Goal: Task Accomplishment & Management: Manage account settings

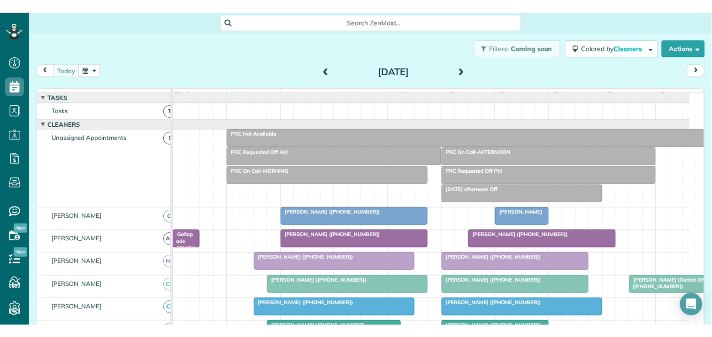
scroll to position [93, 0]
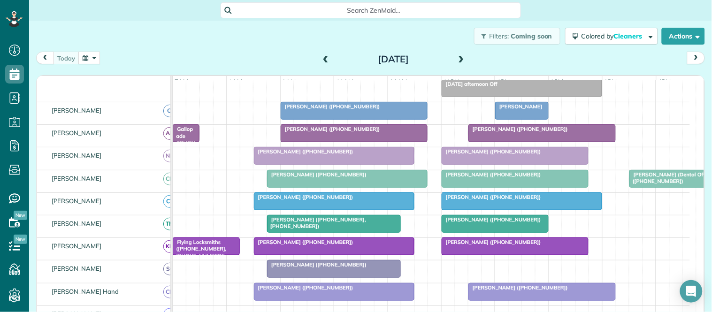
drag, startPoint x: 0, startPoint y: 0, endPoint x: 476, endPoint y: 62, distance: 480.1
click at [476, 62] on div "today Wednesday Sep 3, 2025" at bounding box center [370, 60] width 669 height 17
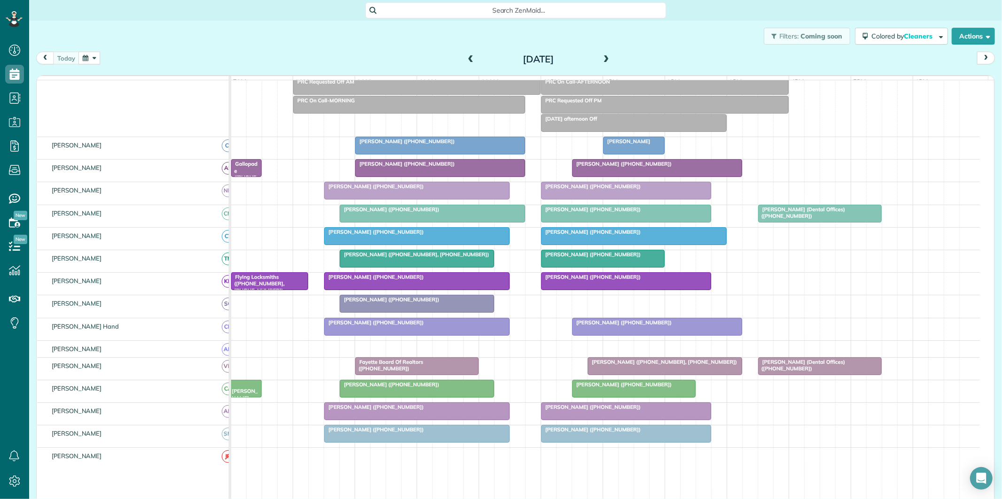
scroll to position [40, 0]
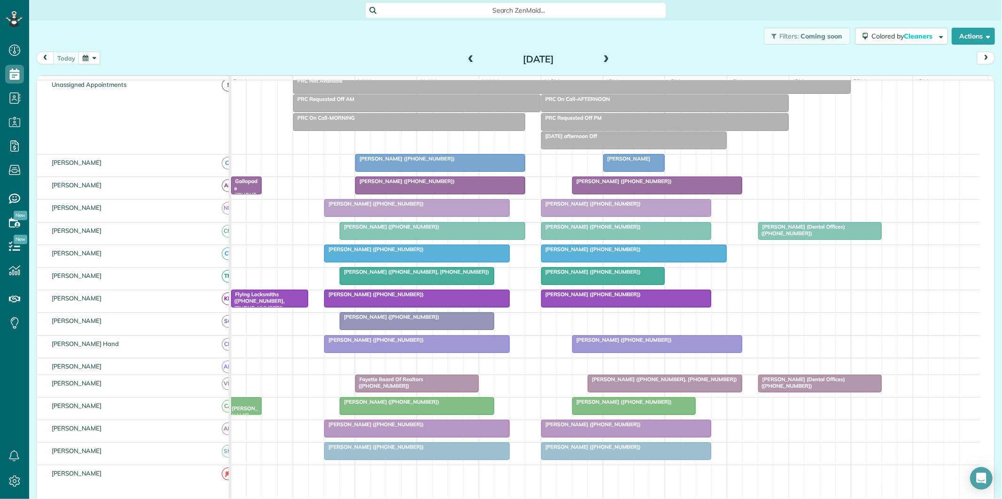
click at [407, 312] on span "[PERSON_NAME] ([PHONE_NUMBER])" at bounding box center [389, 317] width 100 height 7
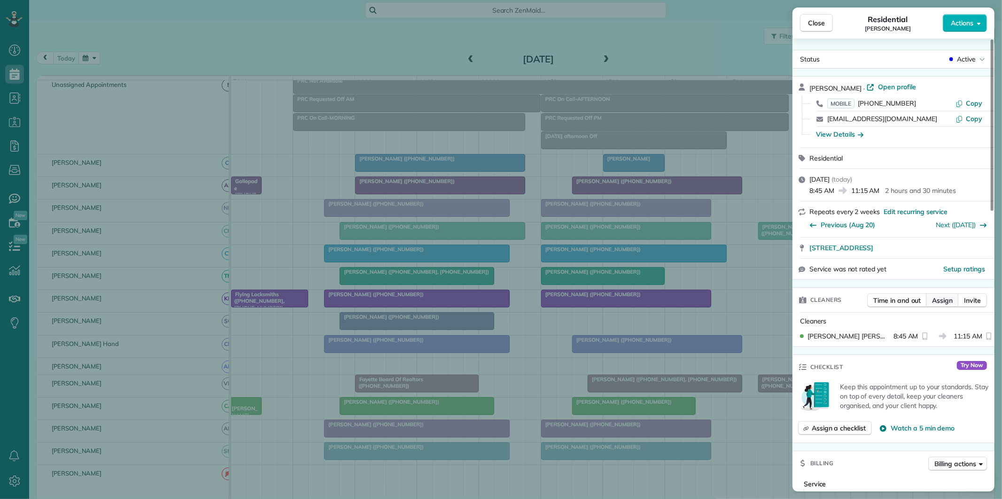
click at [712, 302] on span "Assign" at bounding box center [942, 300] width 21 height 9
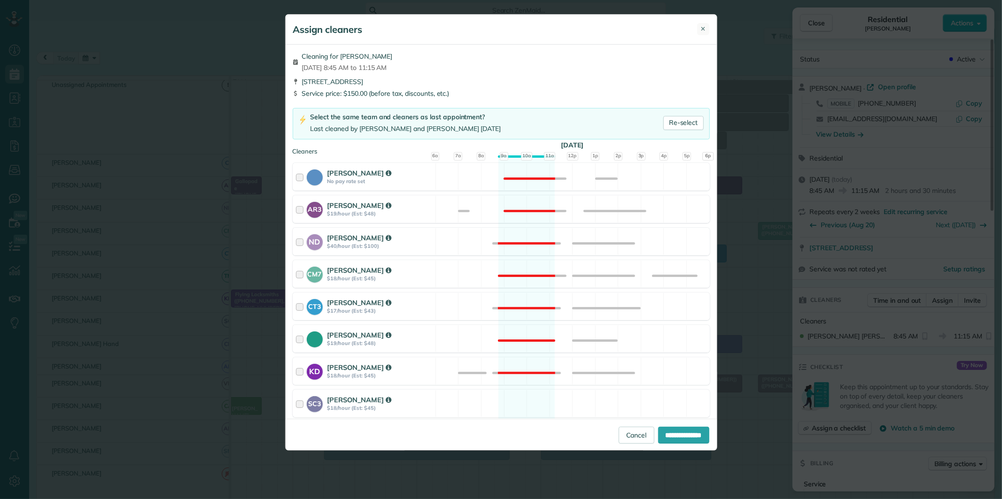
click at [701, 33] on span "✕" at bounding box center [703, 28] width 5 height 9
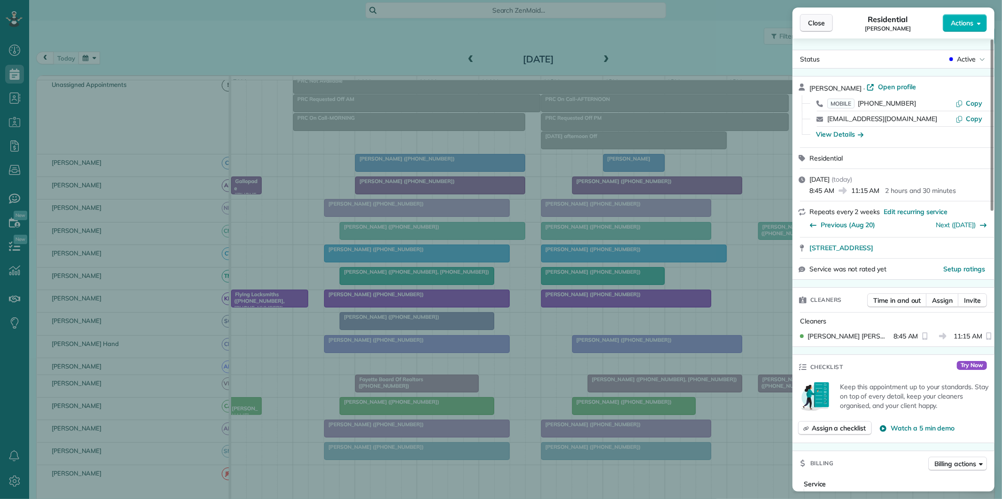
click at [712, 20] on span "Close" at bounding box center [816, 22] width 17 height 9
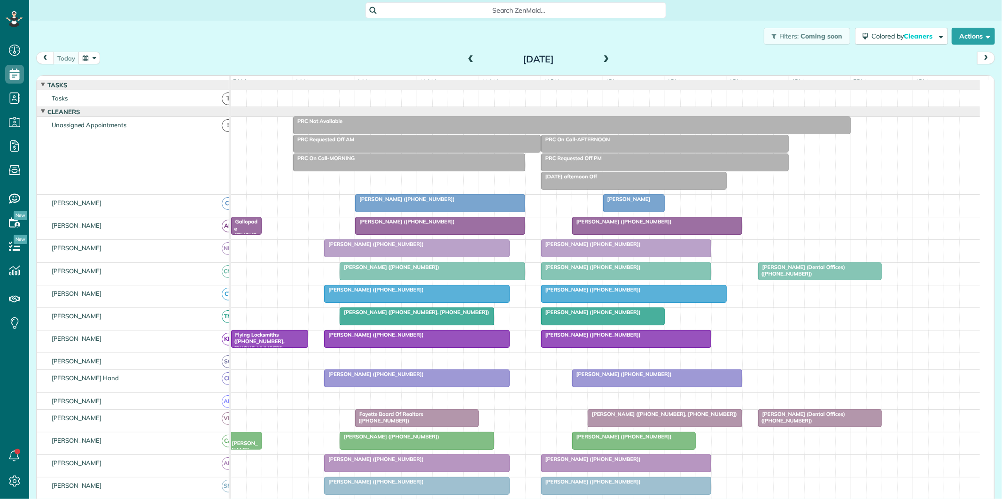
scroll to position [4, 4]
click at [363, 36] on div "Filters: Coming soon Colored by Cleaners Color by Cleaner Color by Team Color b…" at bounding box center [515, 36] width 973 height 31
click at [604, 54] on span at bounding box center [606, 60] width 10 height 14
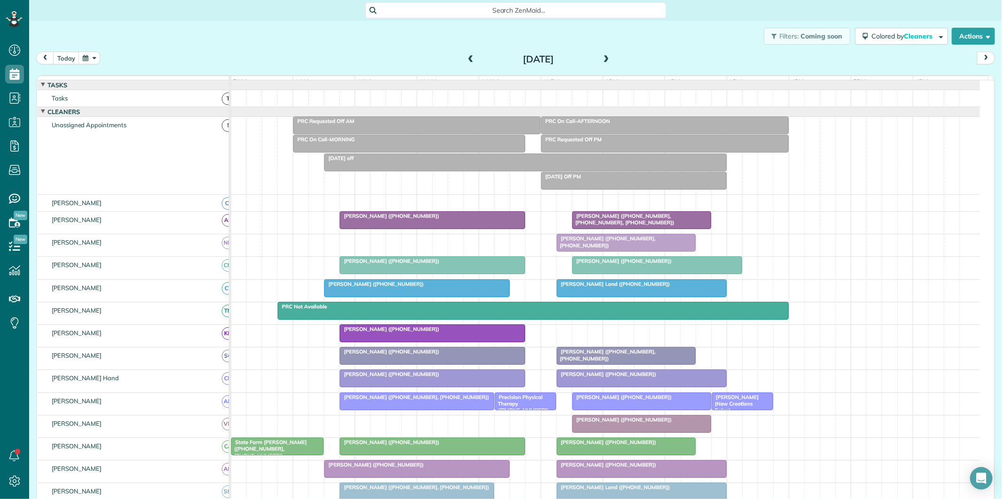
scroll to position [104, 0]
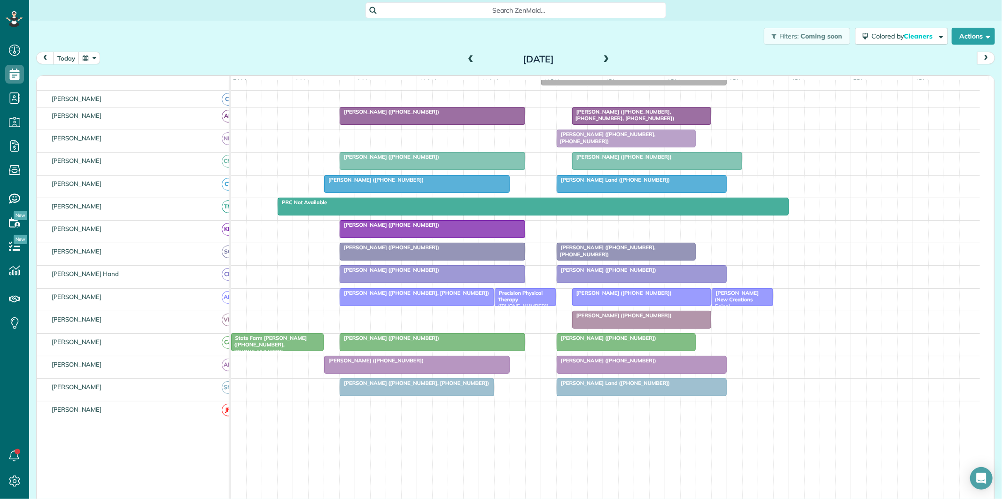
click at [84, 57] on button "button" at bounding box center [89, 58] width 22 height 13
click at [203, 60] on link "Next" at bounding box center [203, 63] width 26 height 23
click at [156, 90] on link "1" at bounding box center [157, 90] width 15 height 15
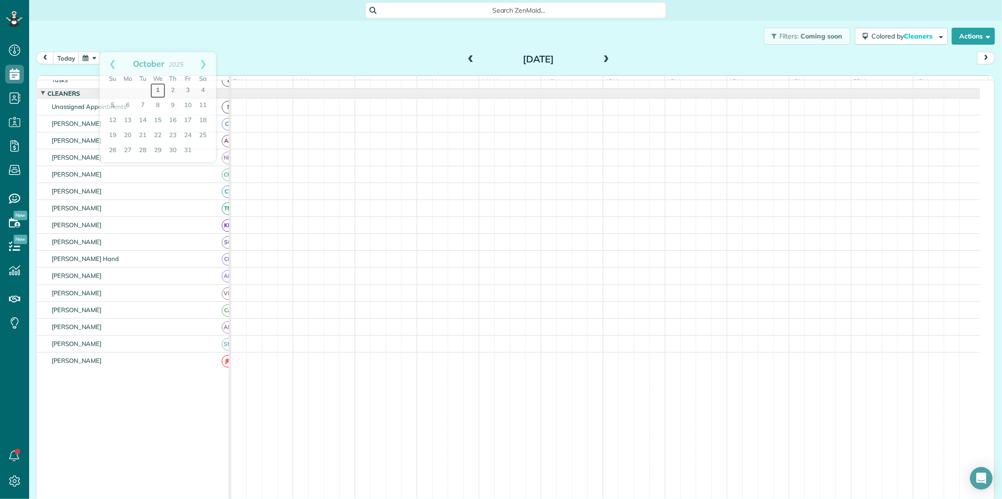
scroll to position [19, 0]
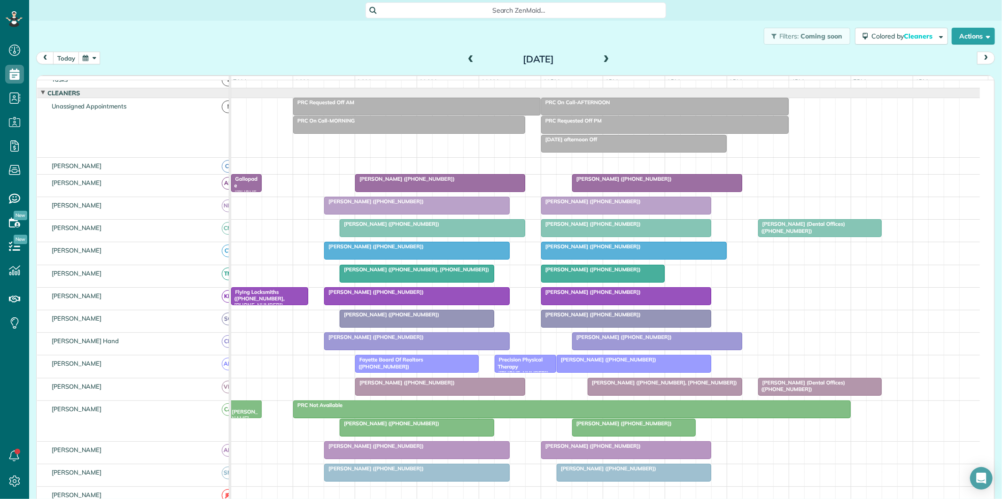
click at [465, 59] on span at bounding box center [470, 59] width 10 height 8
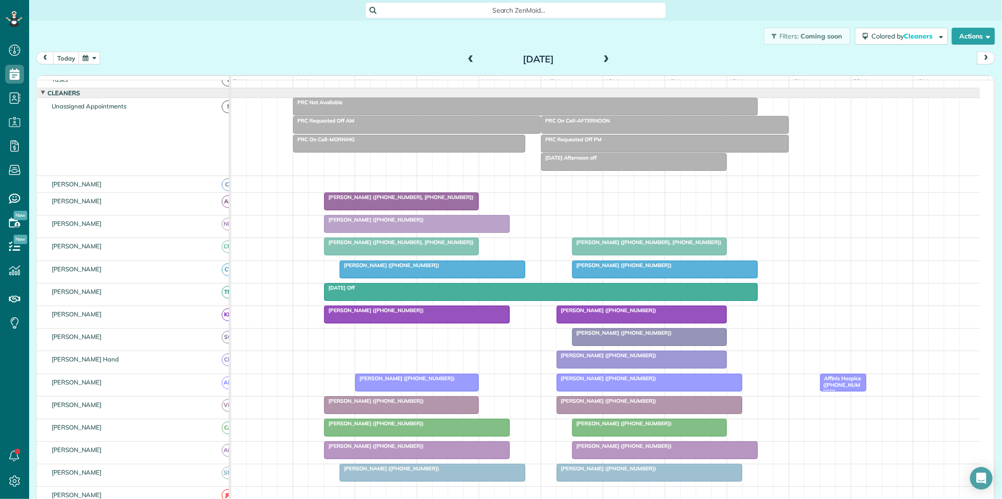
scroll to position [71, 0]
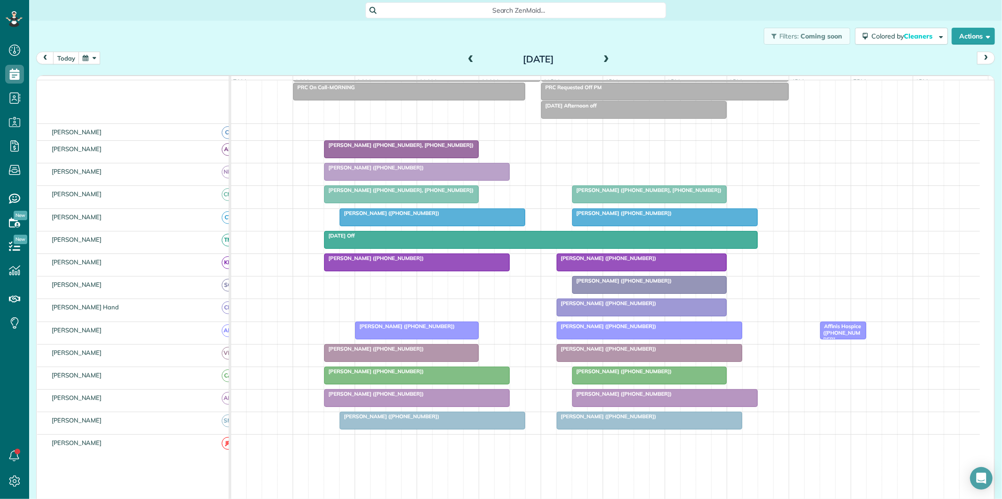
click at [604, 55] on span at bounding box center [606, 59] width 10 height 8
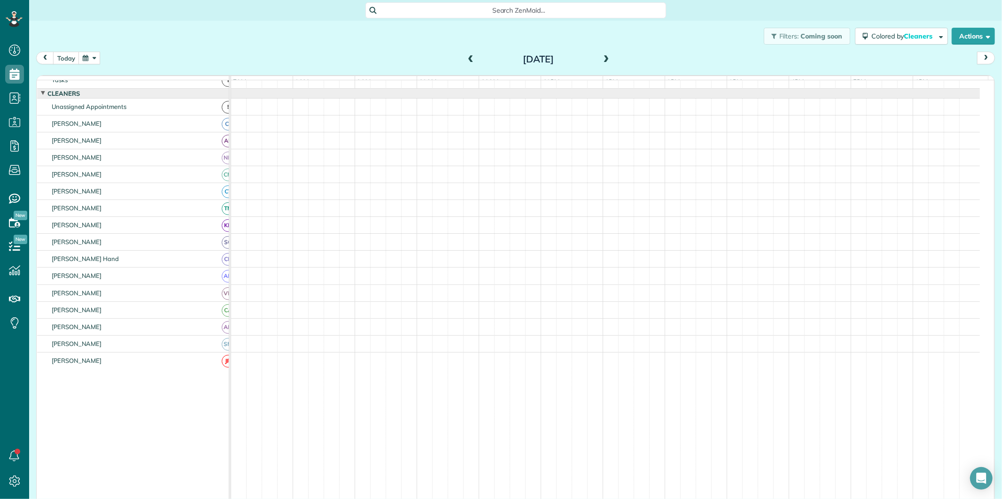
scroll to position [10, 0]
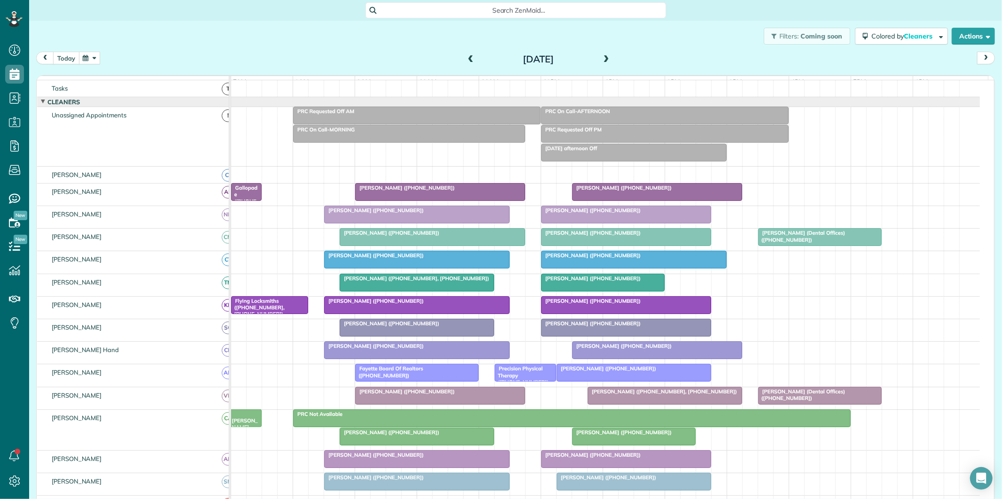
click at [69, 59] on button "today" at bounding box center [66, 58] width 26 height 13
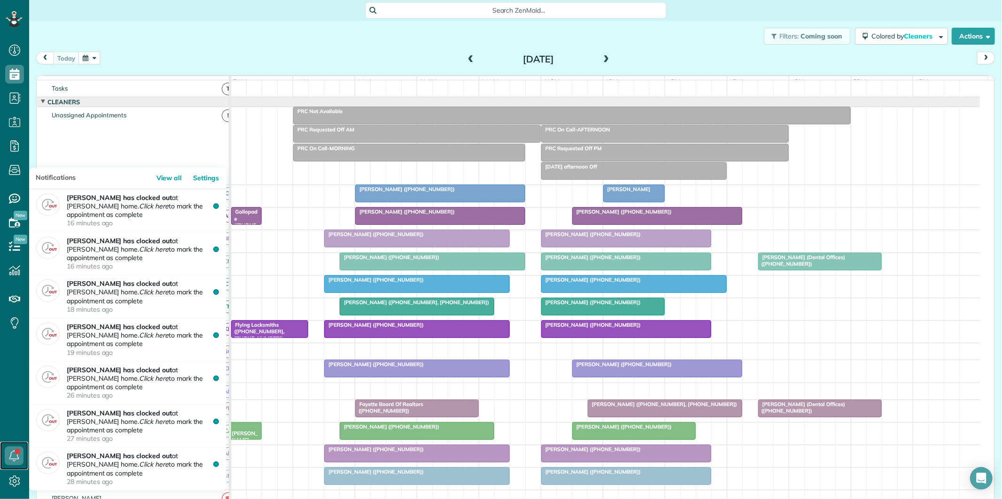
click at [21, 452] on icon at bounding box center [14, 456] width 19 height 19
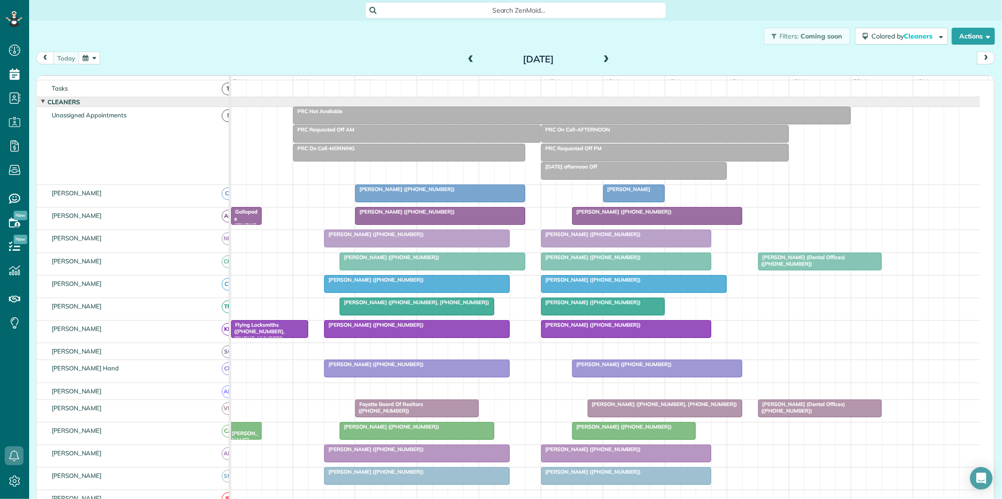
click at [347, 45] on div "Filters: Coming soon Colored by Cleaners Color by Cleaner Color by Team Color b…" at bounding box center [515, 36] width 973 height 31
click at [607, 57] on div "Wednesday Sep 3, 2025" at bounding box center [538, 59] width 150 height 15
click at [603, 58] on span at bounding box center [606, 59] width 10 height 8
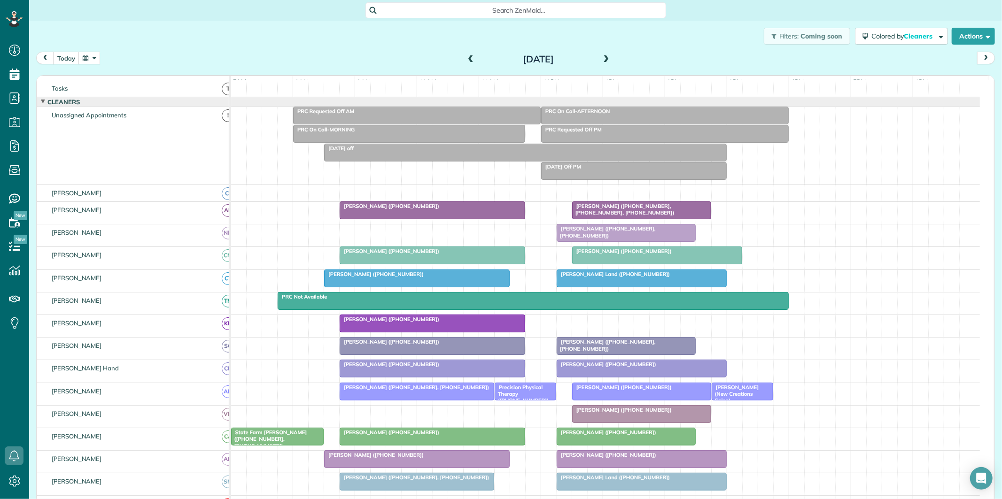
click at [602, 58] on span at bounding box center [606, 59] width 10 height 8
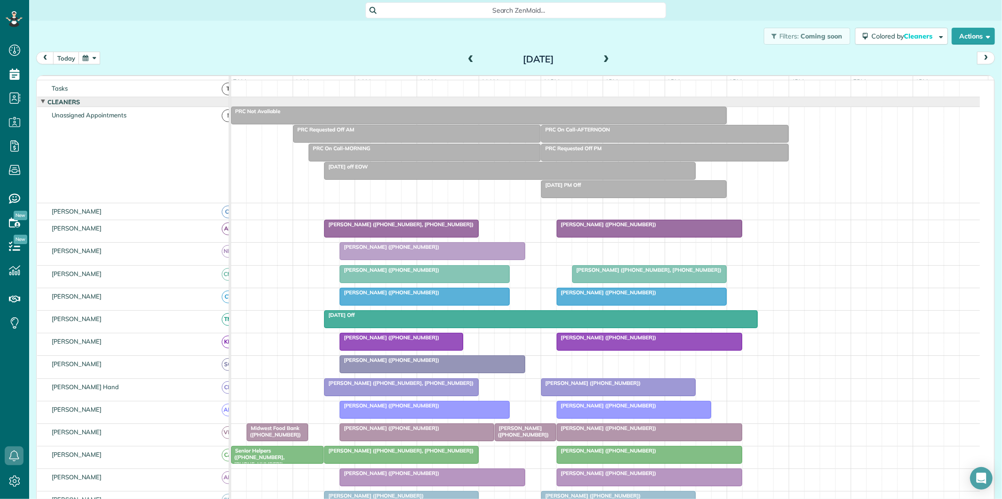
click at [465, 59] on span at bounding box center [470, 59] width 10 height 8
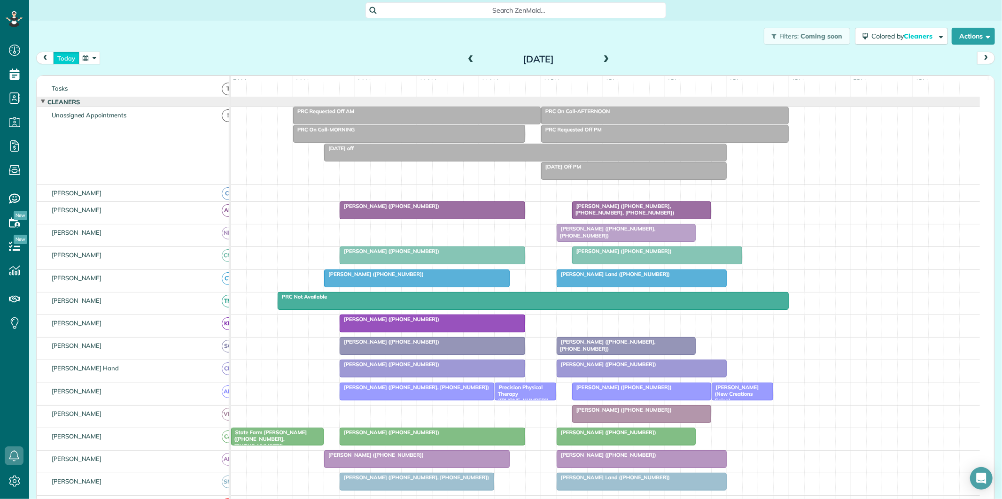
click at [72, 57] on button "today" at bounding box center [66, 58] width 26 height 13
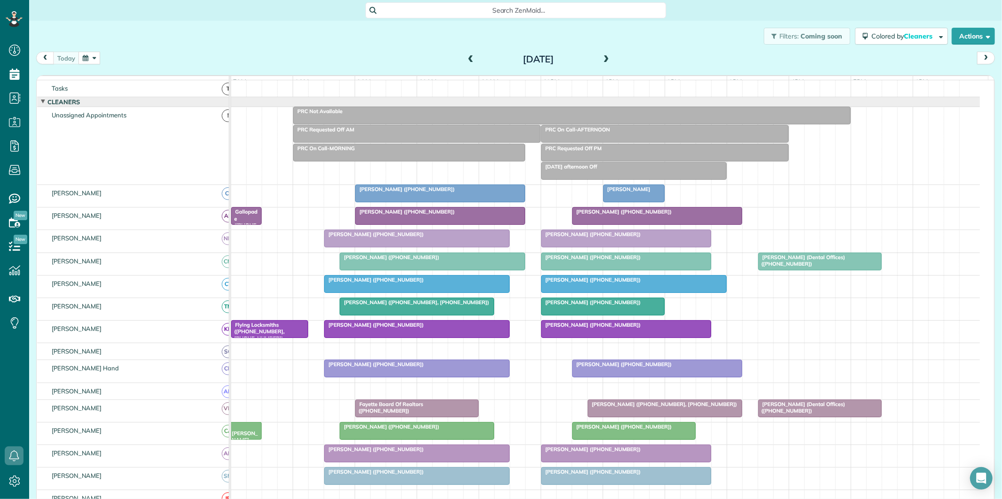
click at [601, 58] on span at bounding box center [606, 59] width 10 height 8
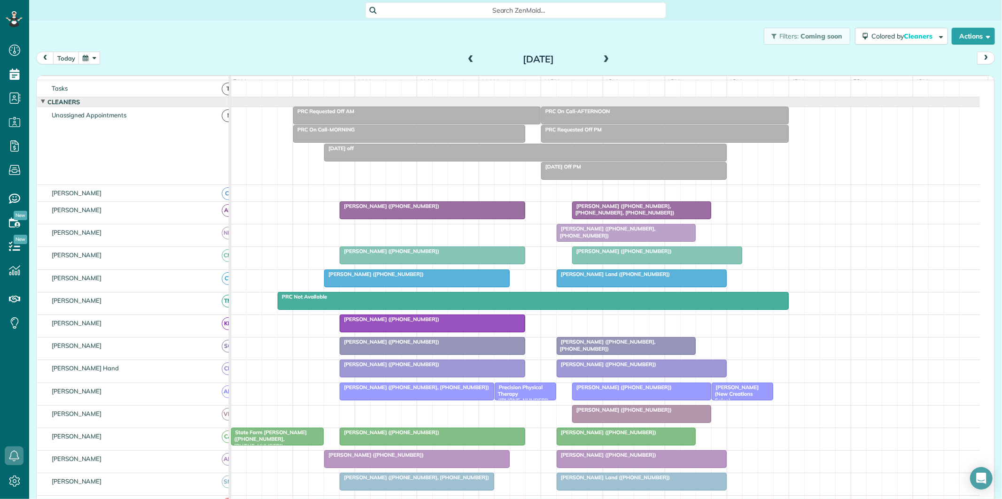
click at [601, 60] on span at bounding box center [606, 59] width 10 height 8
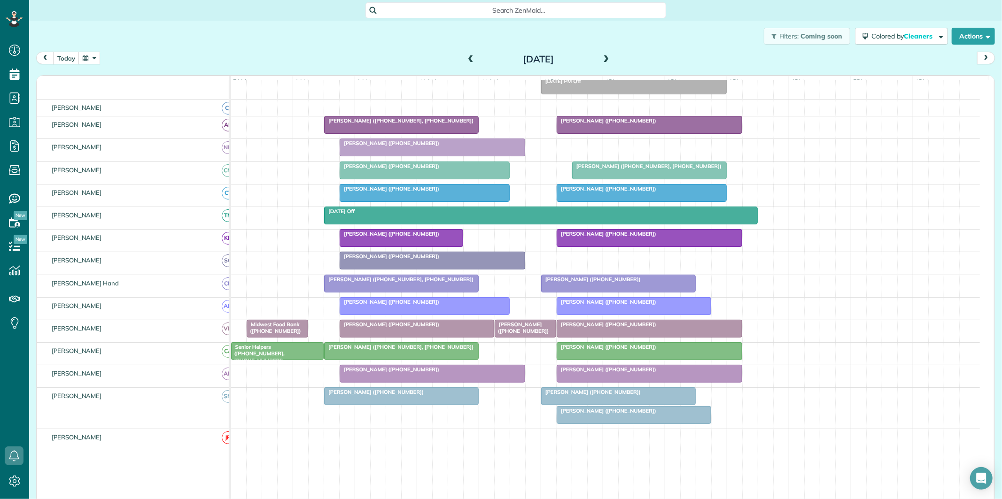
scroll to position [114, 0]
click at [615, 423] on div at bounding box center [634, 414] width 154 height 17
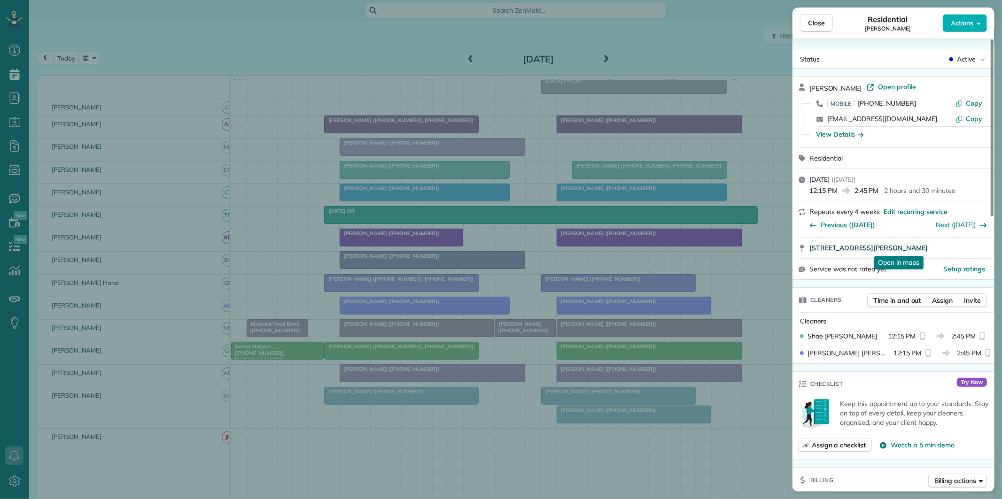
click at [874, 247] on span "293 Porter Road Fayetteville GA 30215" at bounding box center [868, 247] width 118 height 9
click at [940, 298] on span "Assign" at bounding box center [942, 300] width 21 height 9
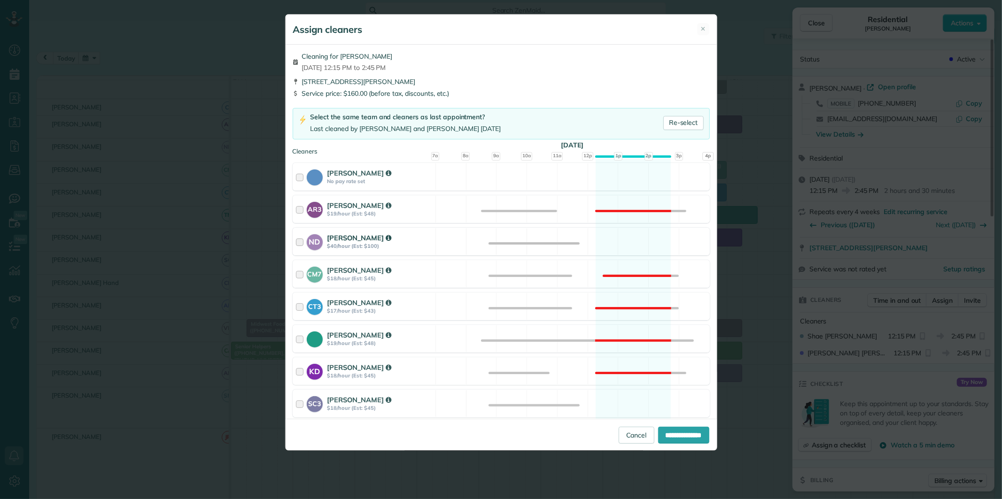
click at [620, 234] on div "ND Nathalie Duverna $40/hour (Est: $100) Available" at bounding box center [501, 242] width 417 height 28
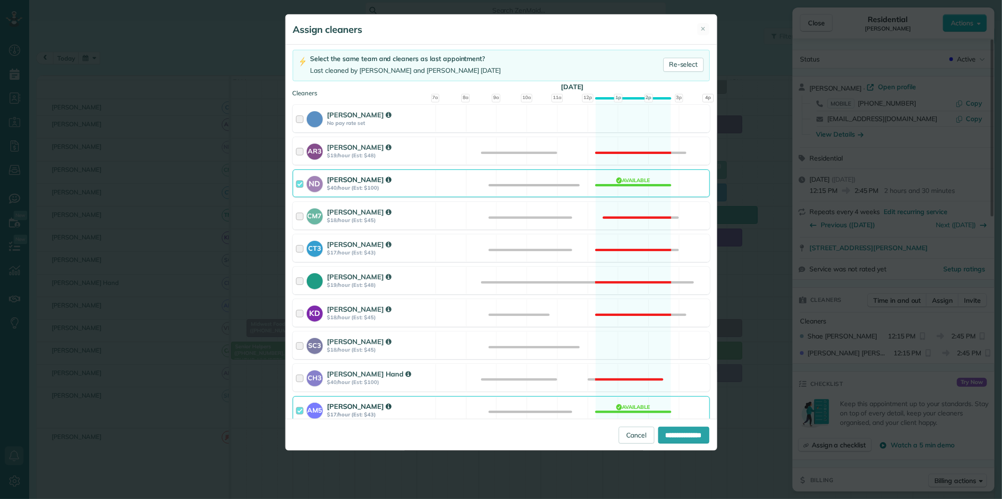
scroll to position [261, 0]
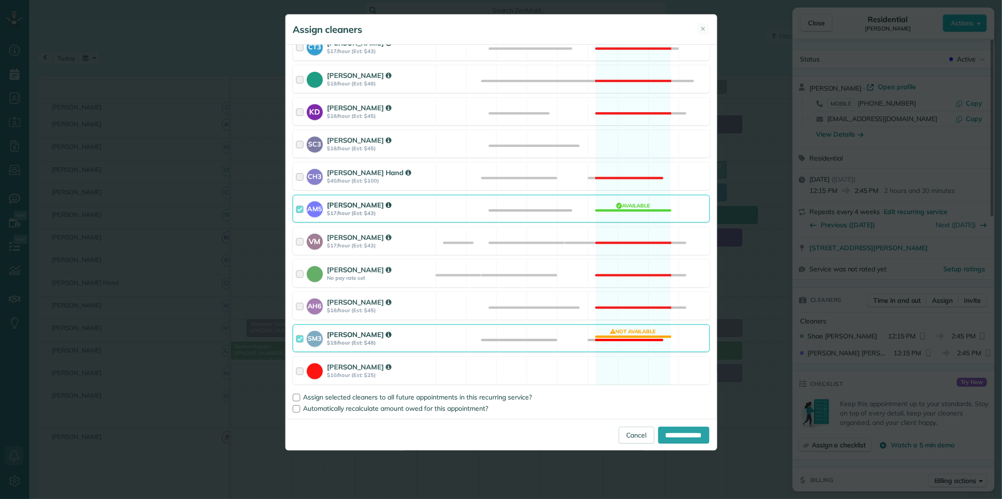
click at [638, 330] on div "SM3 Shae Morris $19/hour (Est: $48) Not available" at bounding box center [501, 338] width 417 height 28
click at [682, 435] on input "**********" at bounding box center [683, 435] width 51 height 17
type input "**********"
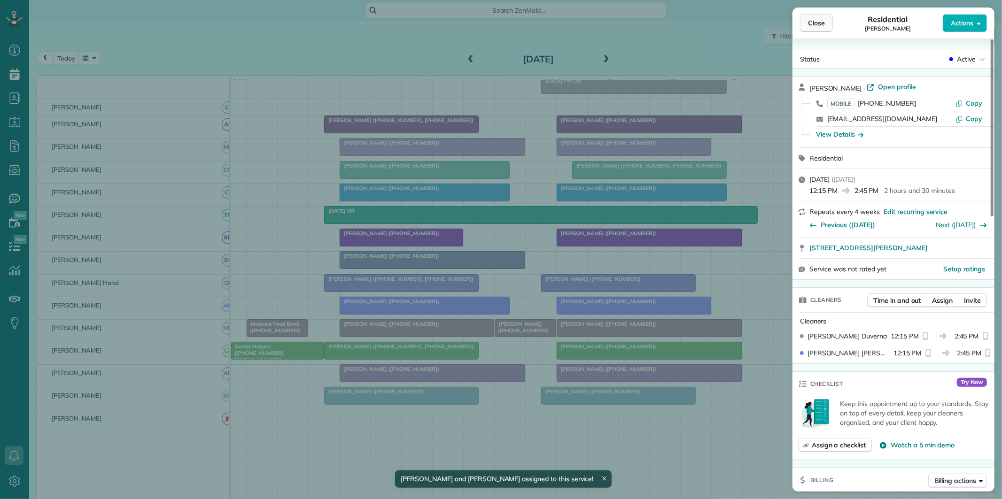
click at [814, 26] on span "Close" at bounding box center [816, 22] width 17 height 9
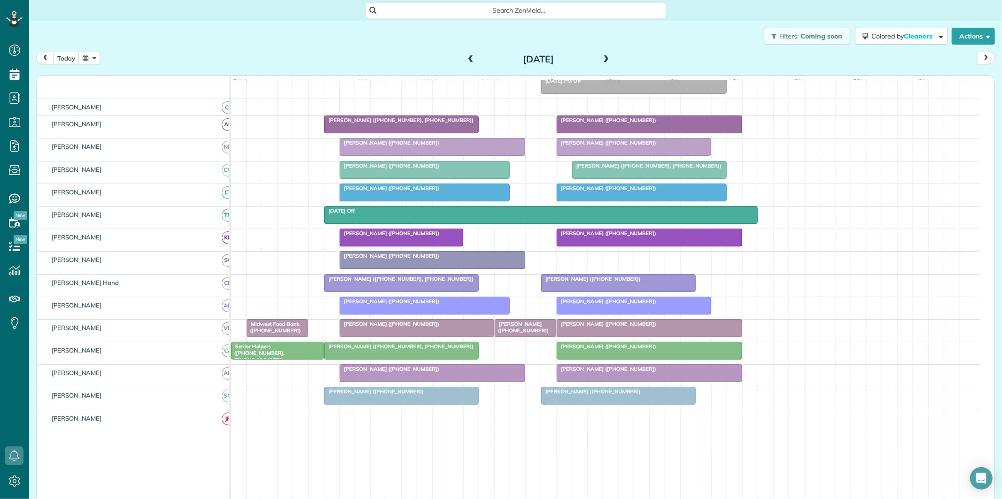
click at [587, 292] on div at bounding box center [618, 283] width 154 height 17
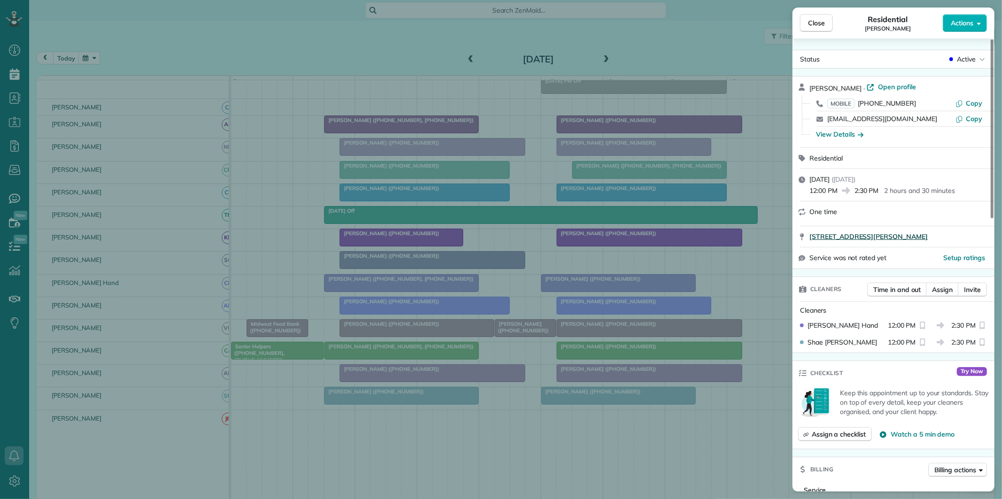
click at [880, 234] on span "215 Werner Way Senoia GA 30276" at bounding box center [868, 236] width 118 height 9
click at [818, 25] on span "Close" at bounding box center [816, 22] width 17 height 9
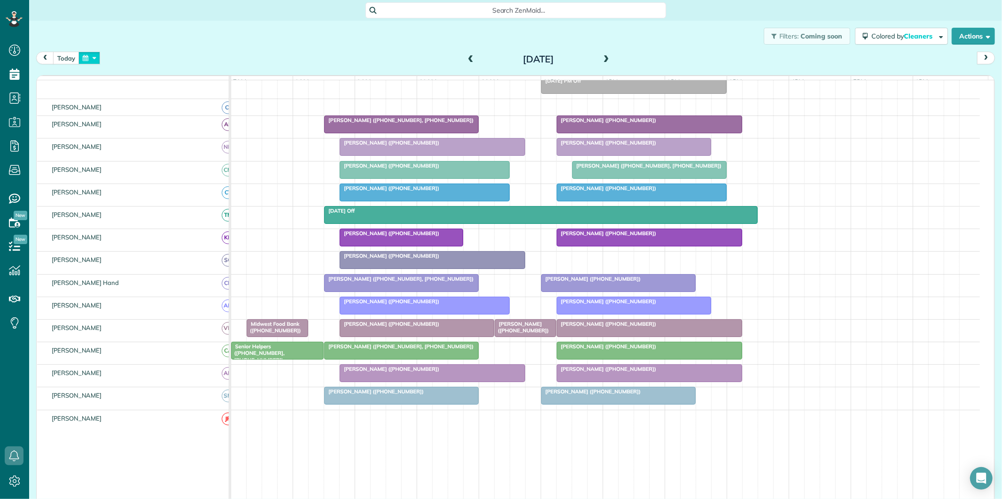
click at [88, 59] on button "button" at bounding box center [89, 58] width 22 height 13
click at [190, 104] on link "12" at bounding box center [187, 106] width 15 height 15
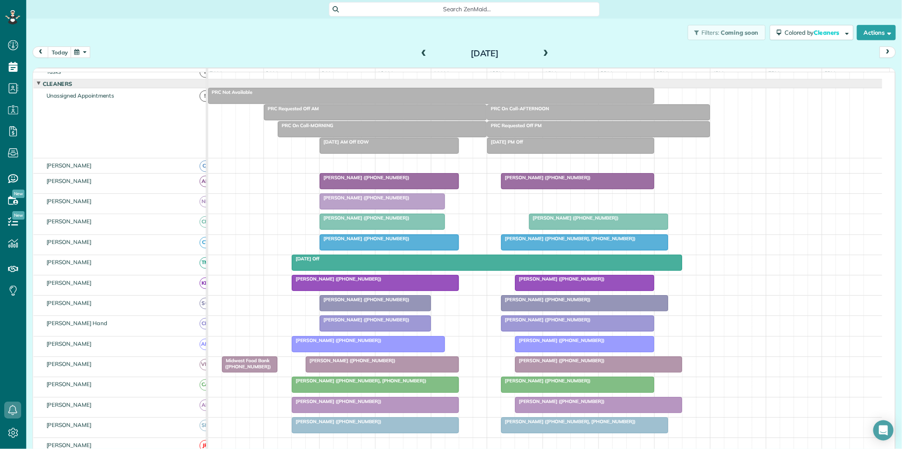
scroll to position [19, 0]
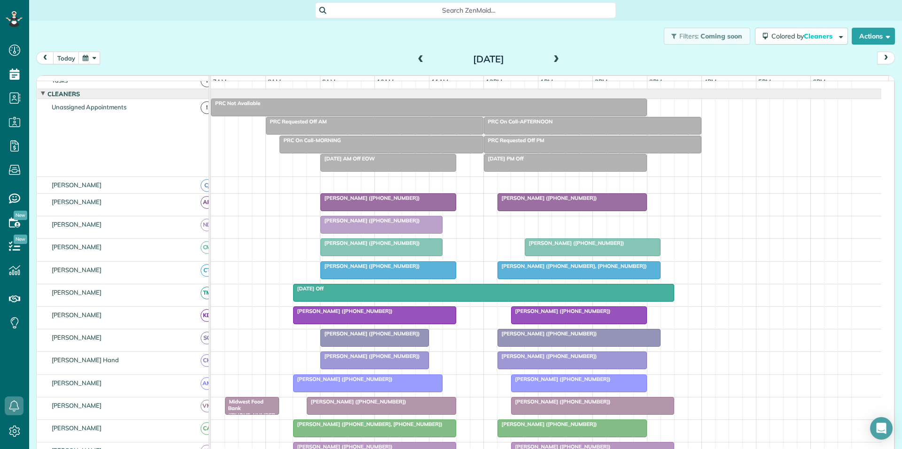
drag, startPoint x: 898, startPoint y: 0, endPoint x: 356, endPoint y: 31, distance: 542.8
click at [353, 28] on div "Filters: Coming soon Colored by Cleaners Color by Cleaner Color by Team Color b…" at bounding box center [465, 36] width 872 height 31
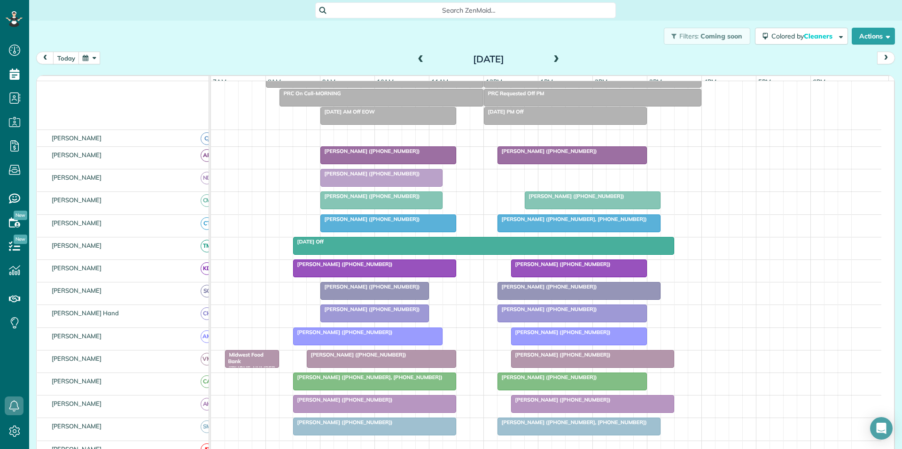
click at [572, 290] on div "Dori Phillips (+14048893000)" at bounding box center [578, 287] width 157 height 7
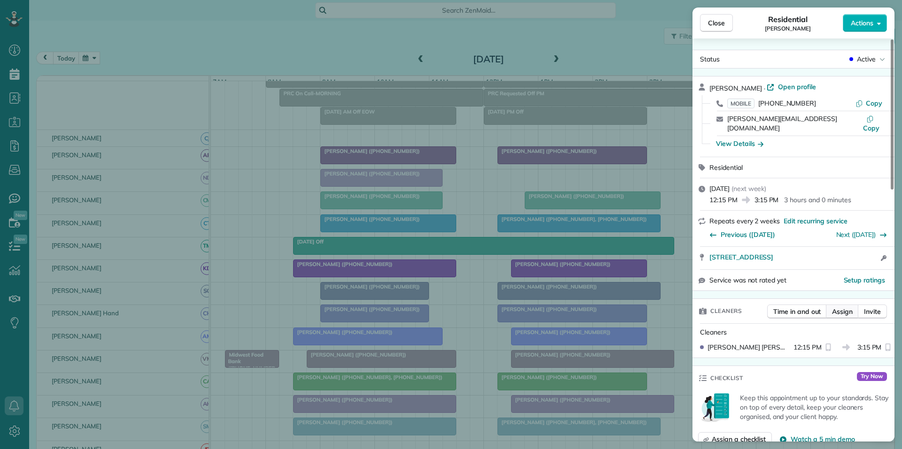
click at [845, 307] on span "Assign" at bounding box center [842, 311] width 21 height 9
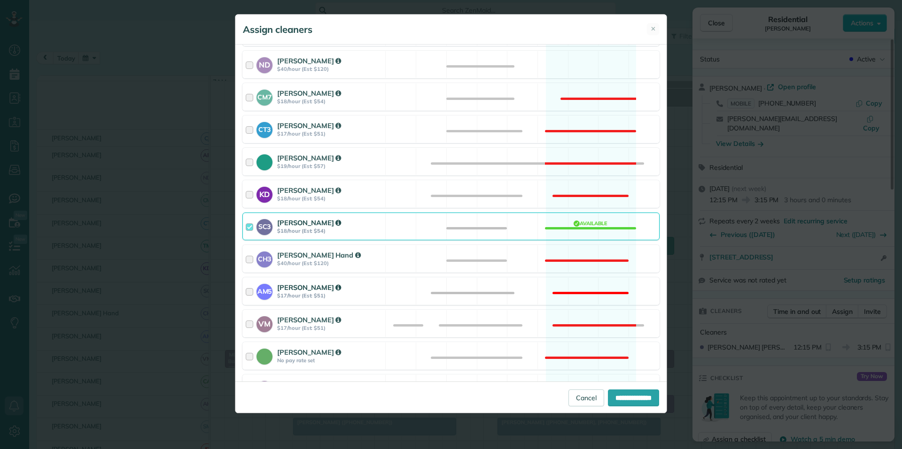
scroll to position [188, 0]
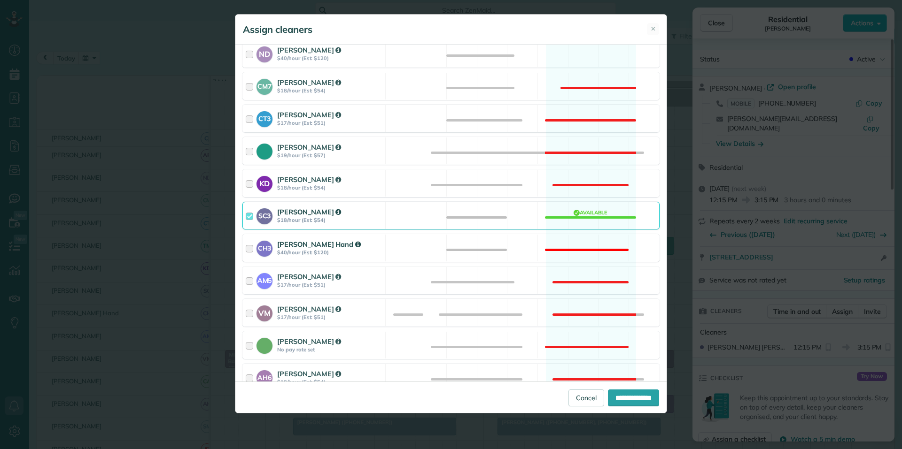
click at [574, 243] on div "CH3 Cortney Hand $40/hour (Est: $120) Not available" at bounding box center [450, 248] width 417 height 28
click at [581, 214] on div "SC3 Stephanie Cruz $18/hour (Est: $54) Available" at bounding box center [450, 216] width 417 height 28
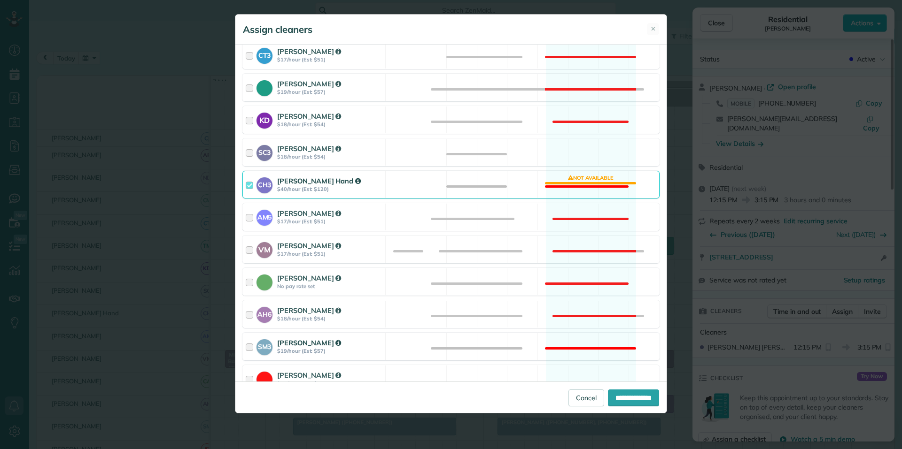
scroll to position [297, 0]
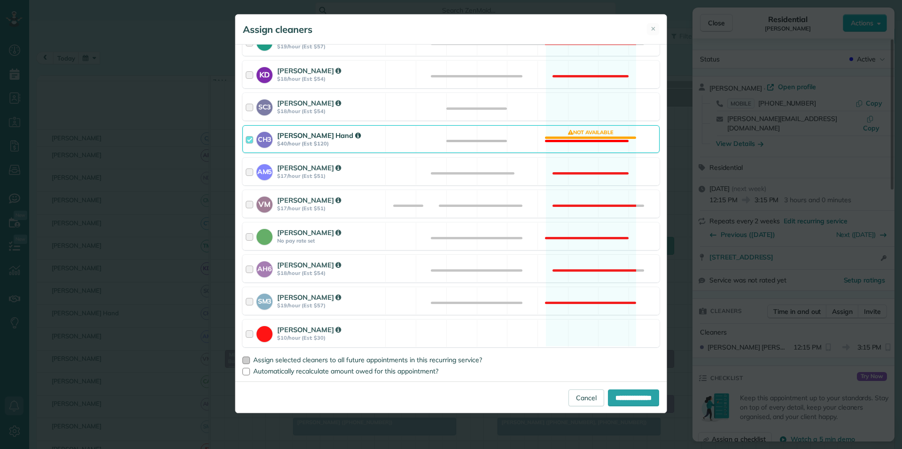
click at [246, 358] on div at bounding box center [246, 361] width 8 height 8
click at [624, 400] on input "**********" at bounding box center [633, 398] width 51 height 17
type input "**********"
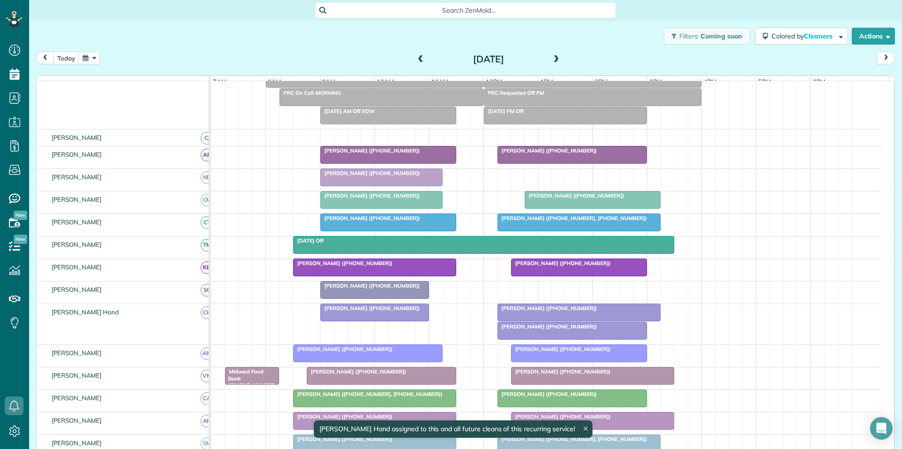
scroll to position [65, 0]
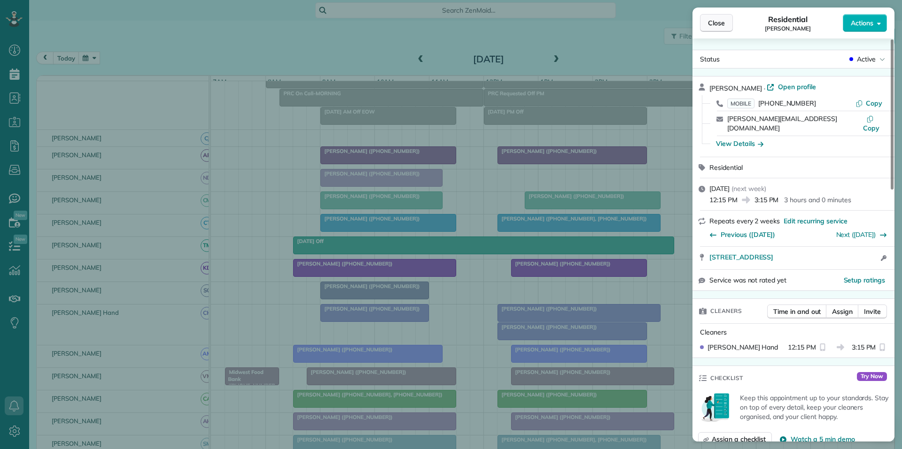
click at [717, 23] on span "Close" at bounding box center [716, 22] width 17 height 9
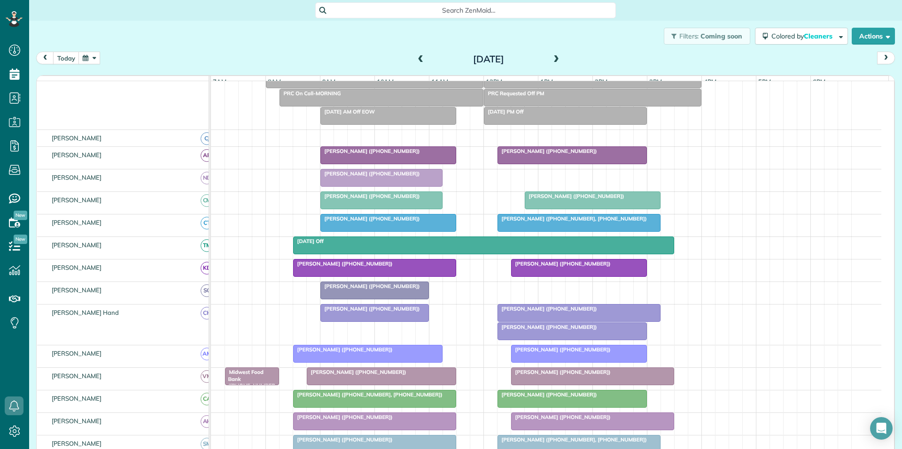
click at [571, 267] on span "Patti Olszowka (+14706354291)" at bounding box center [560, 264] width 100 height 7
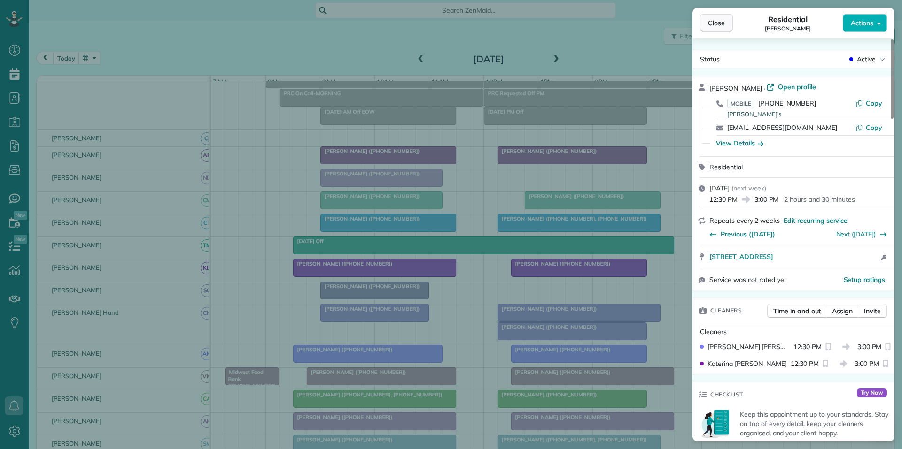
click at [723, 23] on span "Close" at bounding box center [716, 22] width 17 height 9
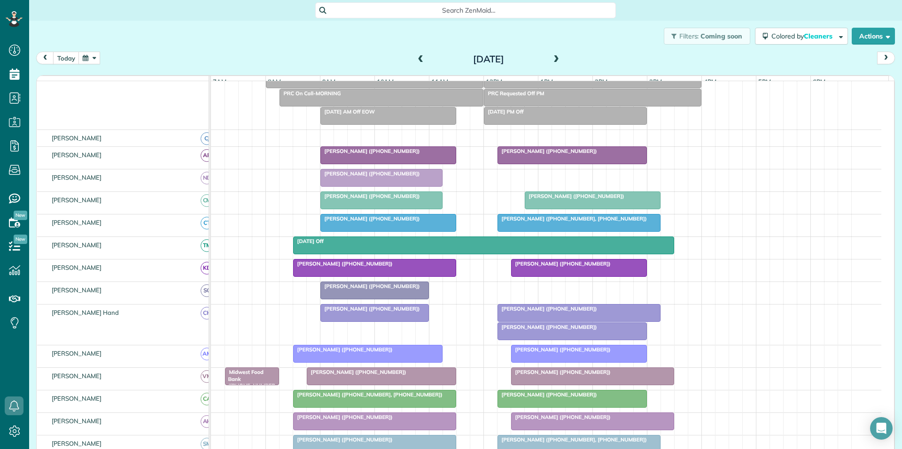
click at [564, 154] on span "Donna Darby (+16786156043)" at bounding box center [547, 151] width 100 height 7
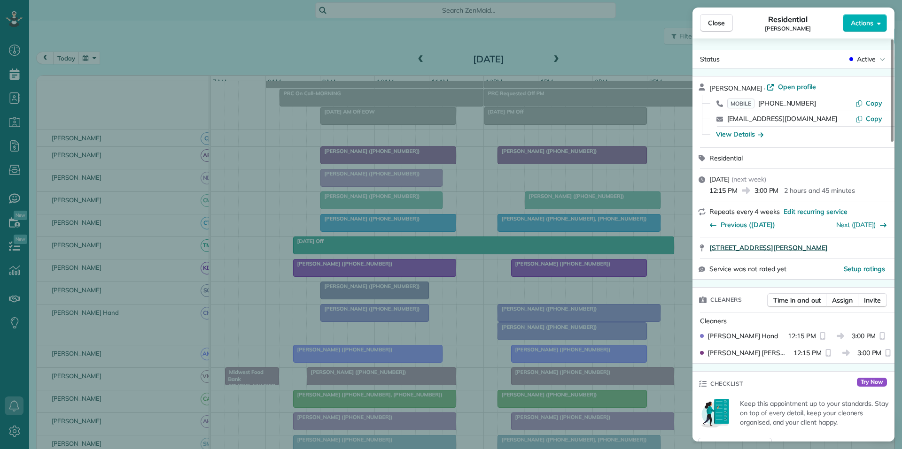
click at [772, 247] on span "191 Davis Road Fayetteville GA 30215" at bounding box center [768, 247] width 118 height 9
click at [842, 305] on span "Assign" at bounding box center [842, 300] width 21 height 9
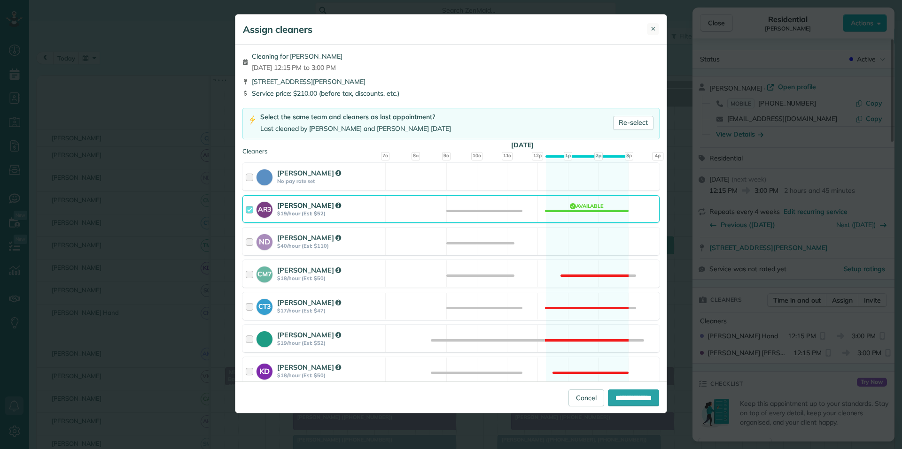
click at [650, 31] on span "✕" at bounding box center [652, 28] width 5 height 9
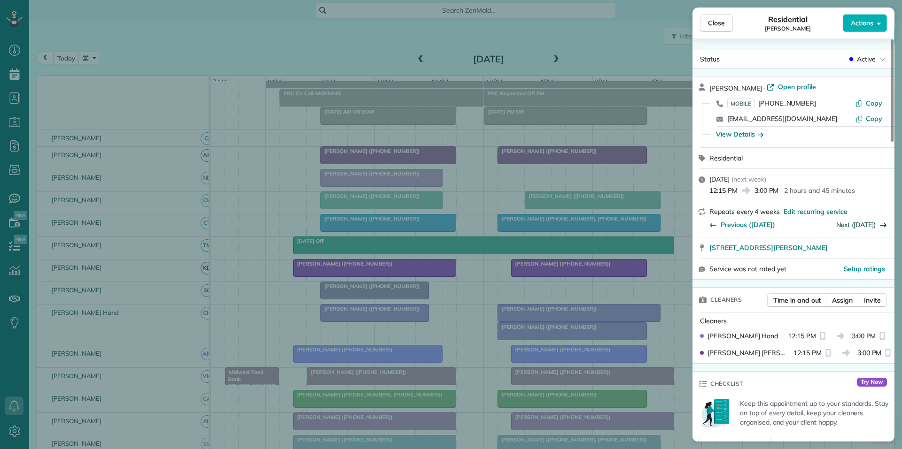
click at [864, 225] on link "Next (Oct 10)" at bounding box center [856, 225] width 40 height 8
click at [713, 24] on span "Close" at bounding box center [716, 22] width 17 height 9
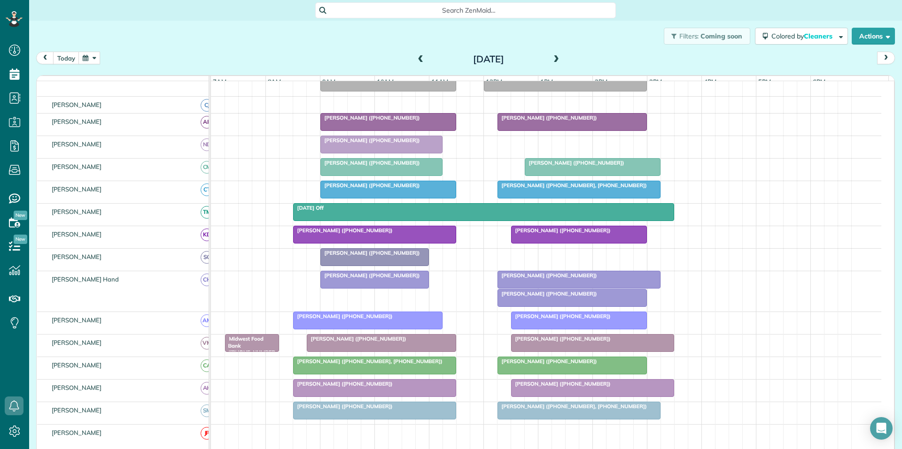
scroll to position [112, 0]
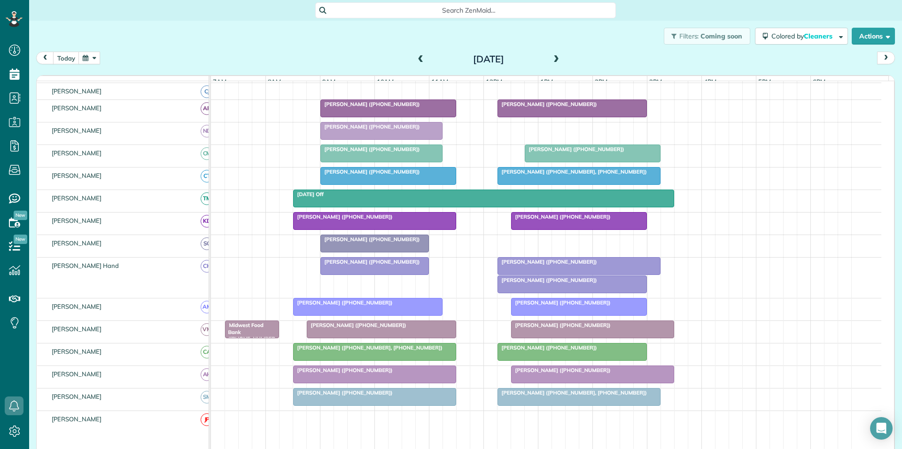
click at [588, 284] on div "Donna Darby (+16786156043)" at bounding box center [572, 280] width 144 height 7
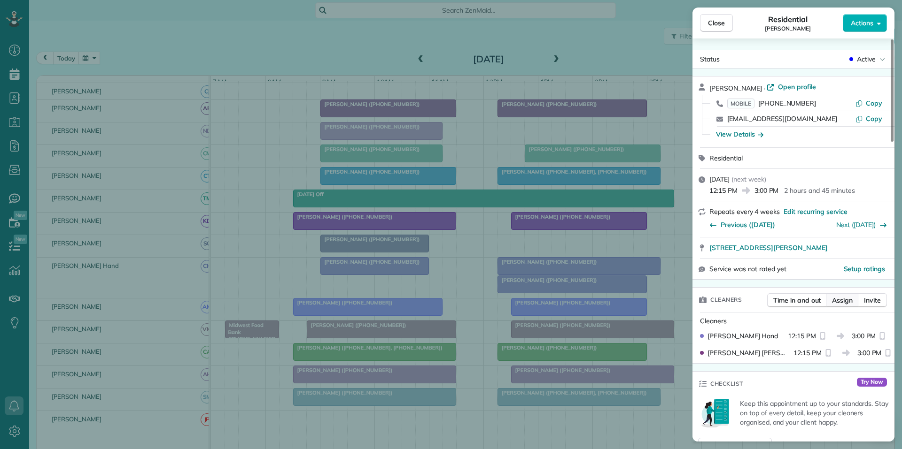
click at [843, 299] on span "Assign" at bounding box center [842, 300] width 21 height 9
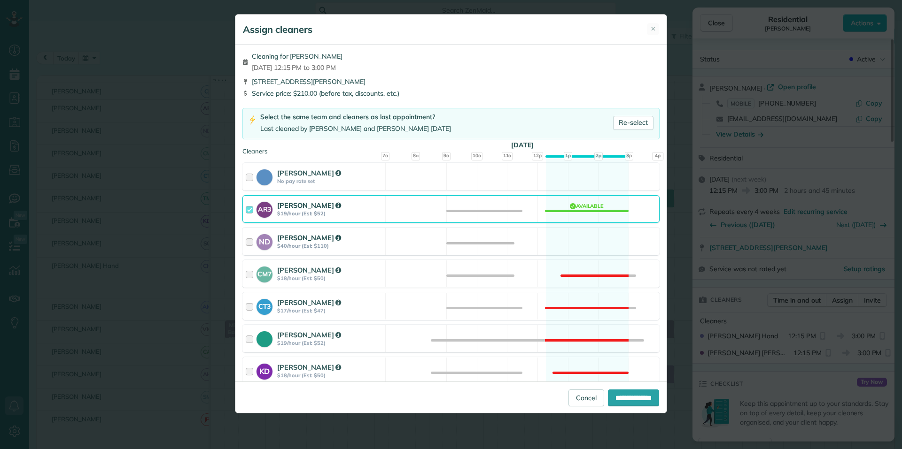
click at [572, 248] on div "ND Nathalie Duverna $40/hour (Est: $110) Available" at bounding box center [450, 242] width 417 height 28
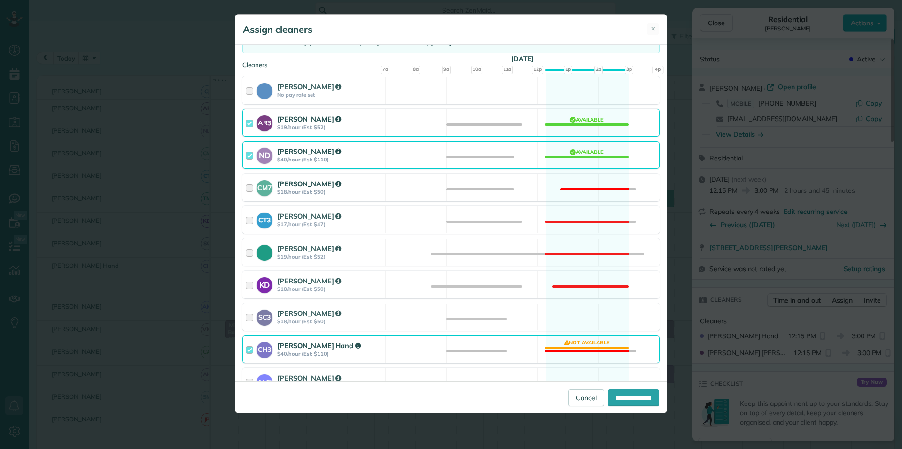
scroll to position [235, 0]
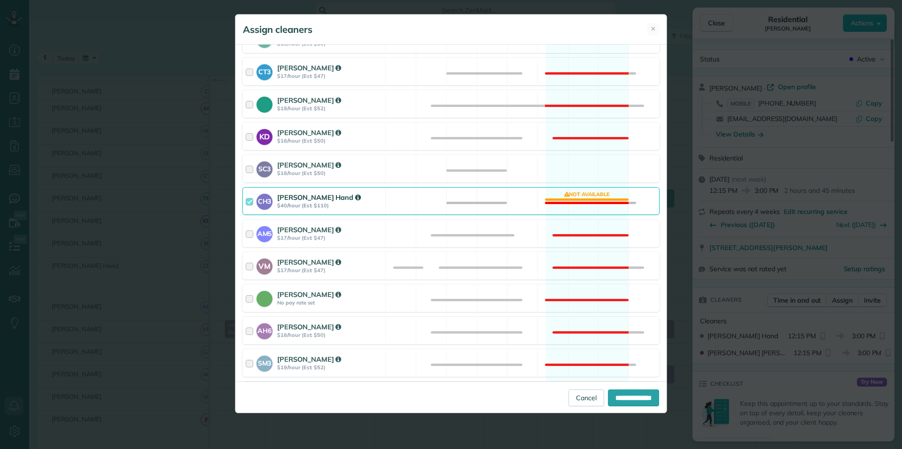
click at [593, 204] on div "CH3 Cortney Hand $40/hour (Est: $110) Not available" at bounding box center [450, 201] width 417 height 28
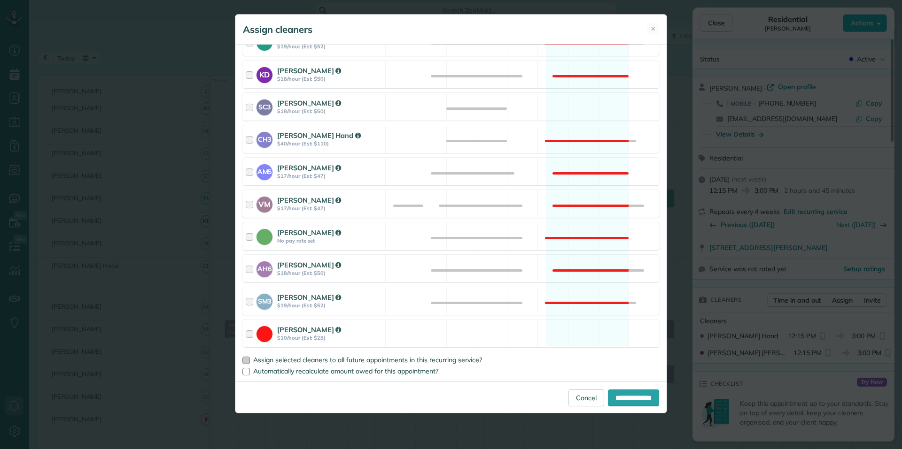
click at [247, 363] on div at bounding box center [246, 361] width 8 height 8
click at [635, 398] on input "**********" at bounding box center [633, 398] width 51 height 17
type input "**********"
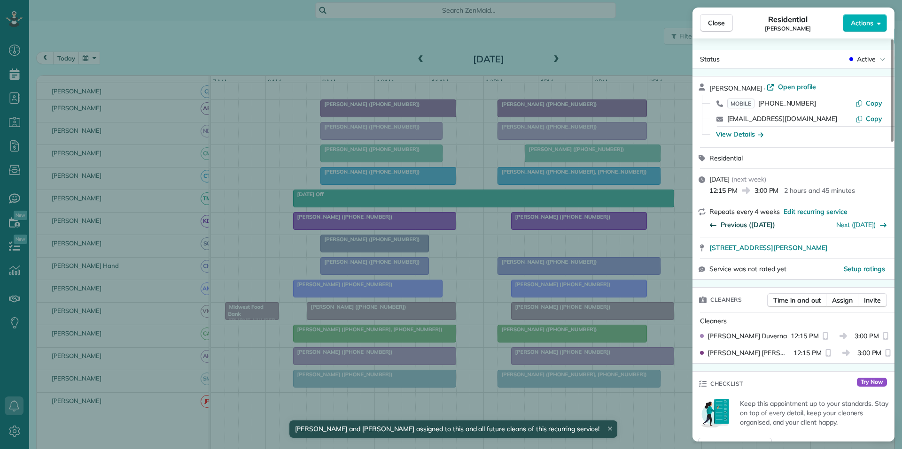
click at [754, 224] on span "Previous (Aug 15)" at bounding box center [747, 224] width 54 height 9
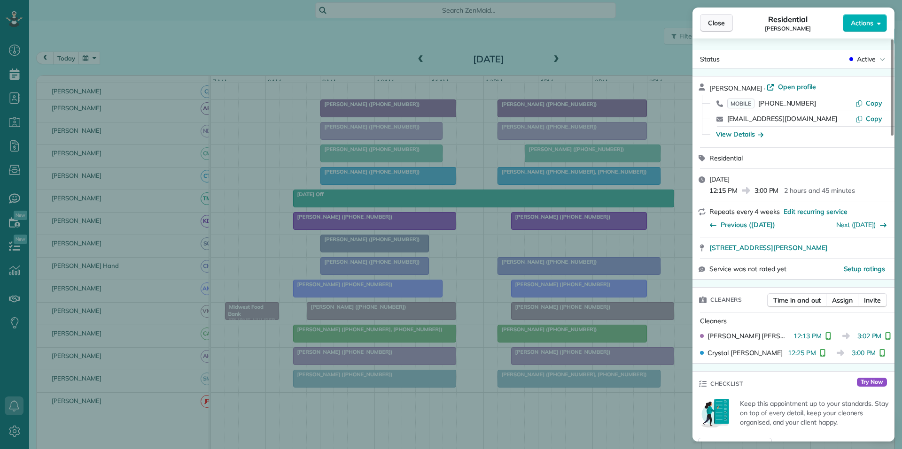
click at [720, 23] on span "Close" at bounding box center [716, 22] width 17 height 9
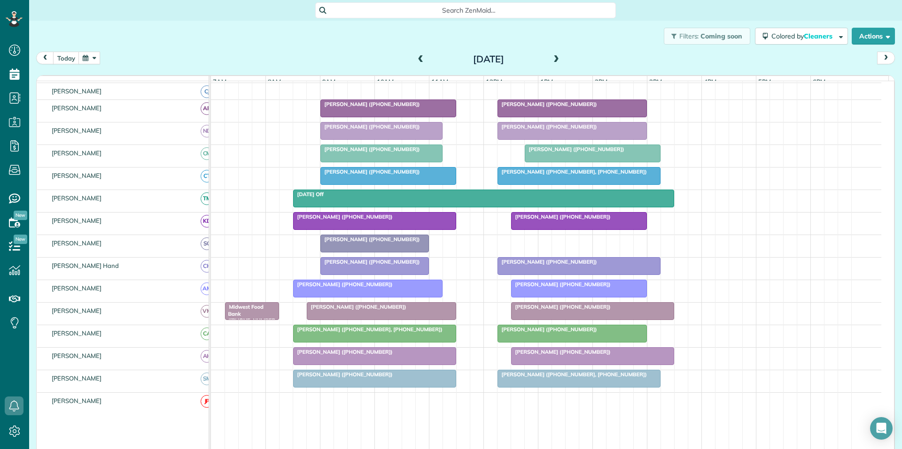
click at [84, 59] on button "button" at bounding box center [89, 58] width 22 height 13
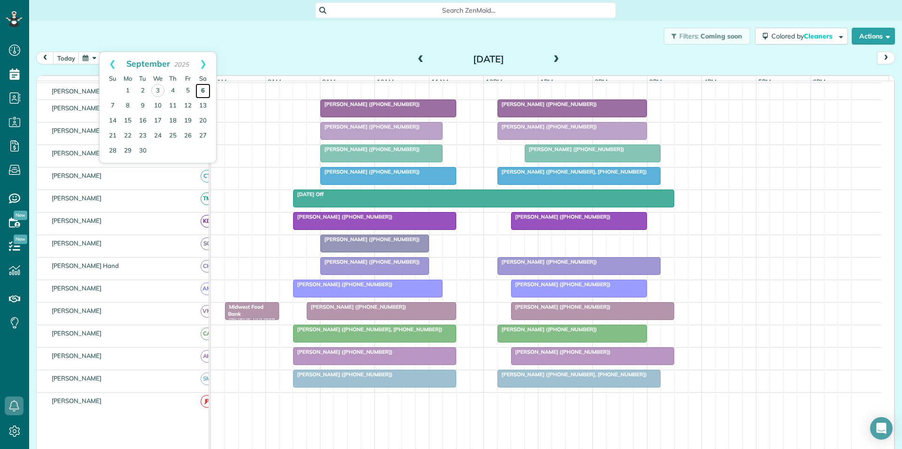
click at [202, 85] on link "6" at bounding box center [202, 91] width 15 height 15
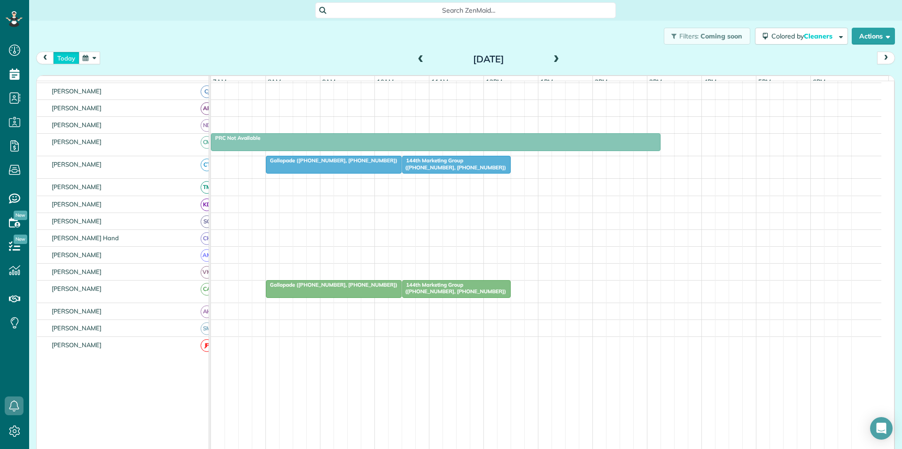
click at [68, 57] on button "today" at bounding box center [66, 58] width 26 height 13
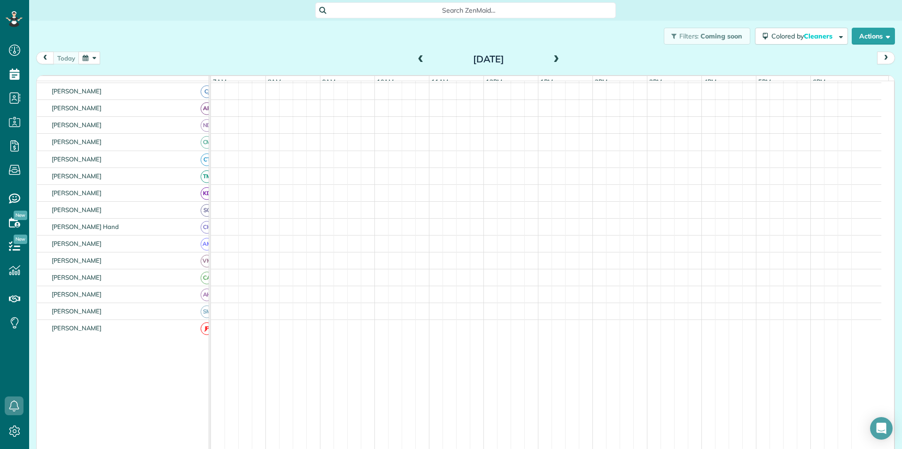
scroll to position [112, 0]
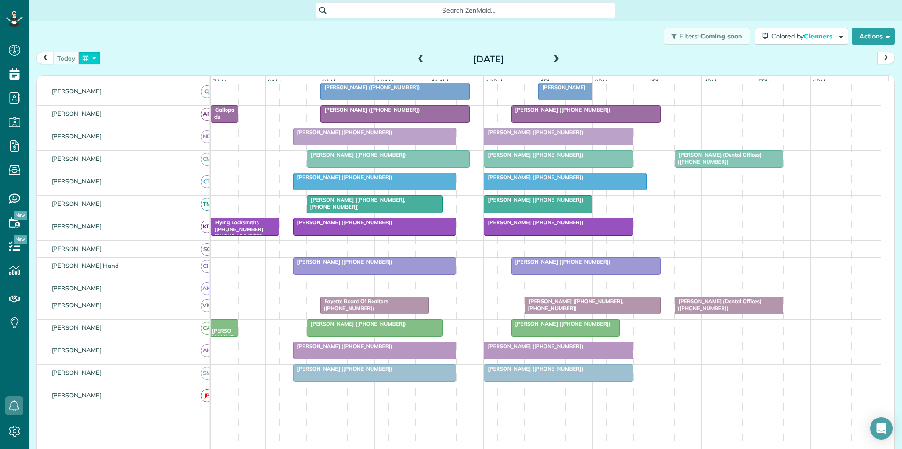
click at [86, 58] on button "button" at bounding box center [89, 58] width 22 height 13
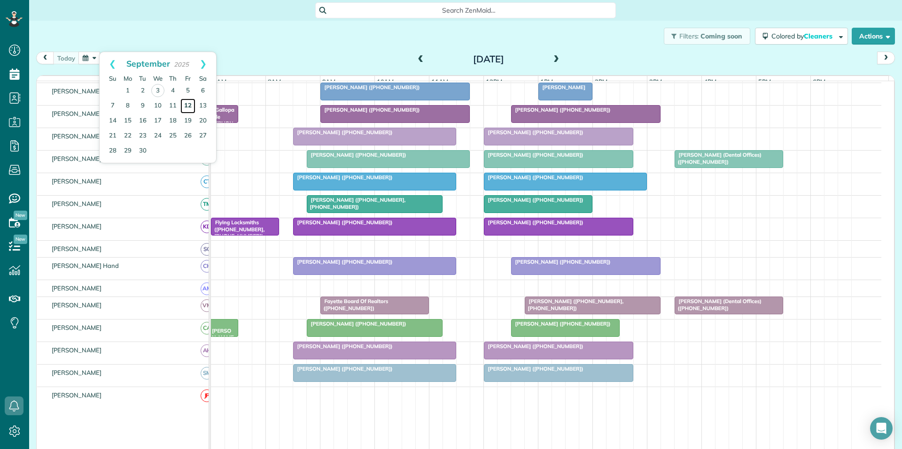
click at [187, 106] on link "12" at bounding box center [187, 106] width 15 height 15
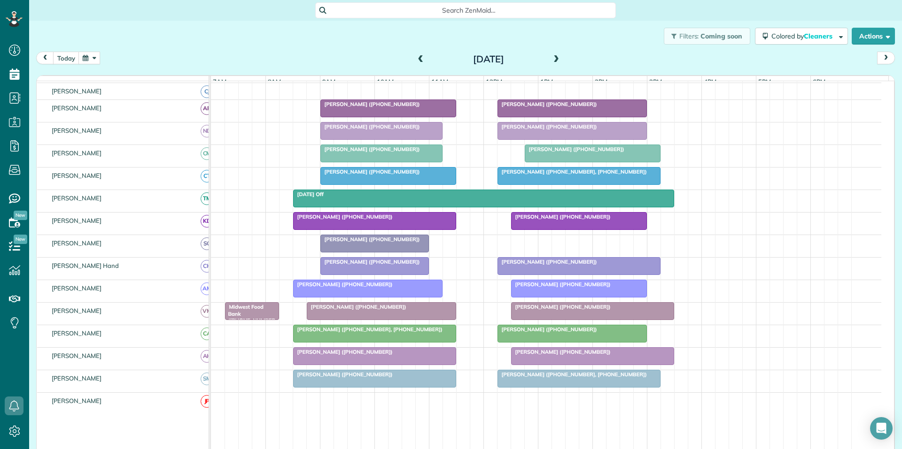
click at [91, 59] on button "button" at bounding box center [89, 58] width 22 height 13
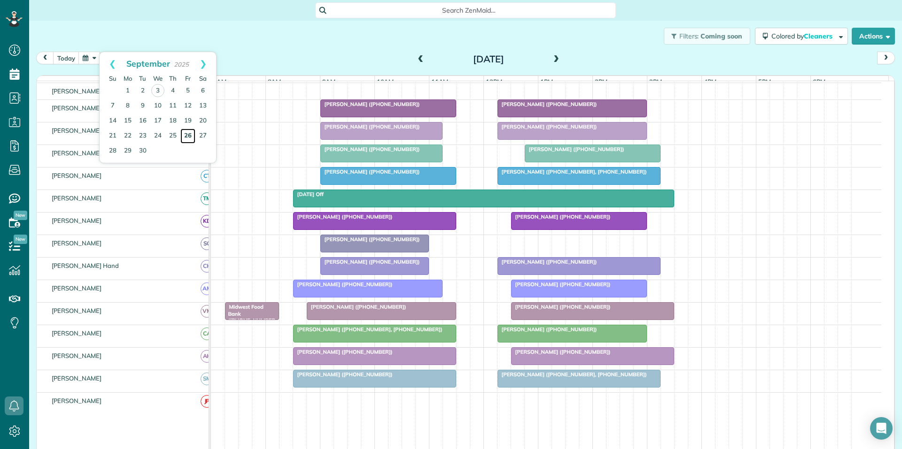
click at [188, 132] on link "26" at bounding box center [187, 136] width 15 height 15
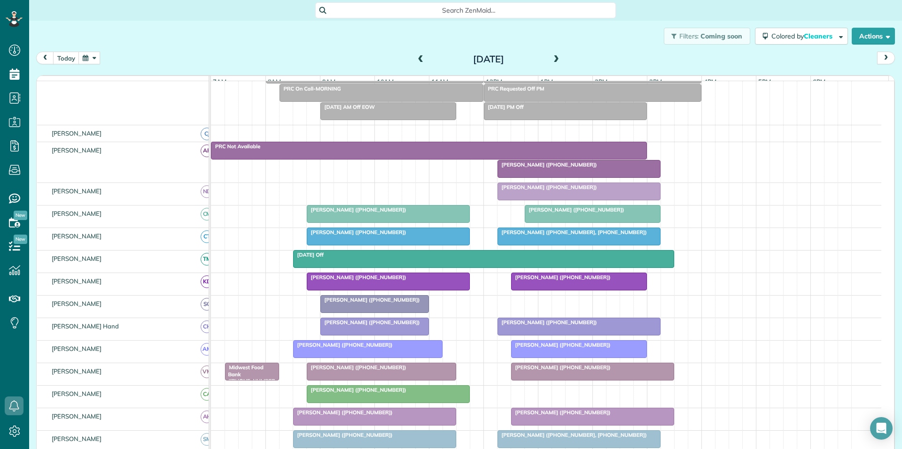
scroll to position [94, 0]
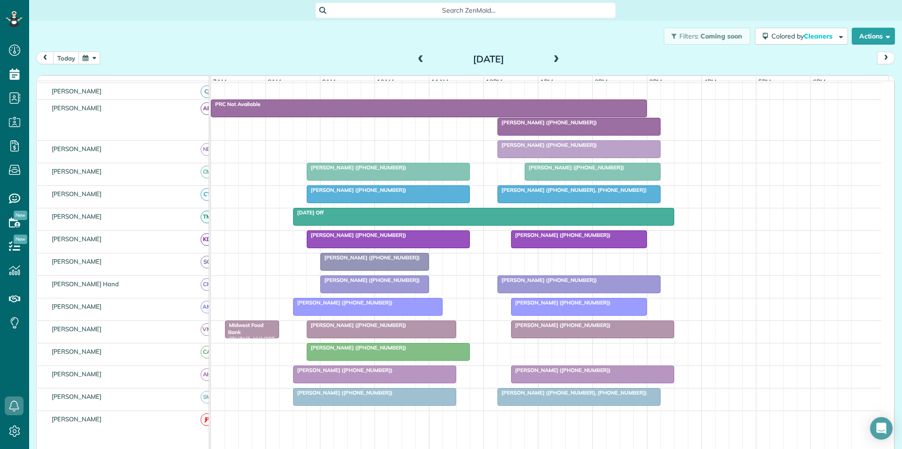
click at [93, 56] on button "button" at bounding box center [89, 58] width 22 height 13
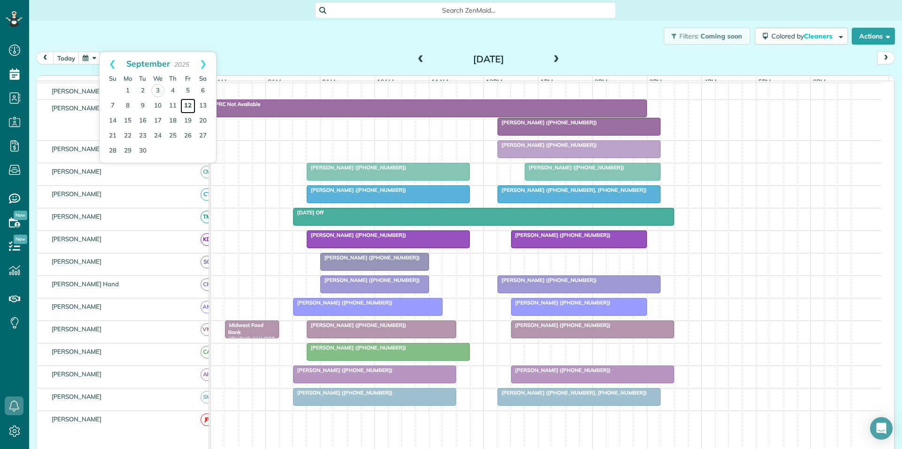
click at [186, 103] on link "12" at bounding box center [187, 106] width 15 height 15
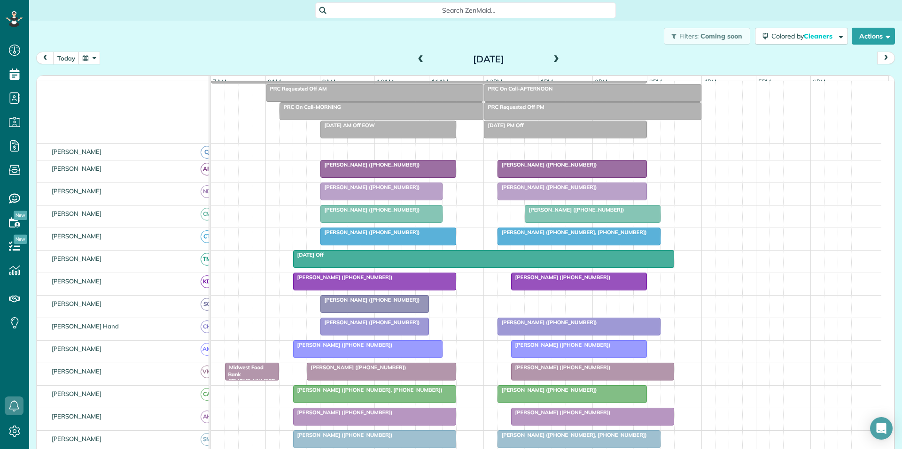
scroll to position [112, 0]
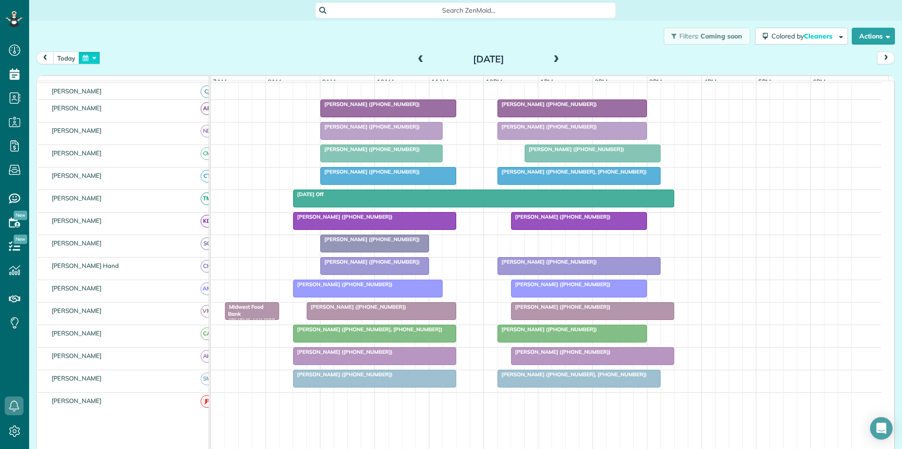
click at [88, 58] on button "button" at bounding box center [89, 58] width 22 height 13
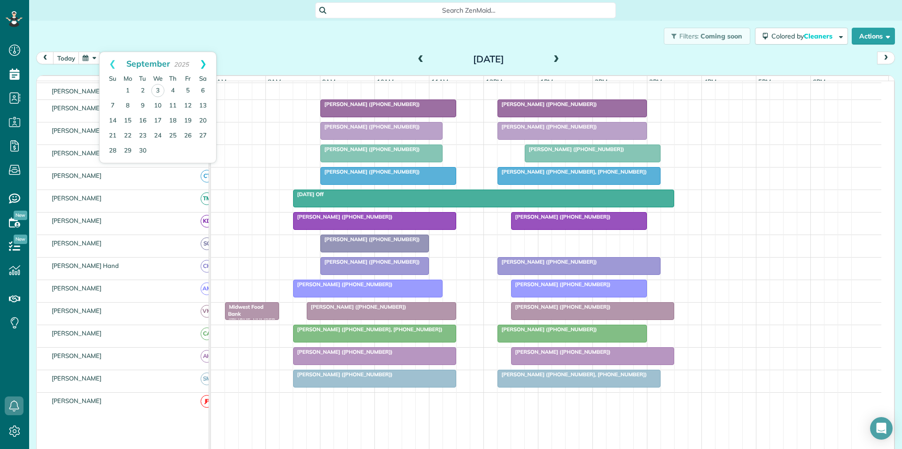
click at [201, 62] on link "Next" at bounding box center [203, 63] width 26 height 23
click at [107, 66] on link "Prev" at bounding box center [113, 63] width 26 height 23
click at [205, 62] on link "Next" at bounding box center [203, 63] width 26 height 23
click at [107, 62] on link "Prev" at bounding box center [113, 63] width 26 height 23
click at [206, 62] on link "Next" at bounding box center [203, 63] width 26 height 23
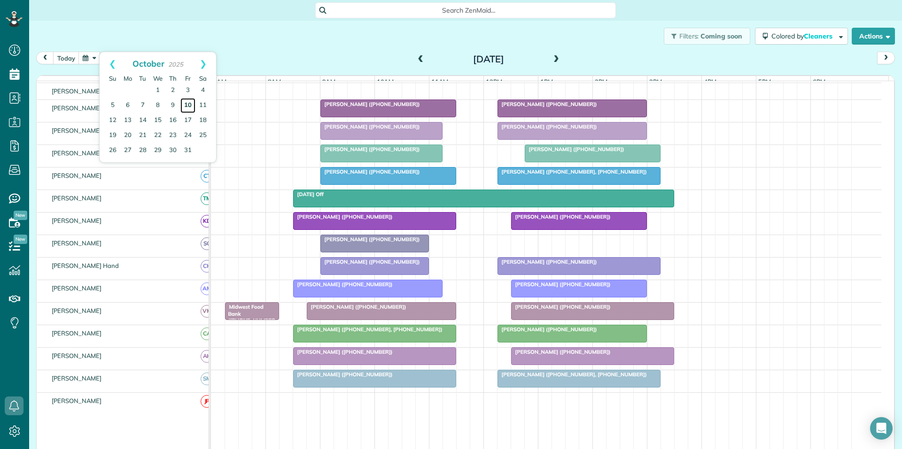
click at [187, 101] on link "10" at bounding box center [187, 105] width 15 height 15
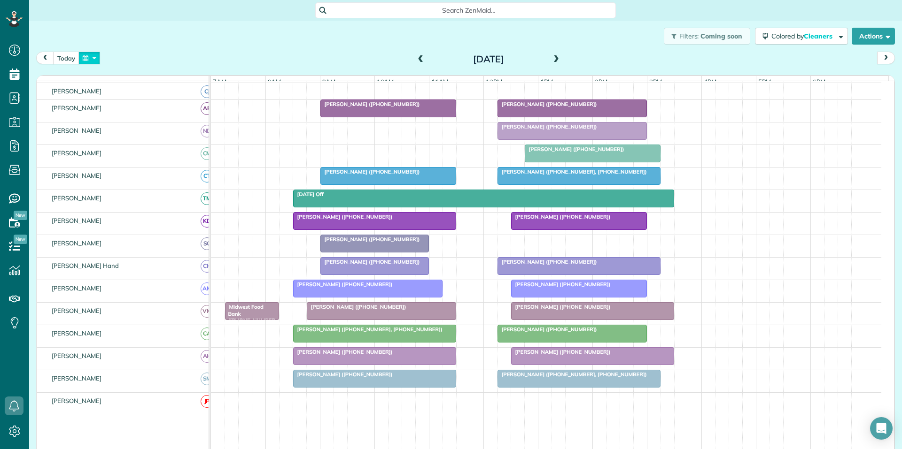
click at [90, 55] on button "button" at bounding box center [89, 58] width 22 height 13
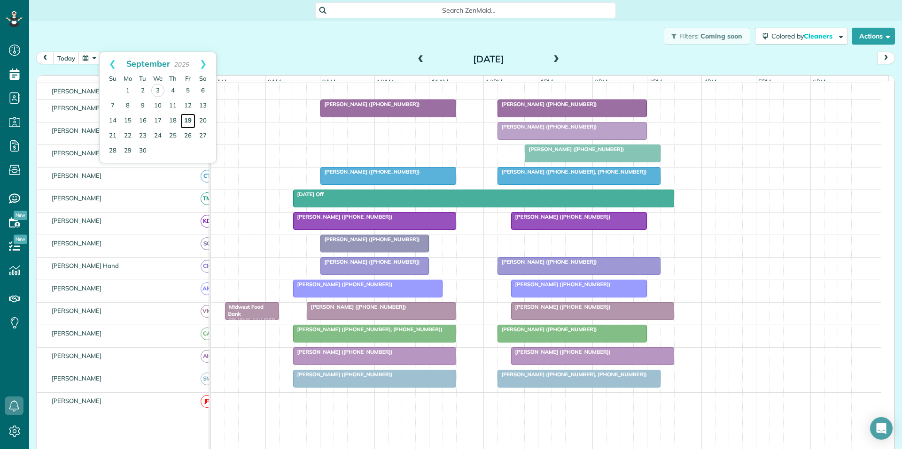
click at [188, 117] on link "19" at bounding box center [187, 121] width 15 height 15
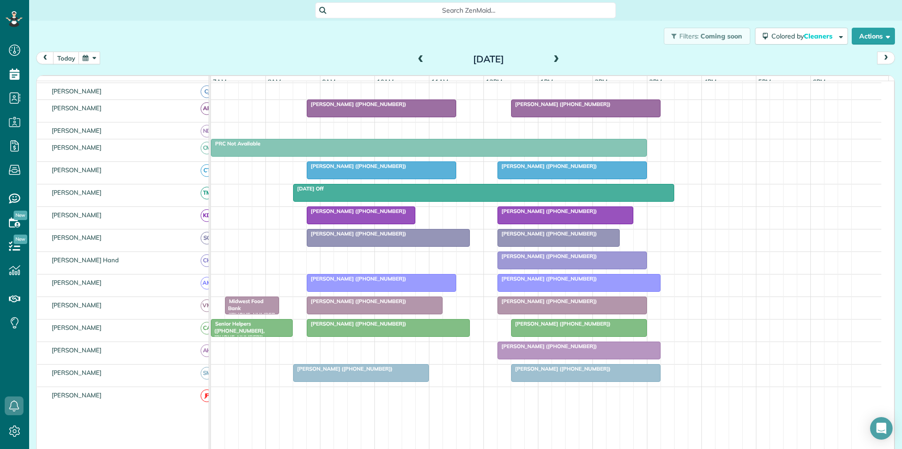
click at [90, 57] on button "button" at bounding box center [89, 58] width 22 height 13
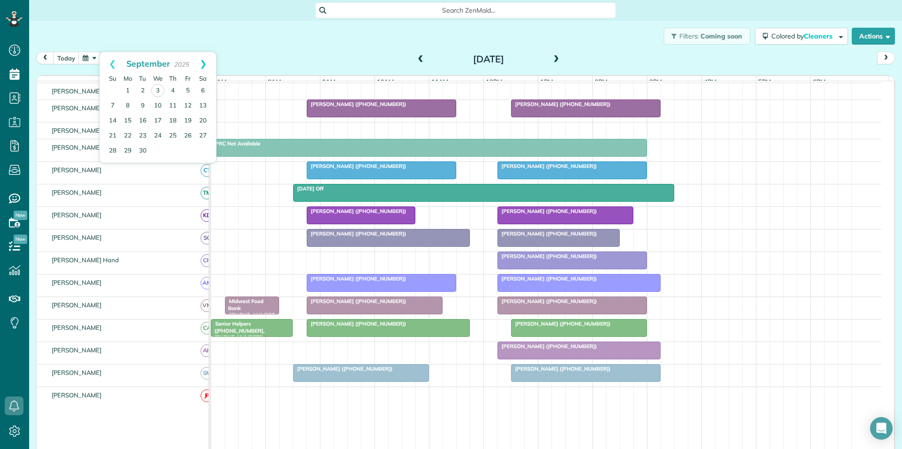
click at [208, 68] on link "Next" at bounding box center [203, 63] width 26 height 23
click at [187, 90] on link "3" at bounding box center [187, 90] width 15 height 15
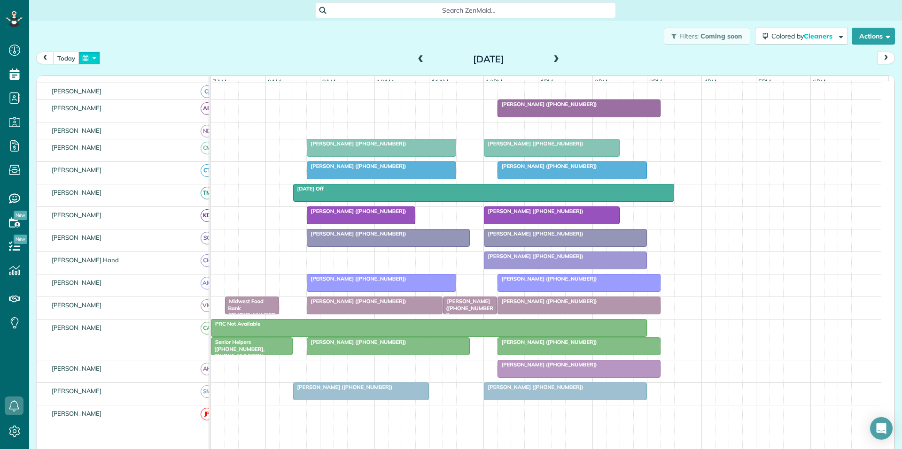
click at [91, 60] on button "button" at bounding box center [89, 58] width 22 height 13
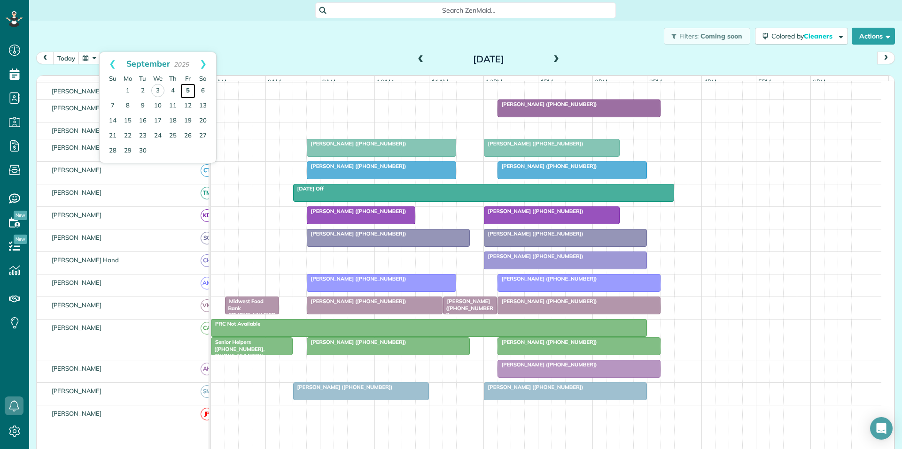
click at [189, 89] on link "5" at bounding box center [187, 91] width 15 height 15
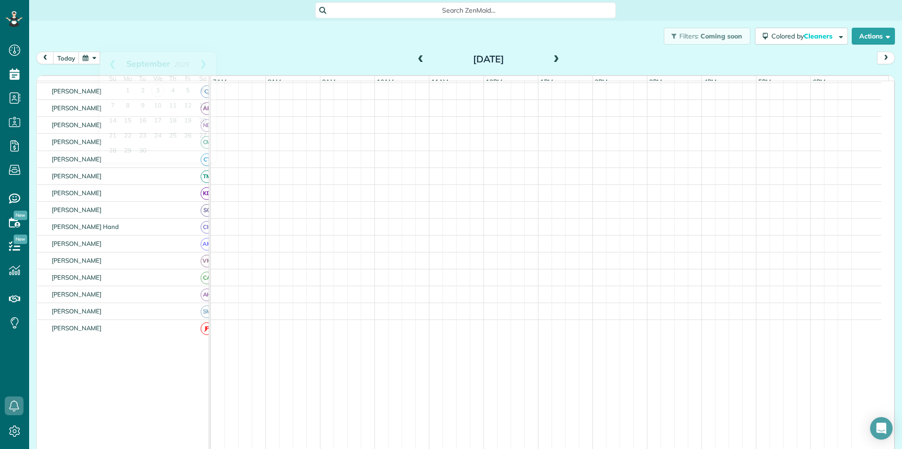
scroll to position [131, 0]
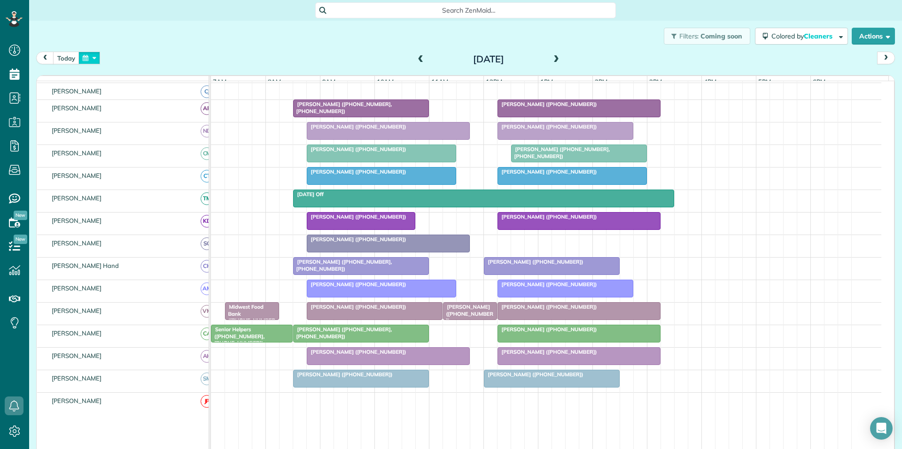
click at [88, 59] on button "button" at bounding box center [89, 58] width 22 height 13
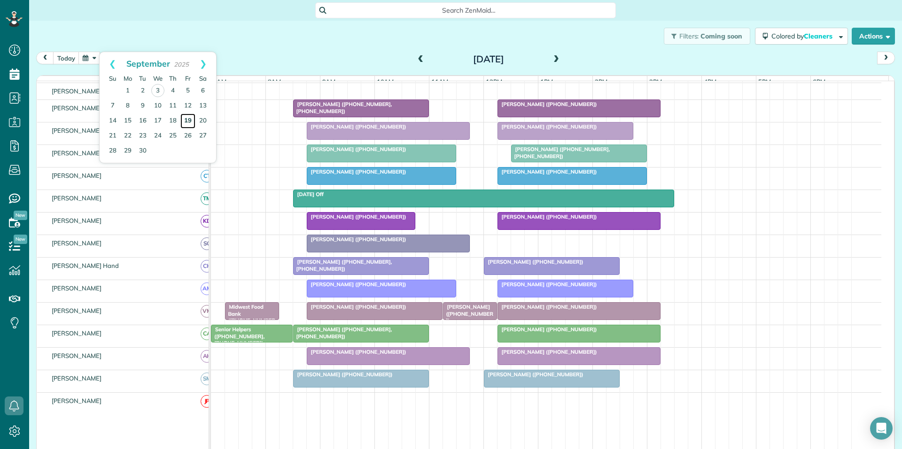
click at [188, 120] on link "19" at bounding box center [187, 121] width 15 height 15
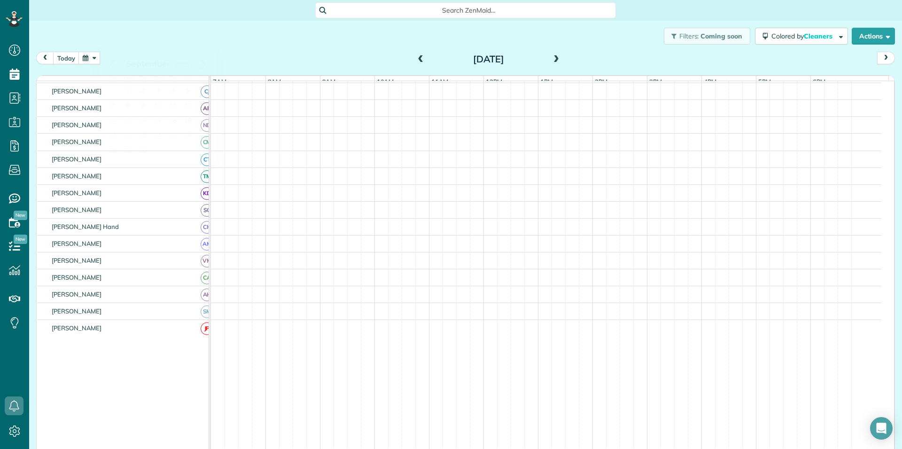
scroll to position [112, 0]
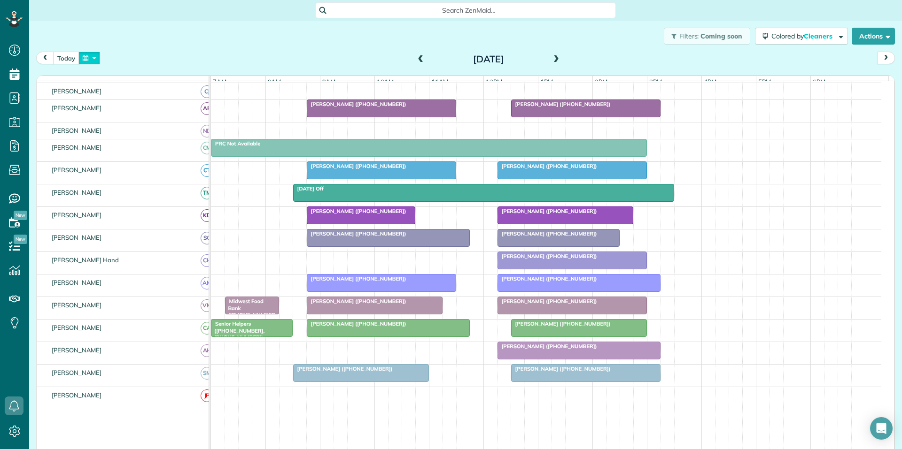
click at [91, 58] on button "button" at bounding box center [89, 58] width 22 height 13
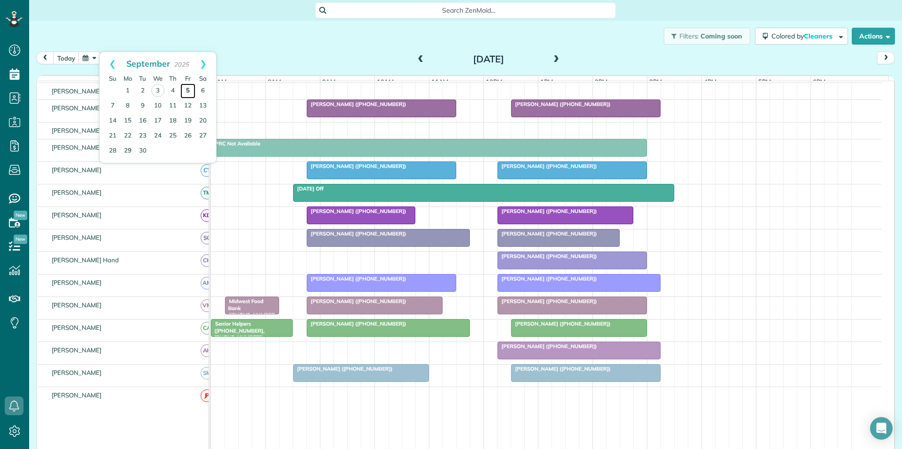
click at [186, 89] on link "5" at bounding box center [187, 91] width 15 height 15
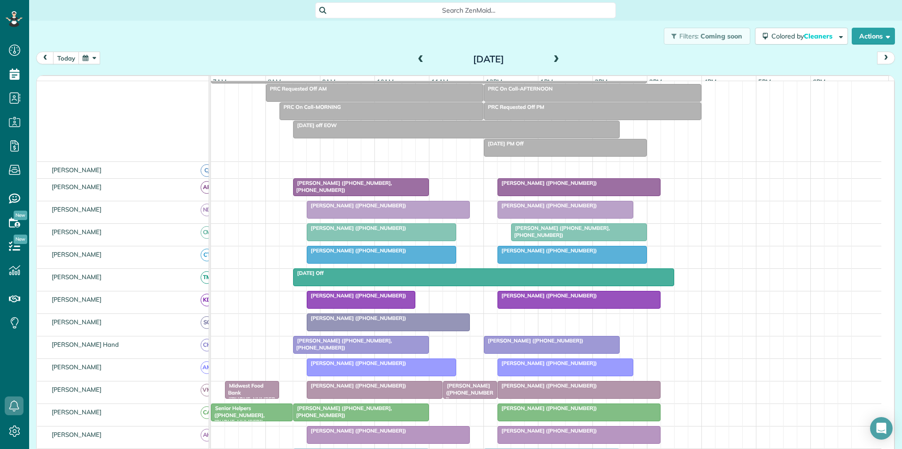
scroll to position [131, 0]
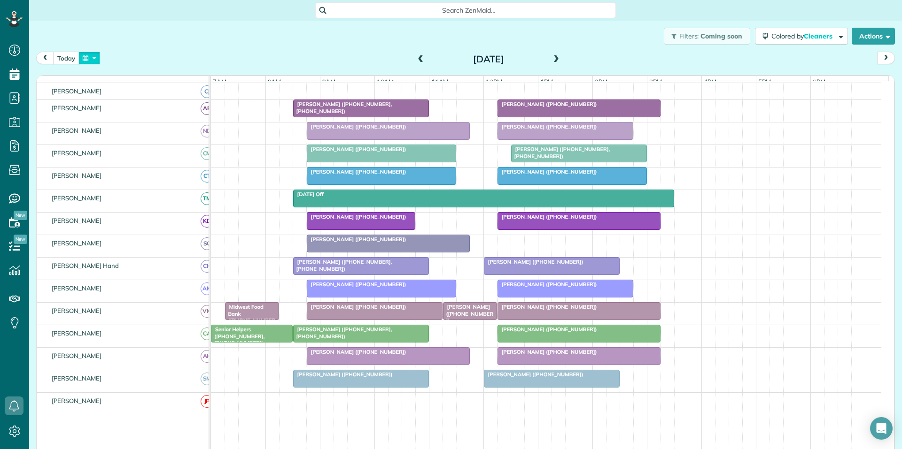
click at [91, 55] on button "button" at bounding box center [89, 58] width 22 height 13
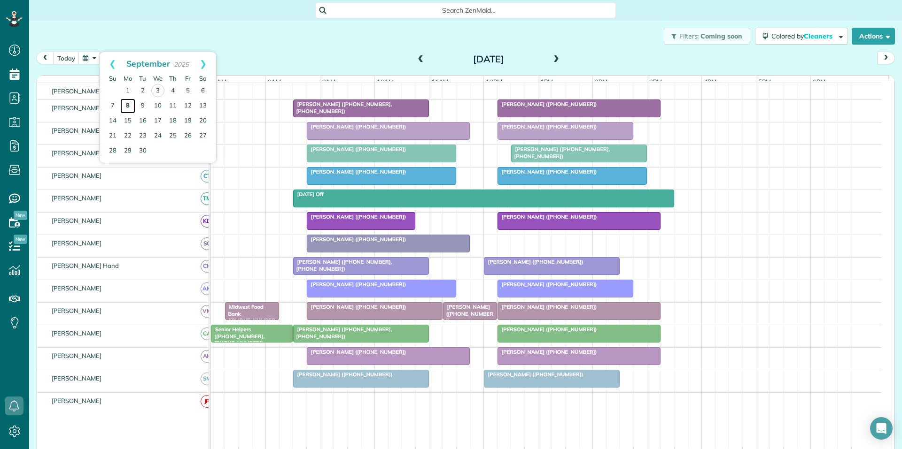
click at [128, 100] on link "8" at bounding box center [127, 106] width 15 height 15
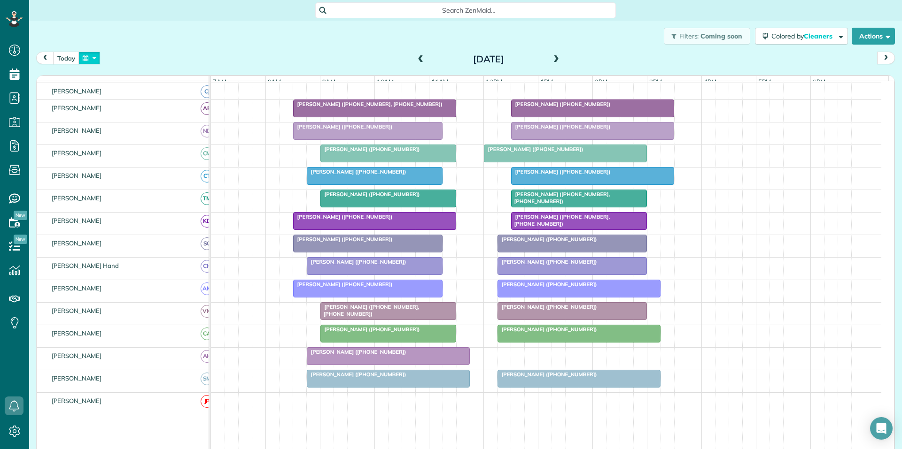
click at [94, 56] on button "button" at bounding box center [89, 58] width 22 height 13
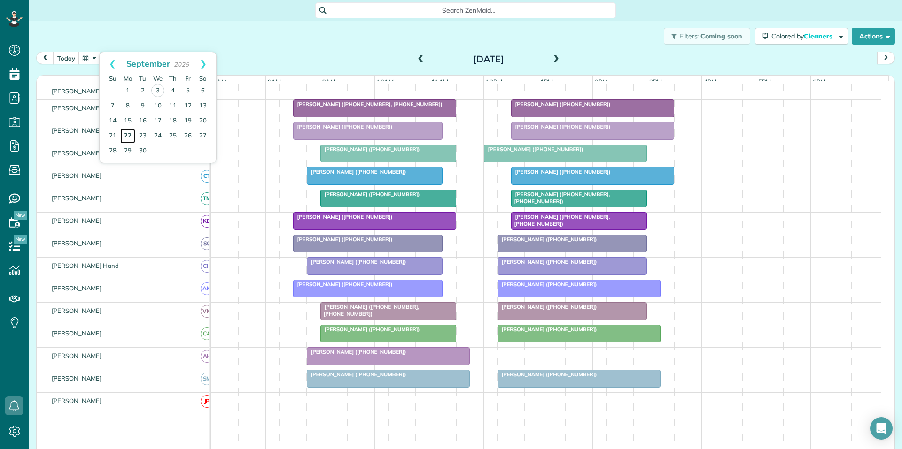
click at [127, 130] on link "22" at bounding box center [127, 136] width 15 height 15
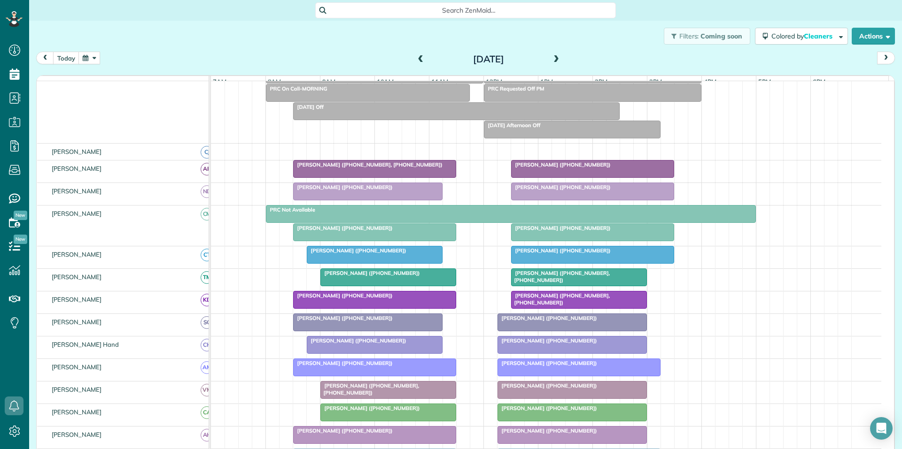
scroll to position [112, 0]
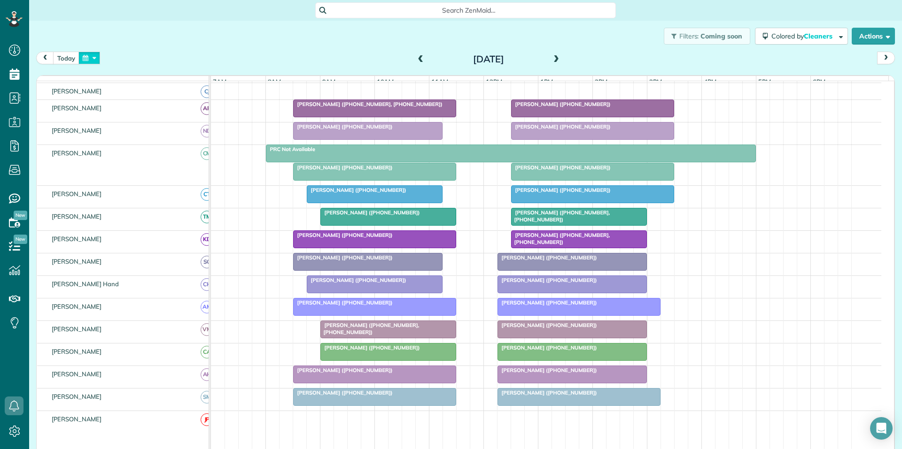
click at [89, 59] on button "button" at bounding box center [89, 58] width 22 height 13
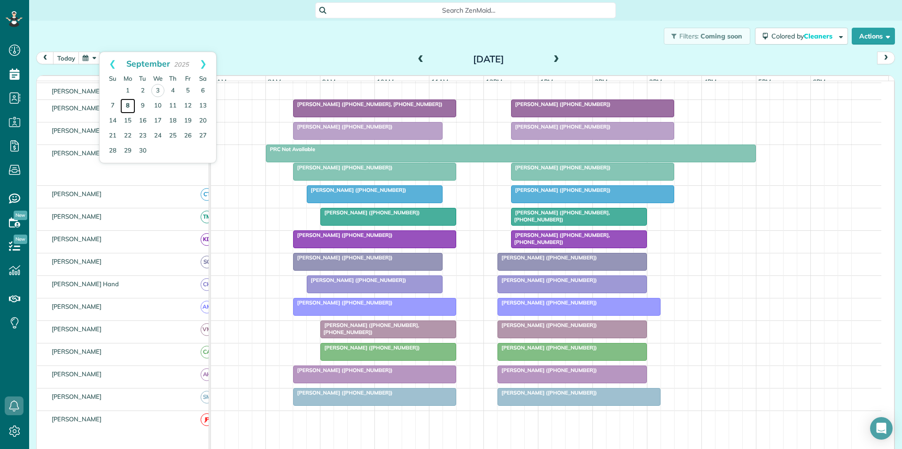
click at [126, 107] on link "8" at bounding box center [127, 106] width 15 height 15
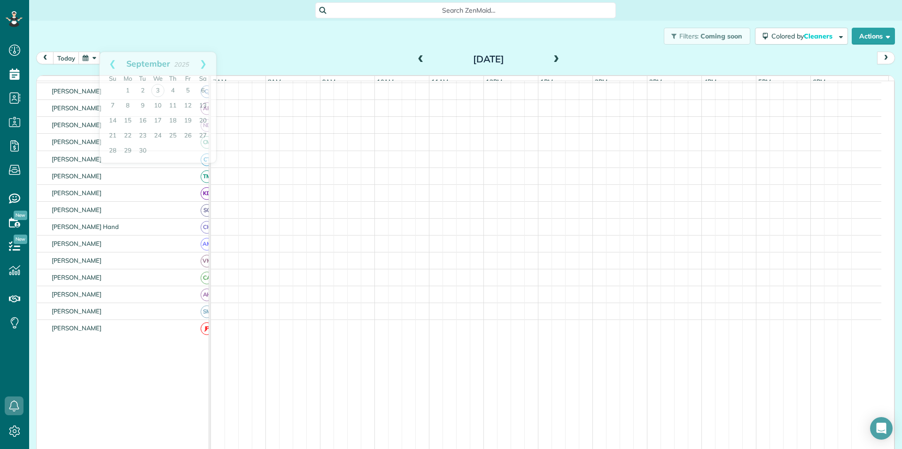
scroll to position [131, 0]
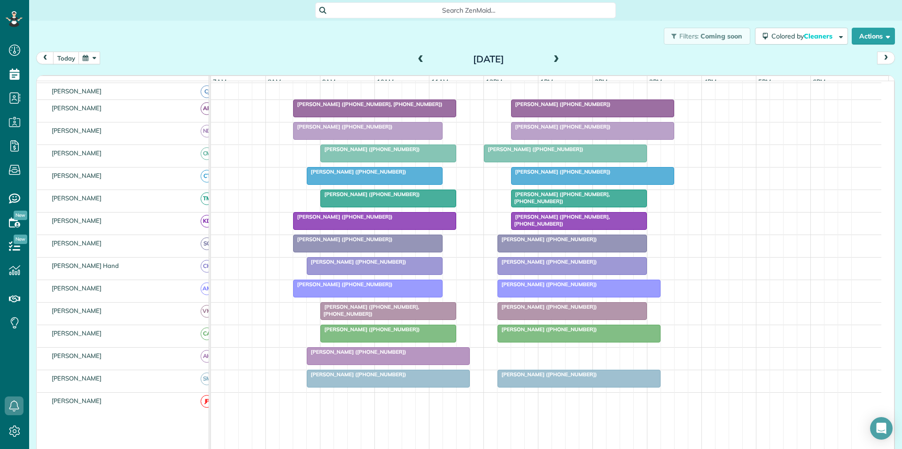
click at [91, 58] on button "button" at bounding box center [89, 58] width 22 height 13
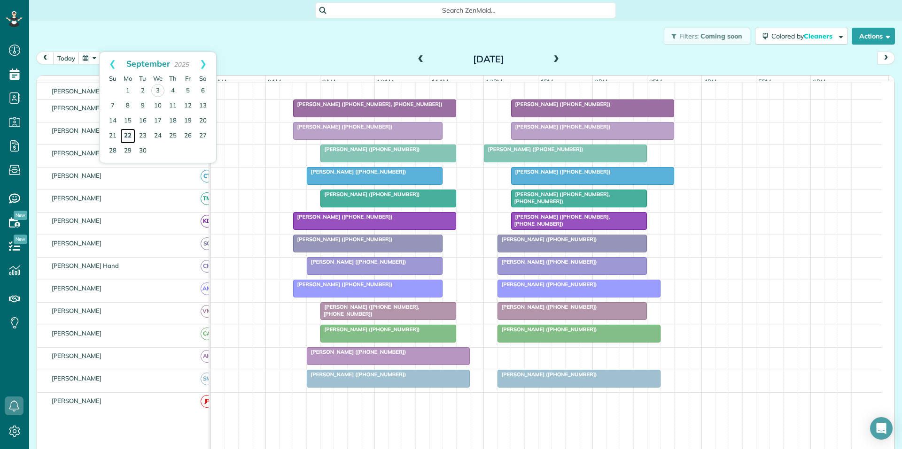
click at [130, 132] on link "22" at bounding box center [127, 136] width 15 height 15
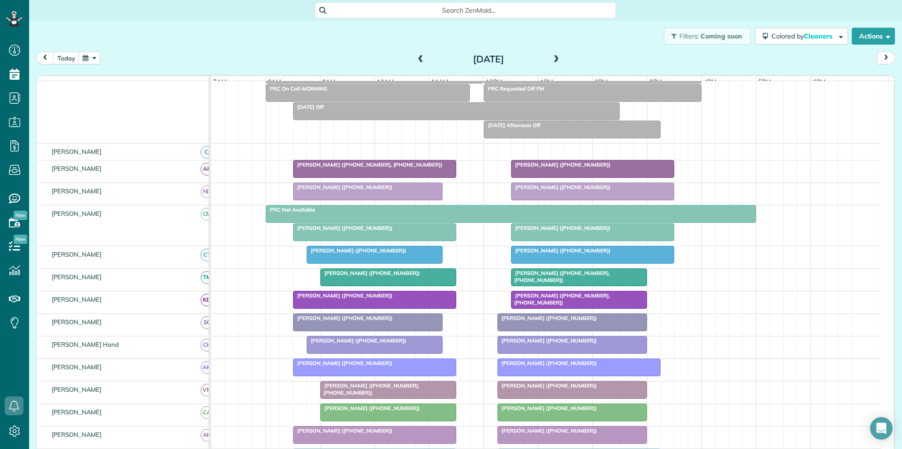
scroll to position [112, 0]
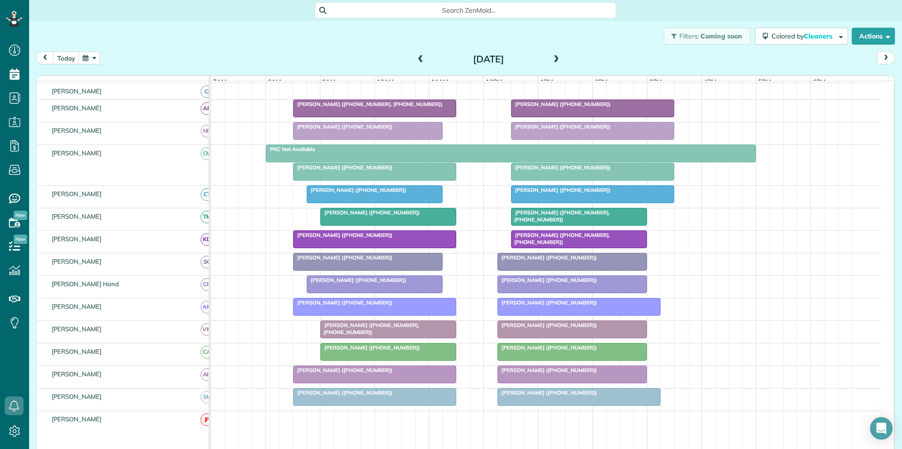
click at [90, 58] on button "button" at bounding box center [89, 58] width 22 height 13
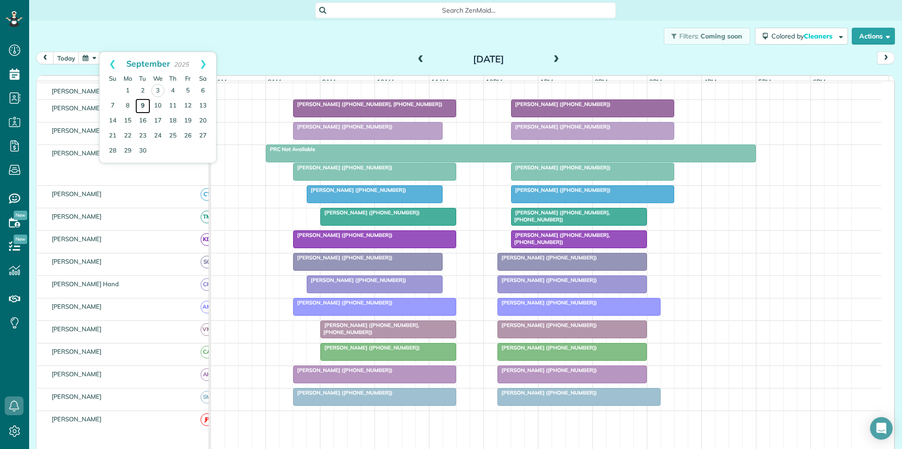
click at [143, 104] on link "9" at bounding box center [142, 106] width 15 height 15
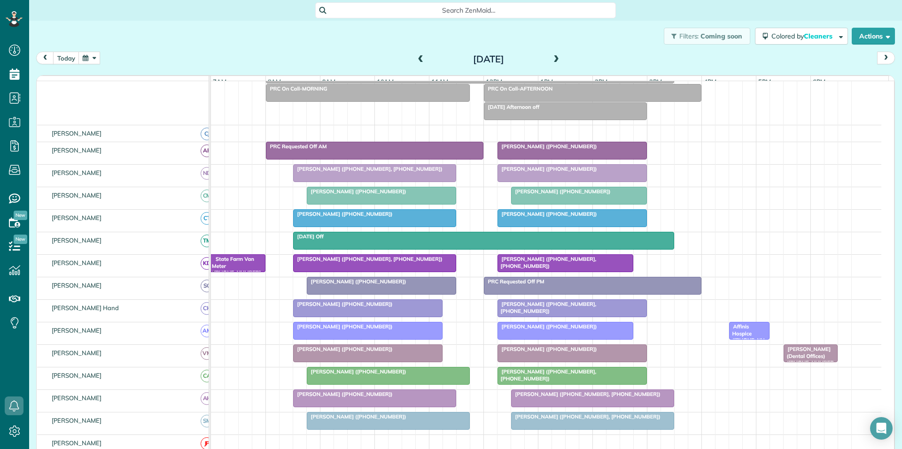
scroll to position [94, 0]
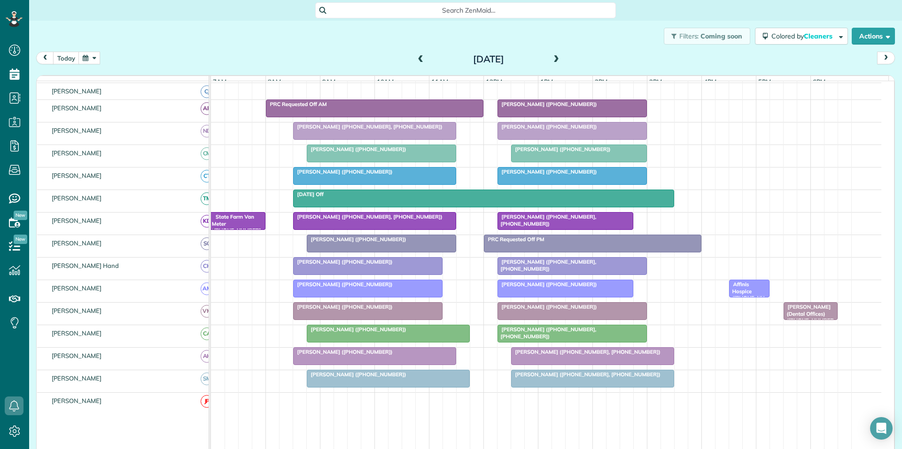
click at [553, 59] on span at bounding box center [556, 59] width 10 height 8
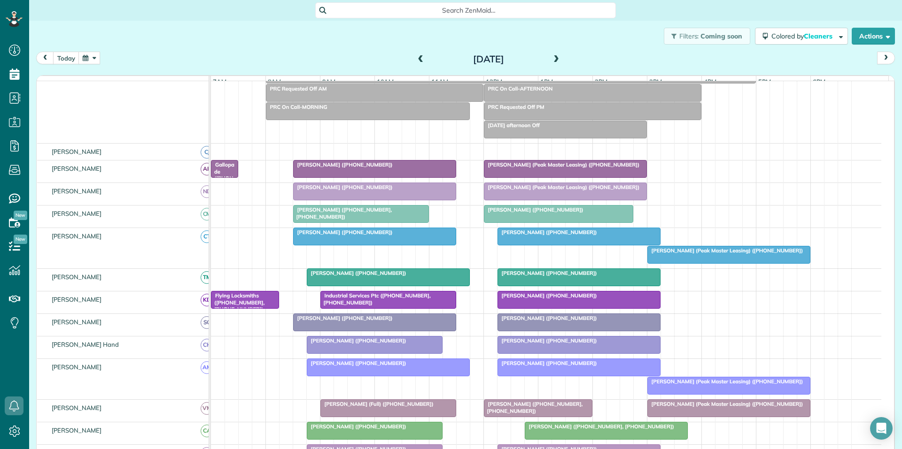
scroll to position [112, 0]
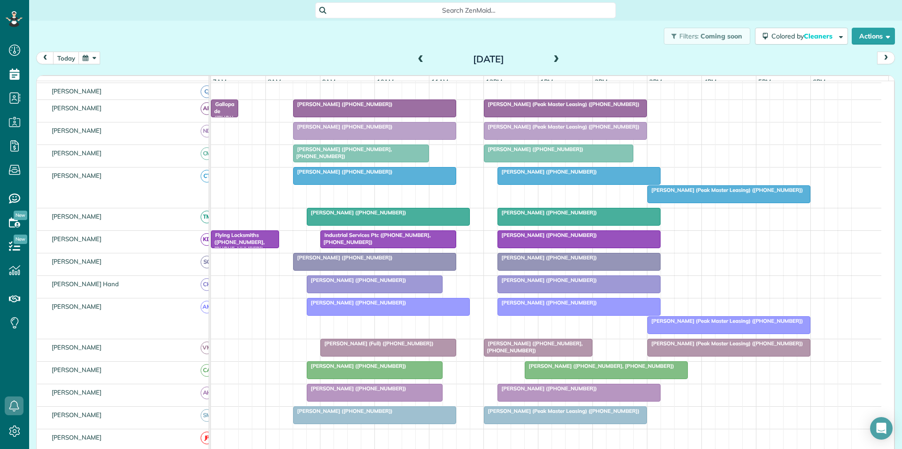
click at [553, 59] on span at bounding box center [556, 59] width 10 height 8
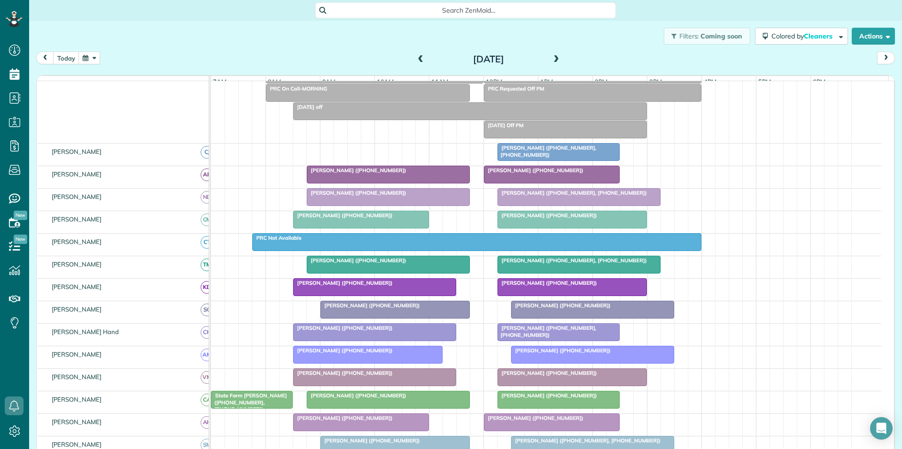
scroll to position [0, 0]
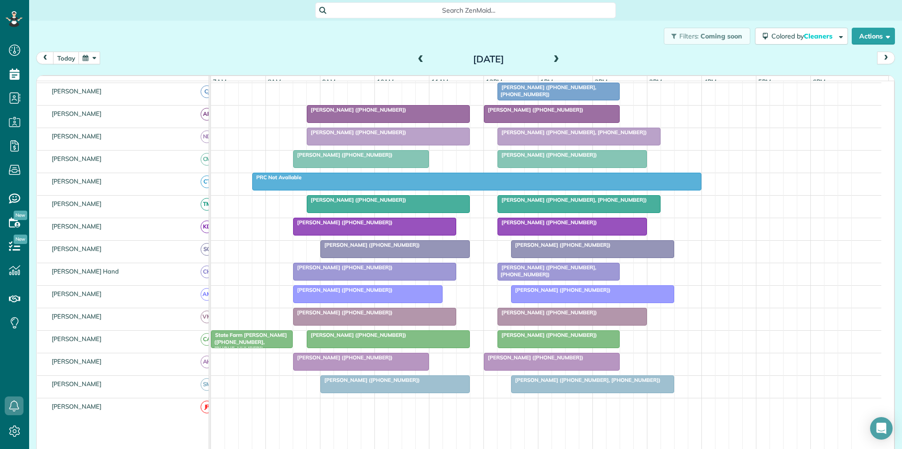
click at [554, 60] on span at bounding box center [556, 59] width 10 height 8
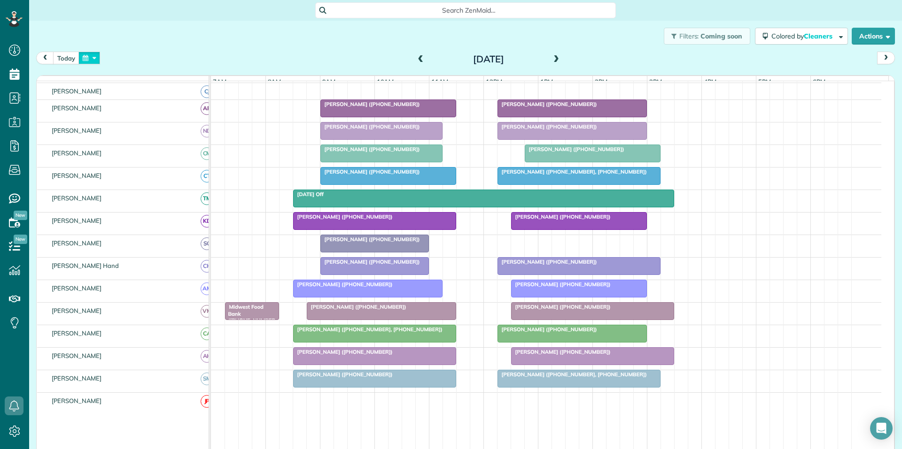
click at [98, 56] on button "button" at bounding box center [89, 58] width 22 height 13
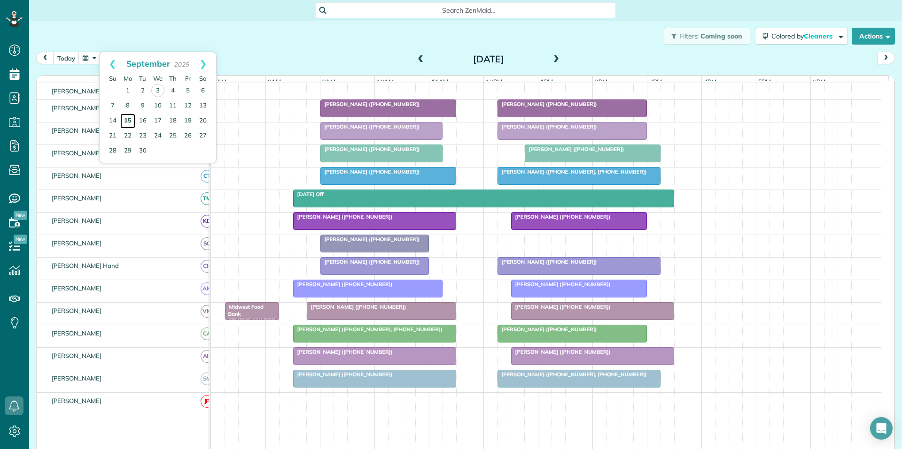
click at [128, 118] on link "15" at bounding box center [127, 121] width 15 height 15
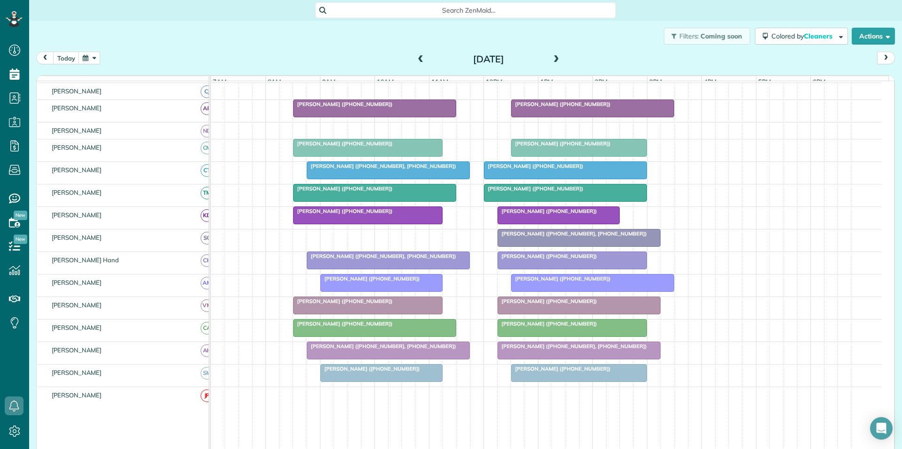
click at [93, 58] on button "button" at bounding box center [89, 58] width 22 height 13
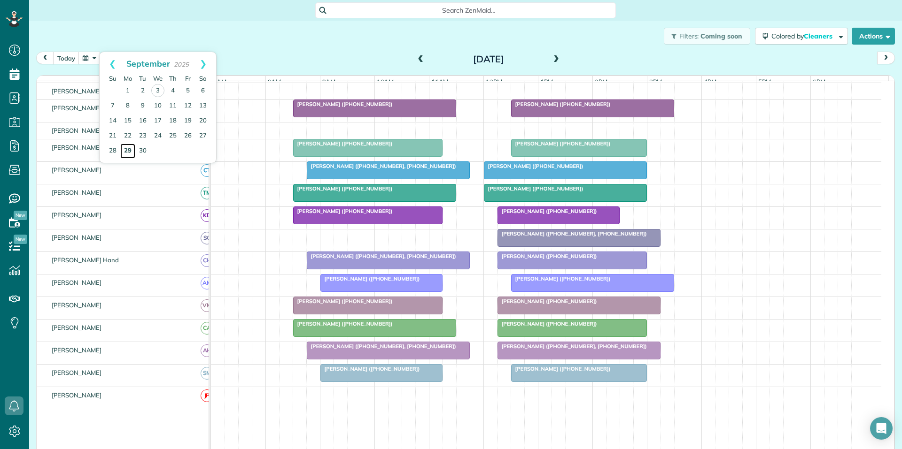
click at [126, 150] on link "29" at bounding box center [127, 151] width 15 height 15
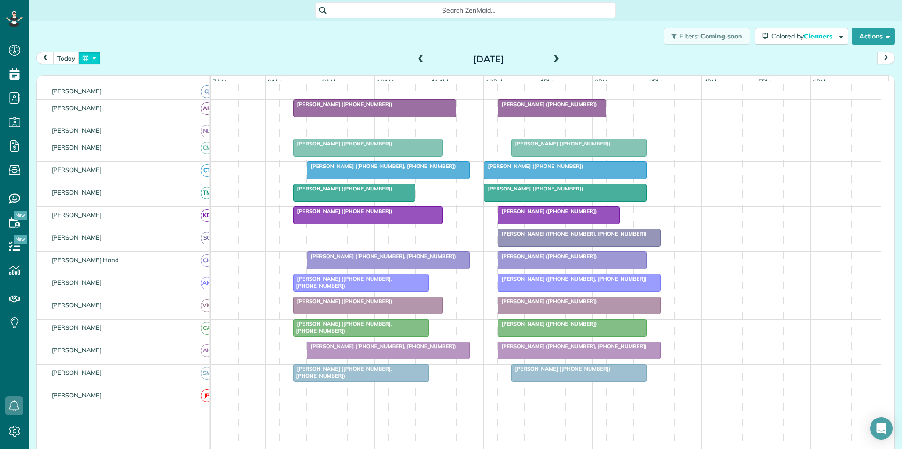
click at [90, 61] on button "button" at bounding box center [89, 58] width 22 height 13
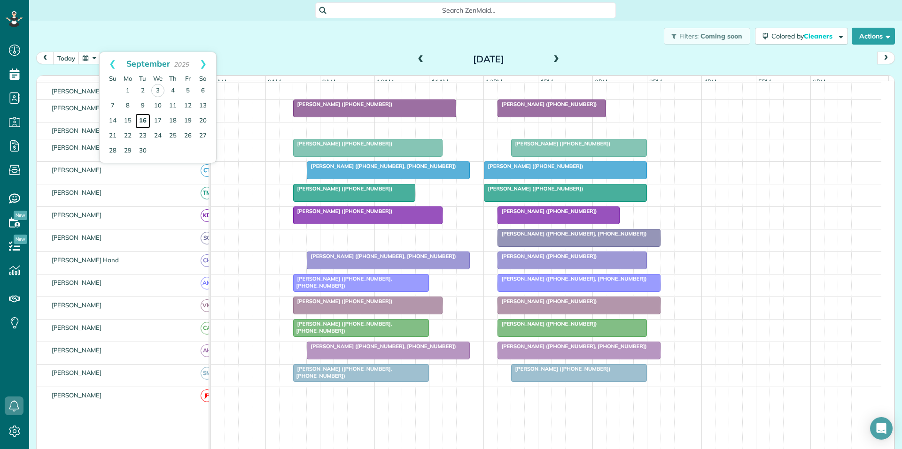
click at [144, 121] on link "16" at bounding box center [142, 121] width 15 height 15
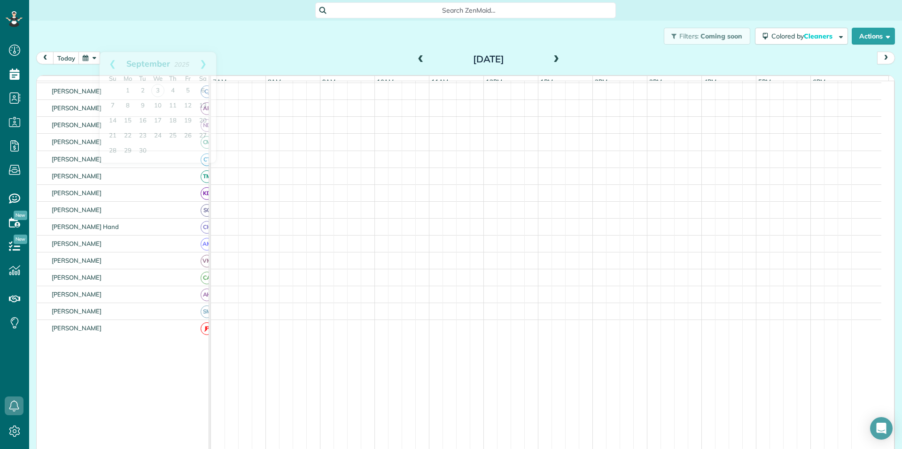
scroll to position [112, 0]
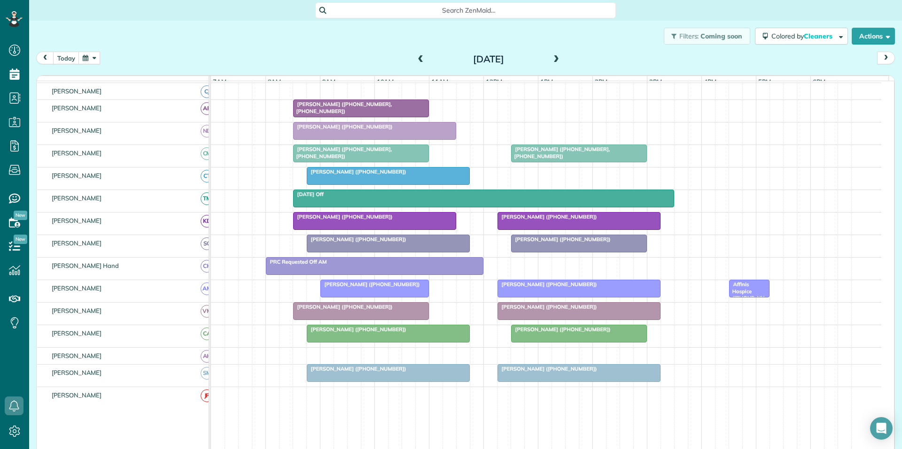
click at [82, 56] on button "button" at bounding box center [89, 58] width 22 height 13
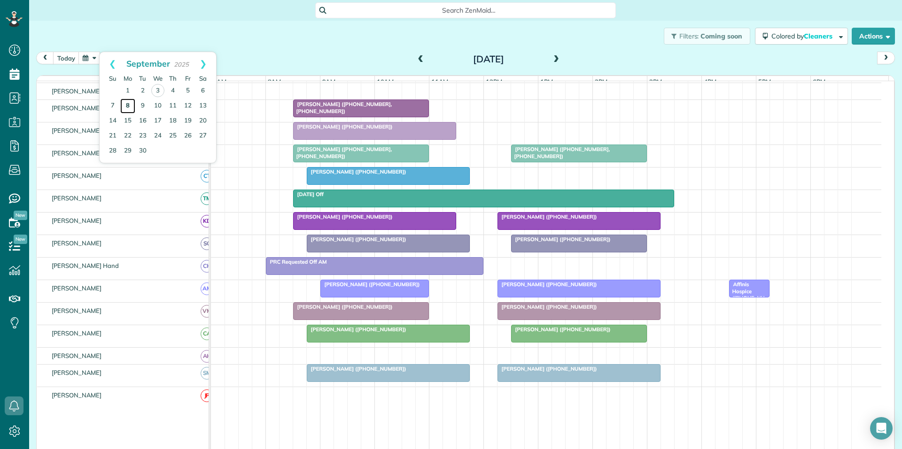
click at [125, 104] on link "8" at bounding box center [127, 106] width 15 height 15
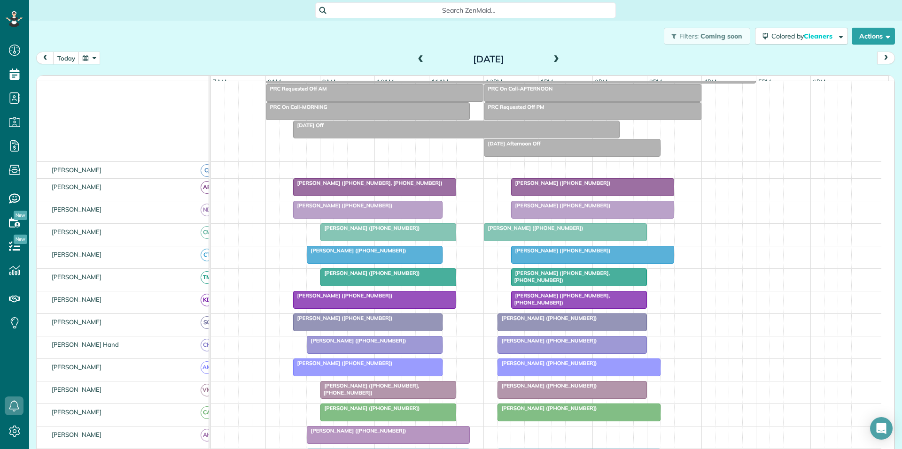
scroll to position [131, 0]
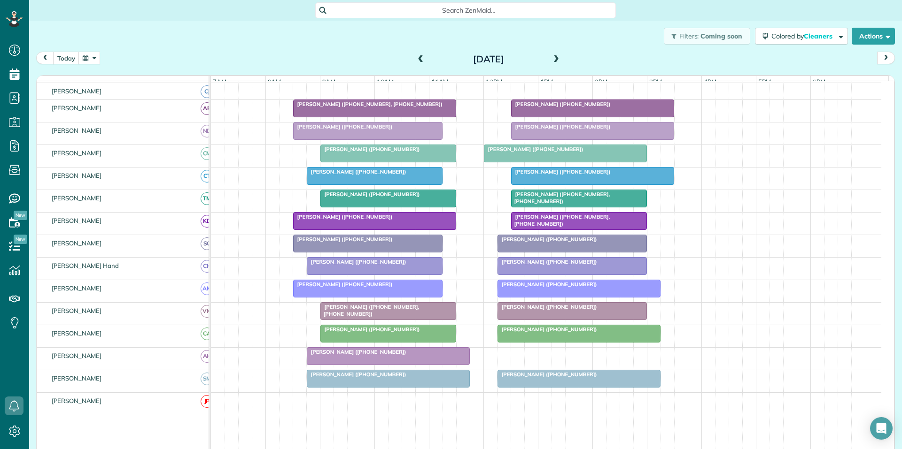
click at [553, 59] on span at bounding box center [556, 59] width 10 height 8
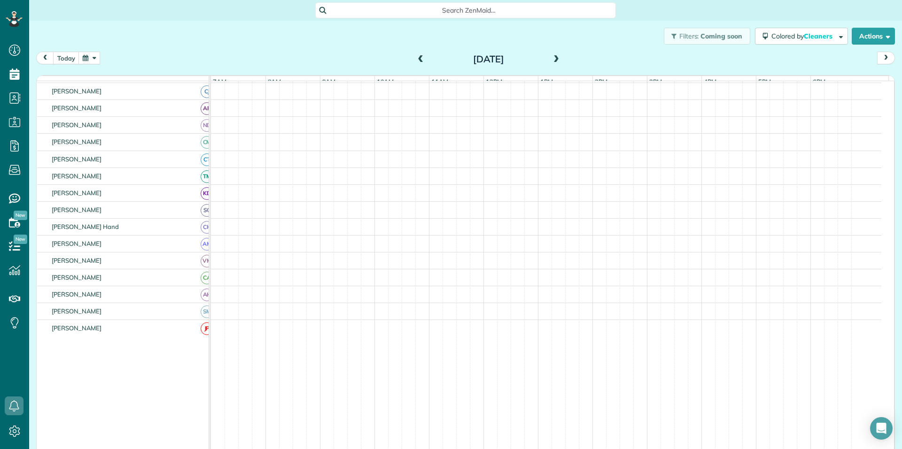
scroll to position [94, 0]
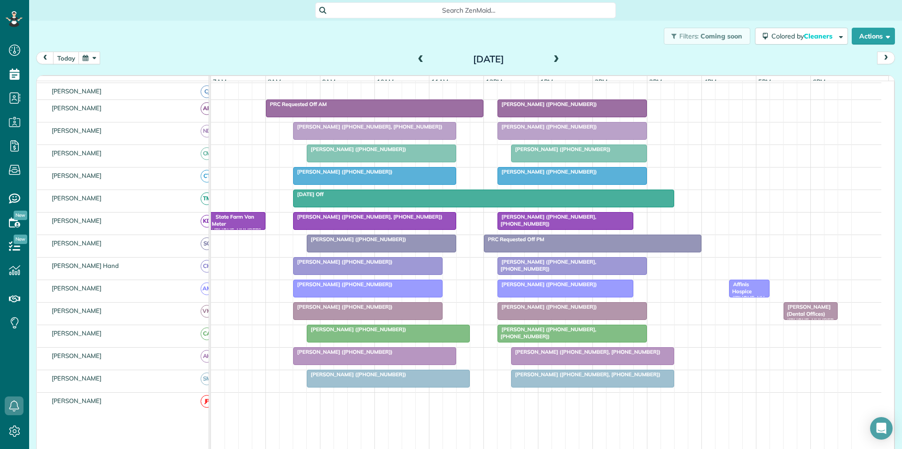
click at [552, 57] on span at bounding box center [556, 59] width 10 height 8
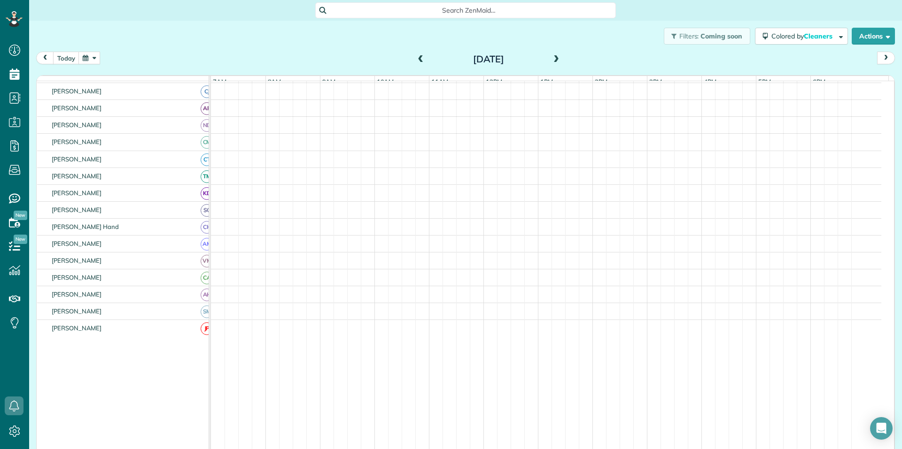
scroll to position [112, 0]
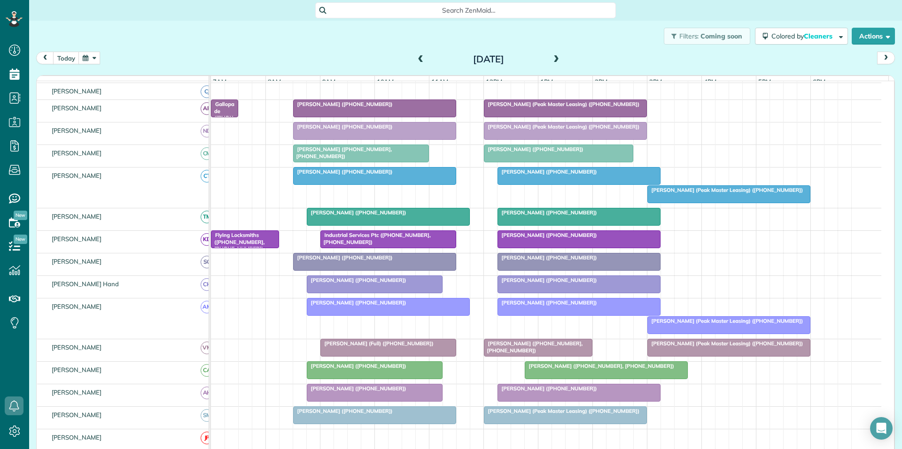
click at [91, 56] on button "button" at bounding box center [89, 58] width 22 height 13
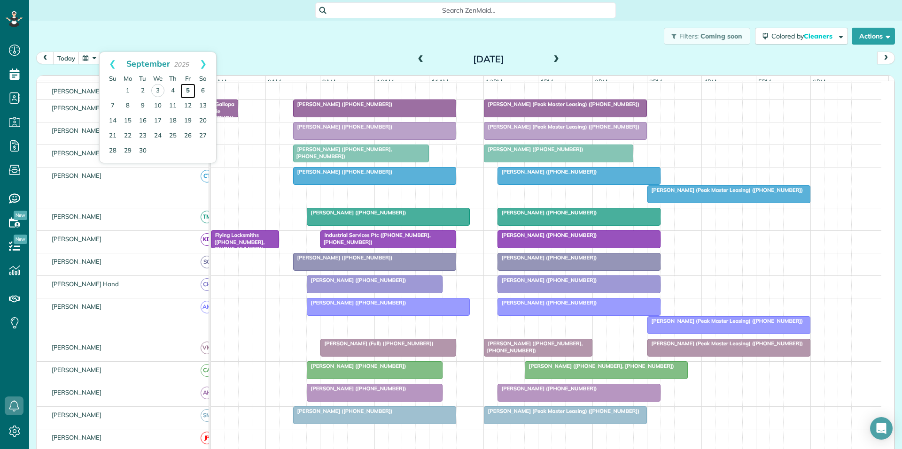
click at [187, 88] on link "5" at bounding box center [187, 91] width 15 height 15
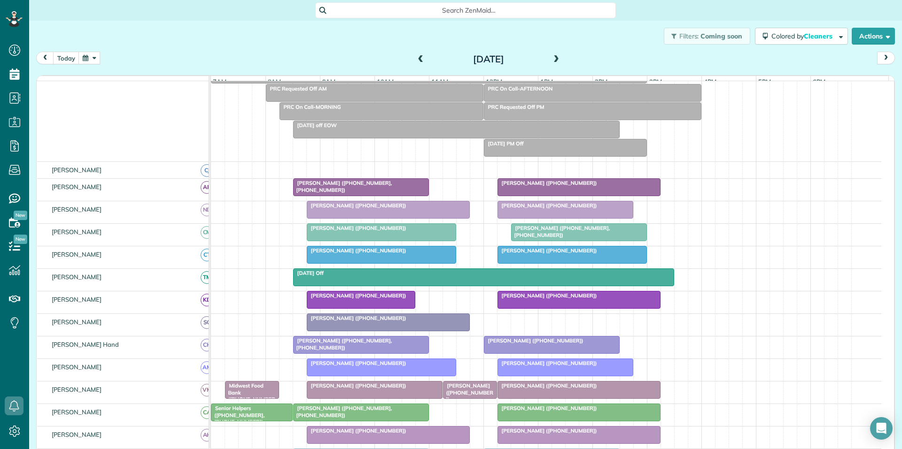
scroll to position [131, 0]
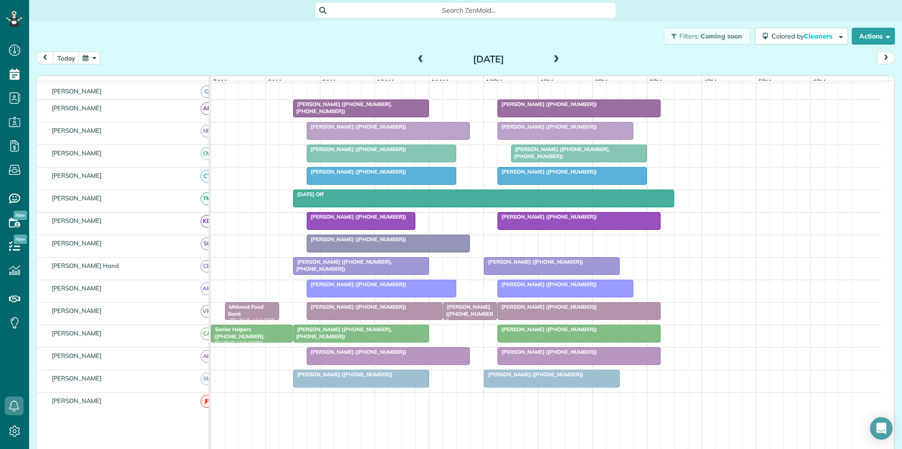
click at [416, 55] on span at bounding box center [421, 60] width 10 height 14
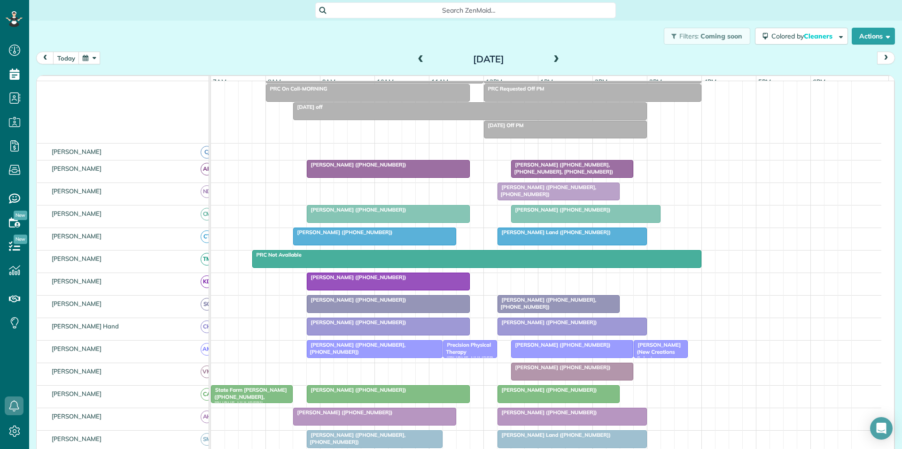
scroll to position [112, 0]
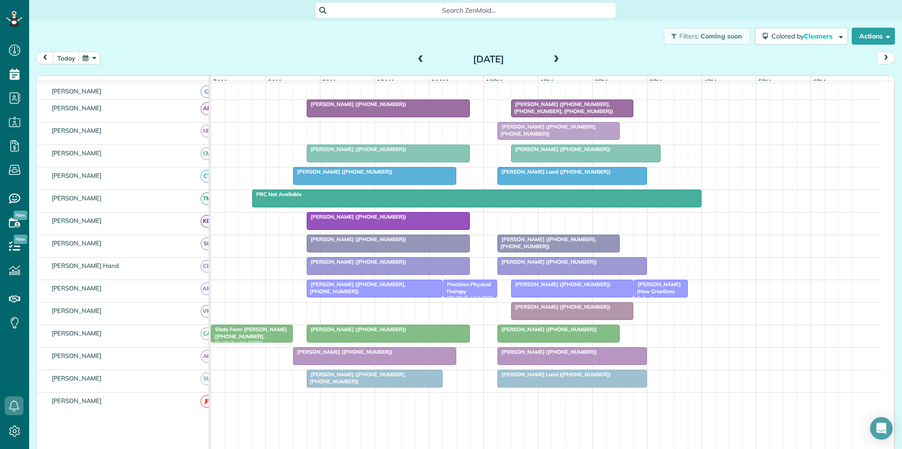
click at [552, 57] on span at bounding box center [556, 59] width 10 height 8
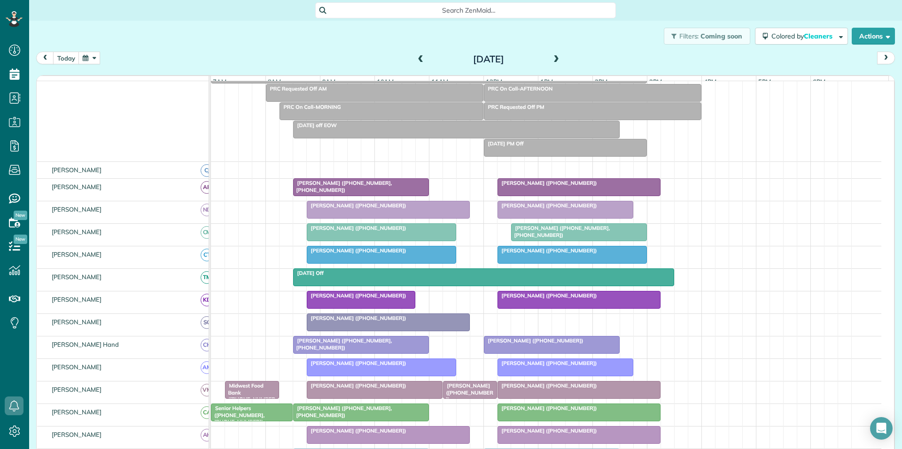
scroll to position [131, 0]
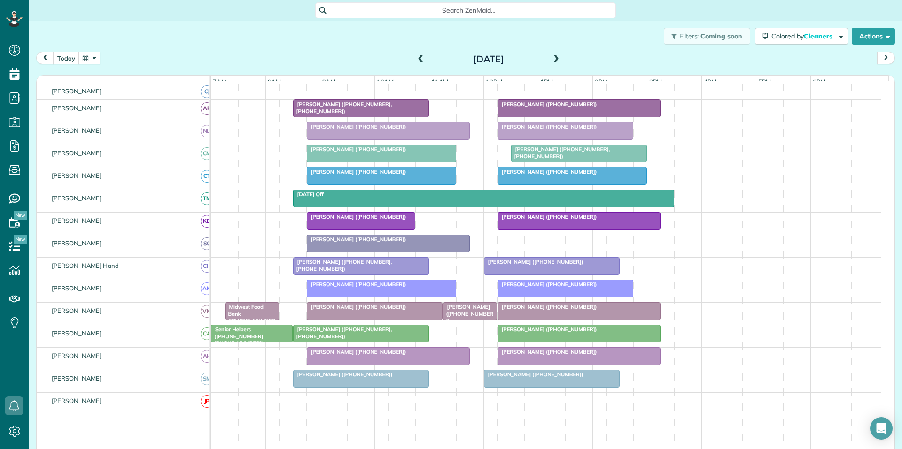
click at [92, 57] on button "button" at bounding box center [89, 58] width 22 height 13
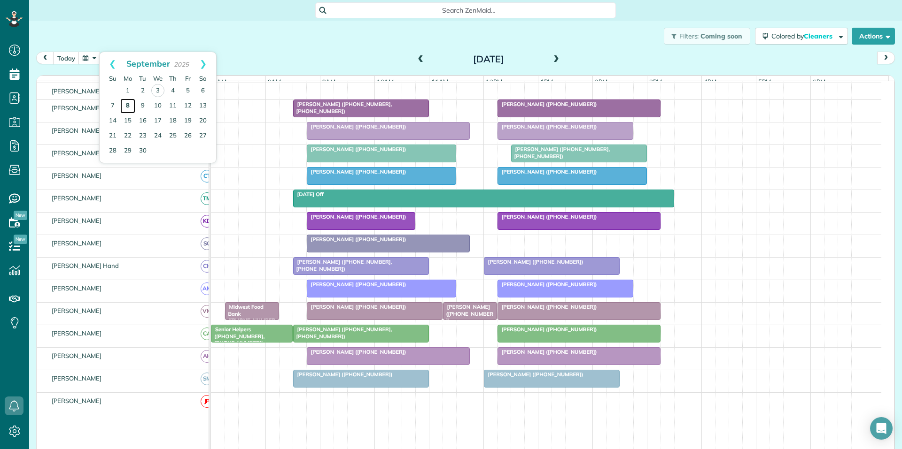
click at [128, 105] on link "8" at bounding box center [127, 106] width 15 height 15
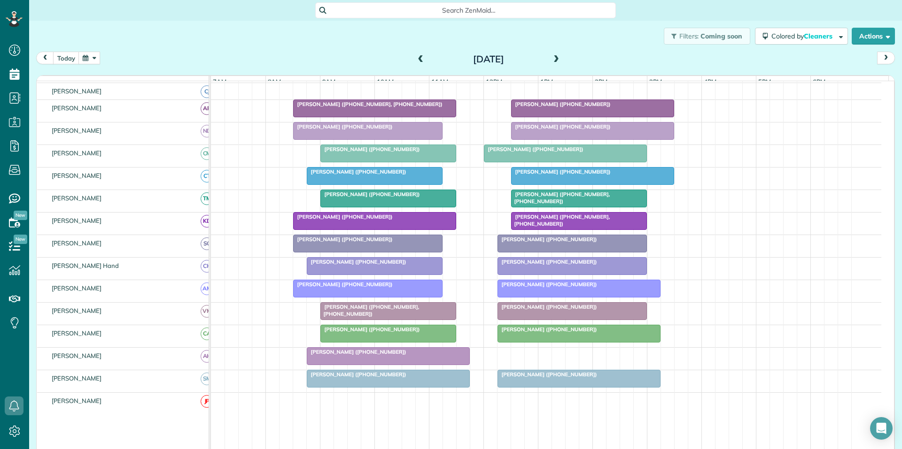
click at [386, 184] on div at bounding box center [374, 176] width 135 height 17
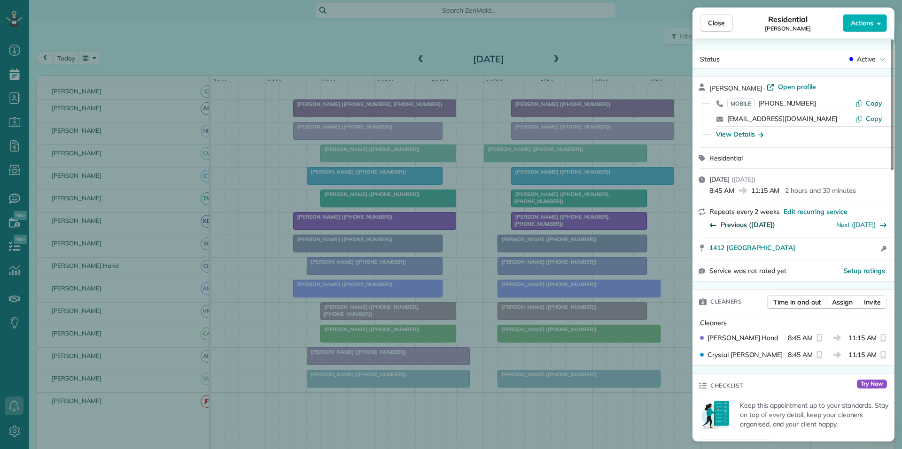
click at [751, 222] on span "Previous (Aug 25)" at bounding box center [747, 224] width 54 height 9
click at [737, 224] on span "Previous (Aug 11)" at bounding box center [747, 224] width 54 height 9
click at [711, 23] on span "Close" at bounding box center [716, 22] width 17 height 9
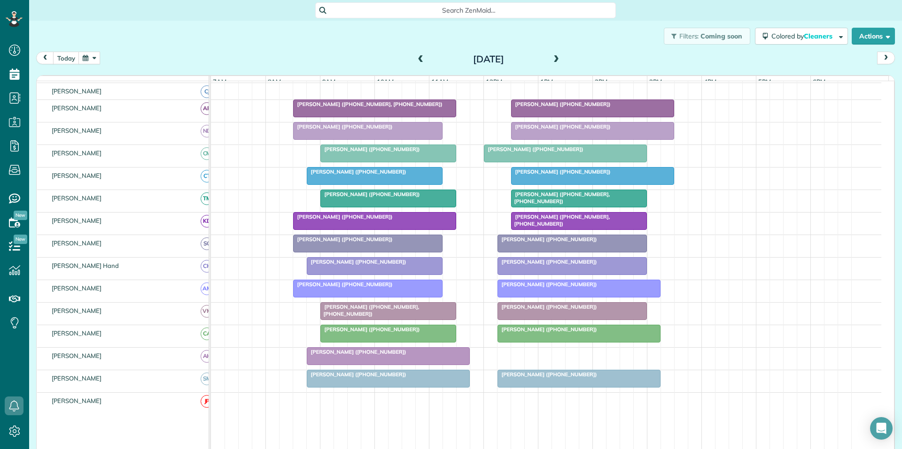
click at [89, 54] on button "button" at bounding box center [89, 58] width 22 height 13
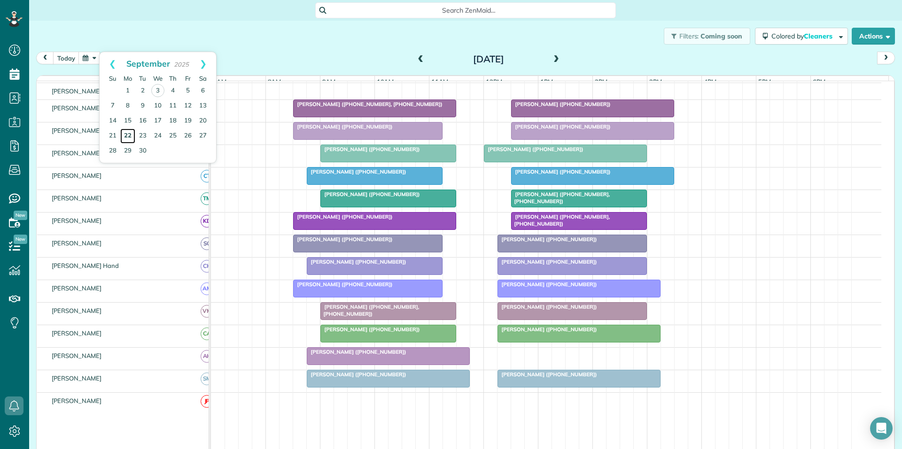
click at [123, 135] on link "22" at bounding box center [127, 136] width 15 height 15
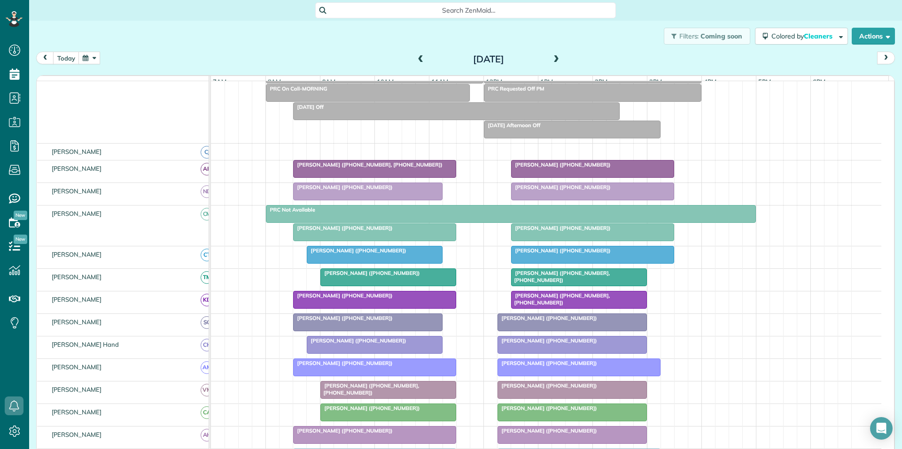
scroll to position [112, 0]
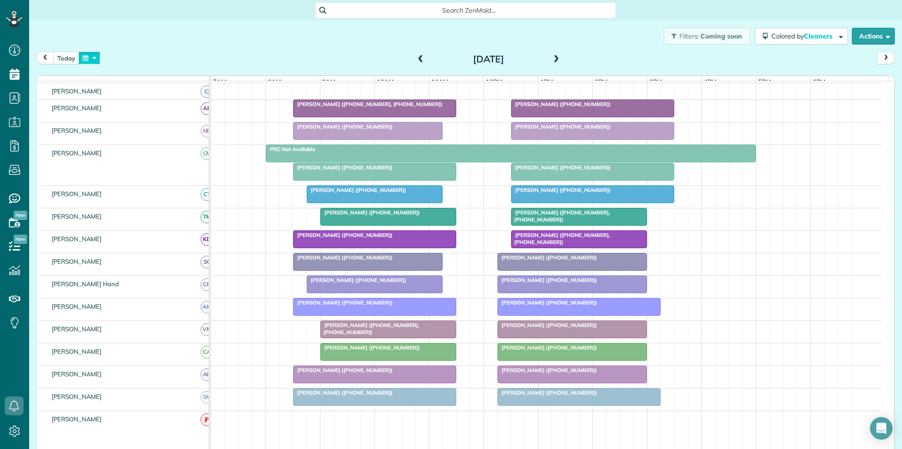
click at [92, 58] on button "button" at bounding box center [89, 58] width 22 height 13
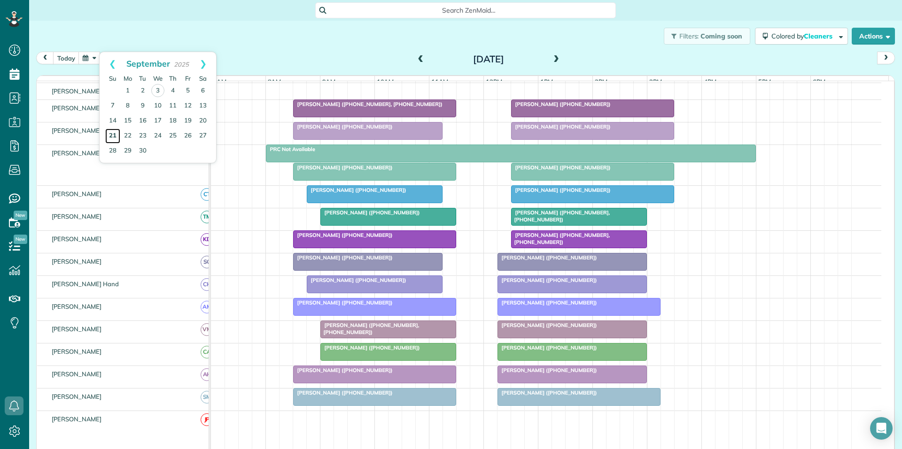
click at [112, 136] on link "21" at bounding box center [112, 136] width 15 height 15
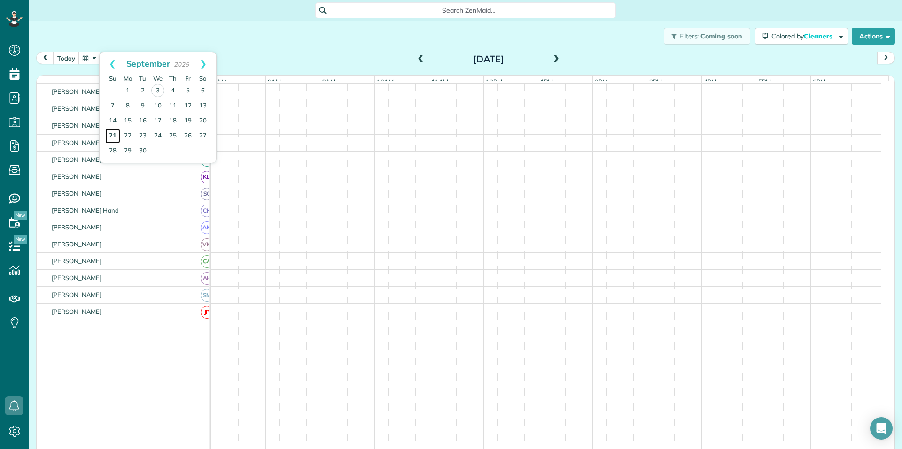
scroll to position [52, 0]
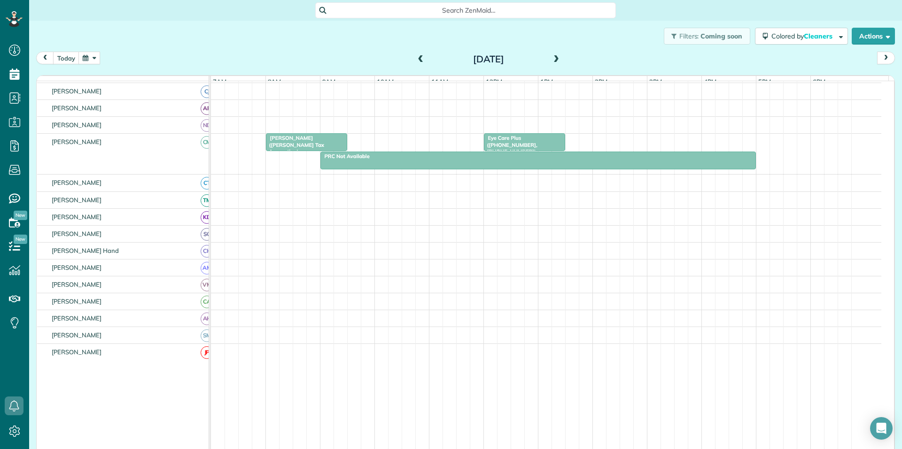
click at [93, 57] on button "button" at bounding box center [89, 58] width 22 height 13
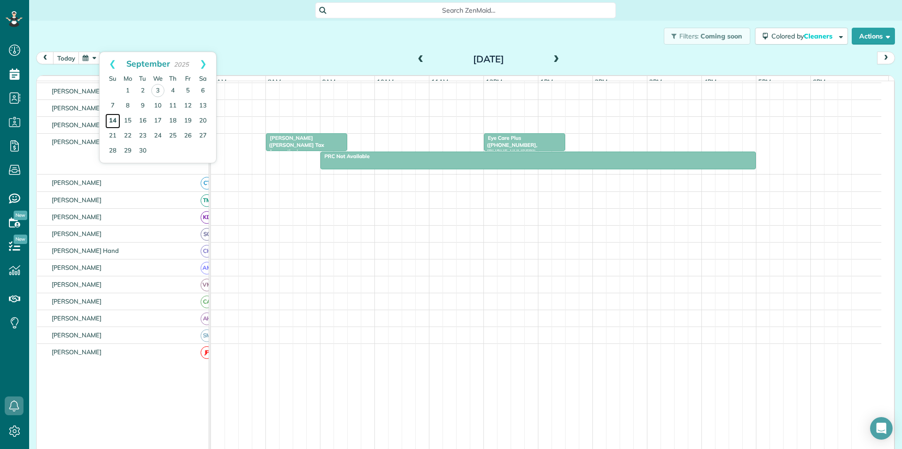
click at [113, 119] on link "14" at bounding box center [112, 121] width 15 height 15
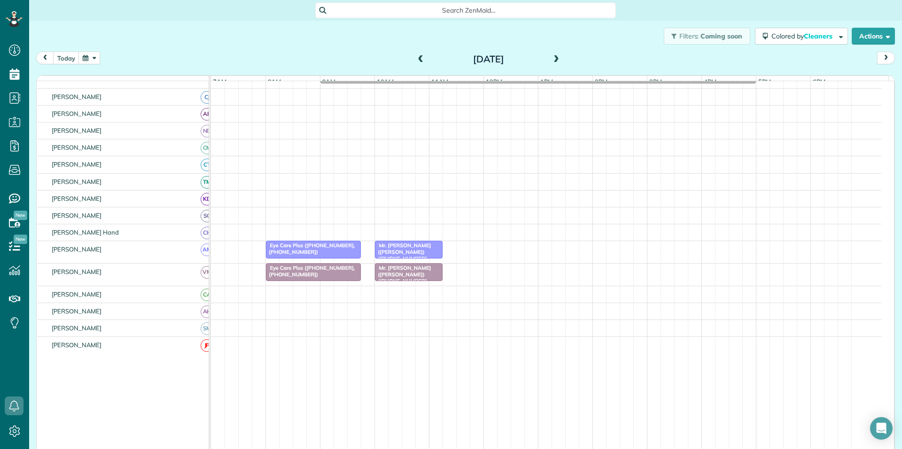
scroll to position [57, 0]
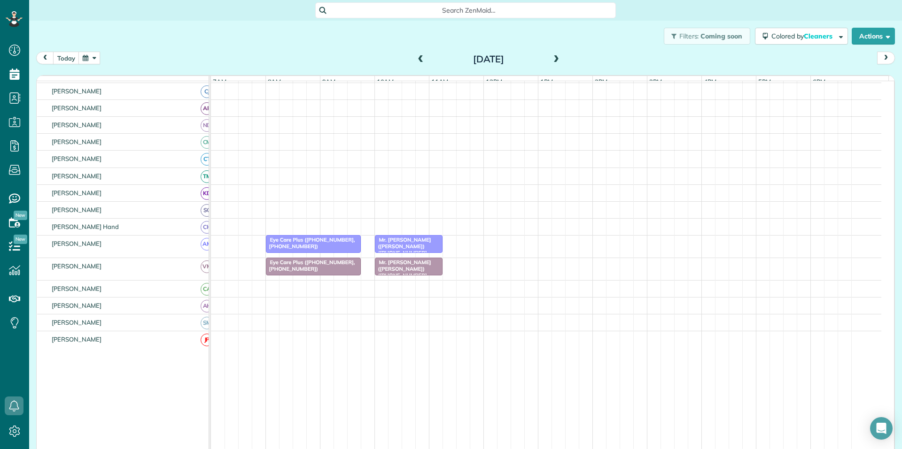
click at [92, 56] on button "button" at bounding box center [89, 58] width 22 height 13
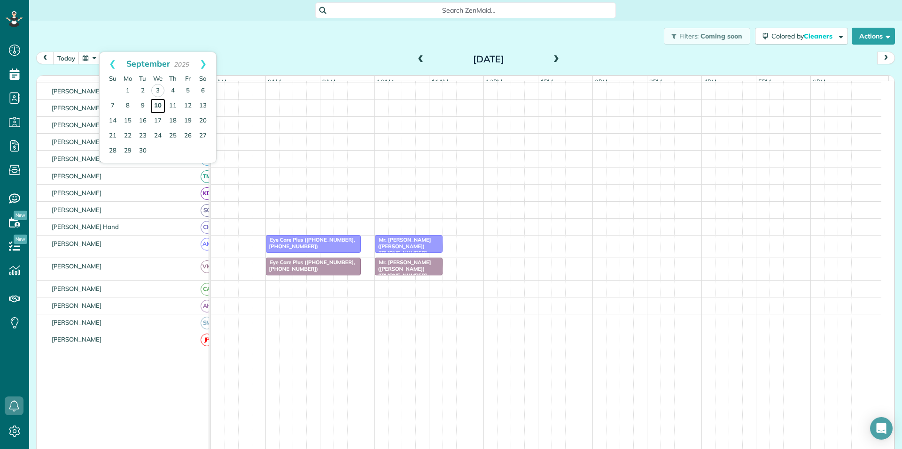
click at [159, 104] on link "10" at bounding box center [157, 106] width 15 height 15
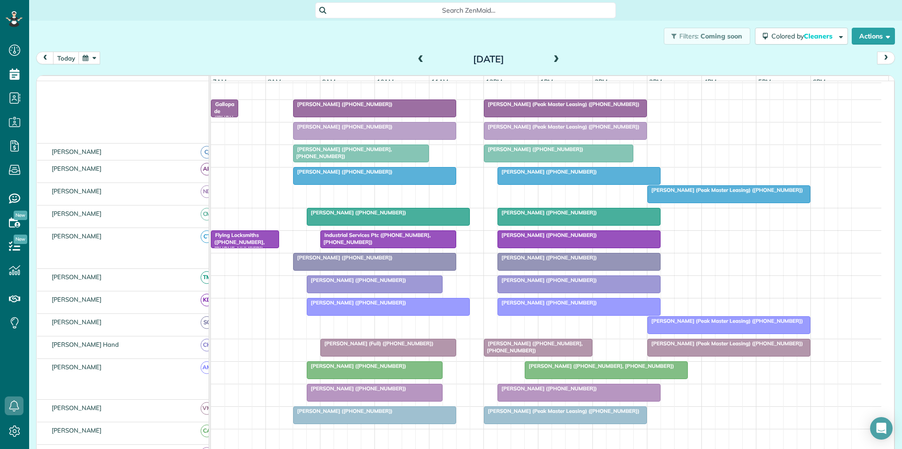
scroll to position [112, 0]
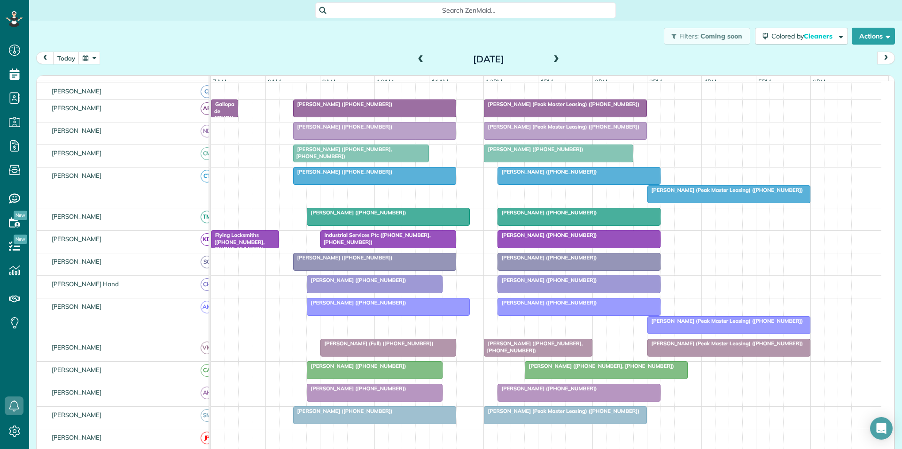
click at [552, 61] on span at bounding box center [556, 59] width 10 height 8
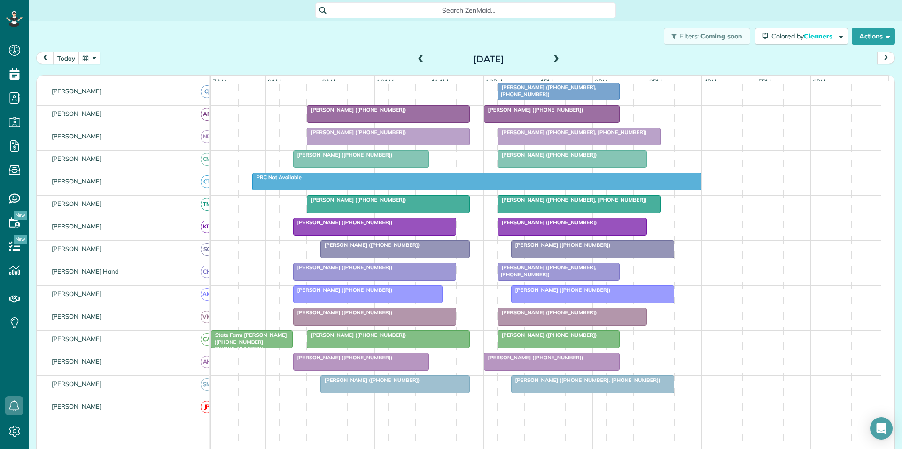
click at [553, 59] on span at bounding box center [556, 59] width 10 height 8
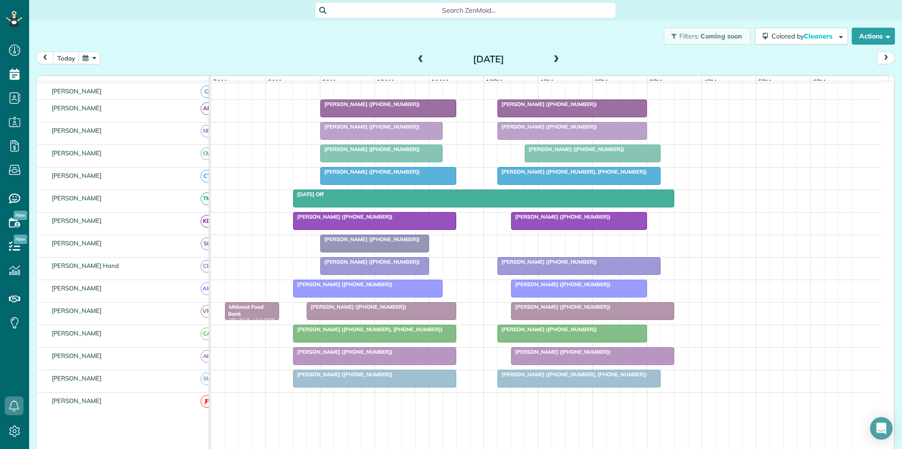
click at [416, 60] on span at bounding box center [421, 59] width 10 height 8
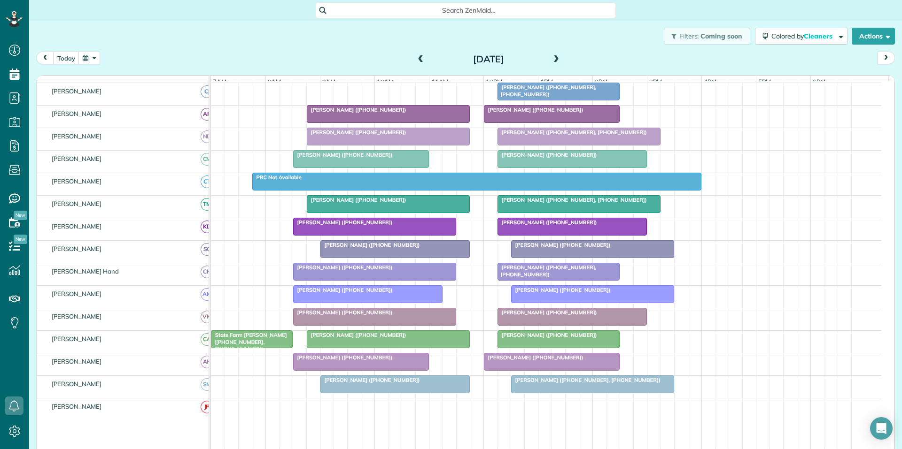
click at [551, 59] on span at bounding box center [556, 59] width 10 height 8
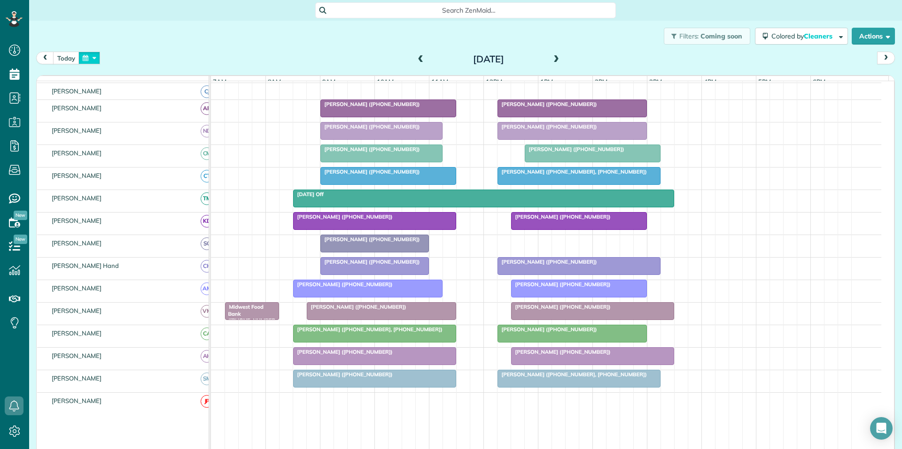
click at [86, 57] on button "button" at bounding box center [89, 58] width 22 height 13
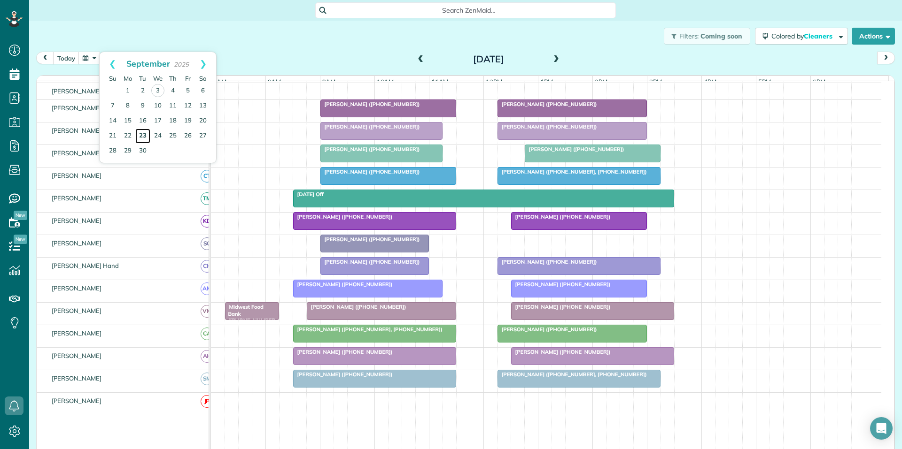
click at [145, 132] on link "23" at bounding box center [142, 136] width 15 height 15
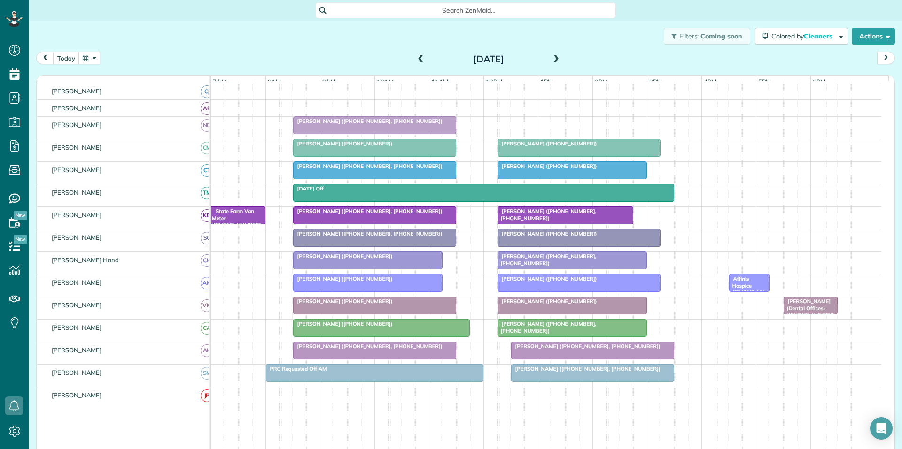
scroll to position [65, 0]
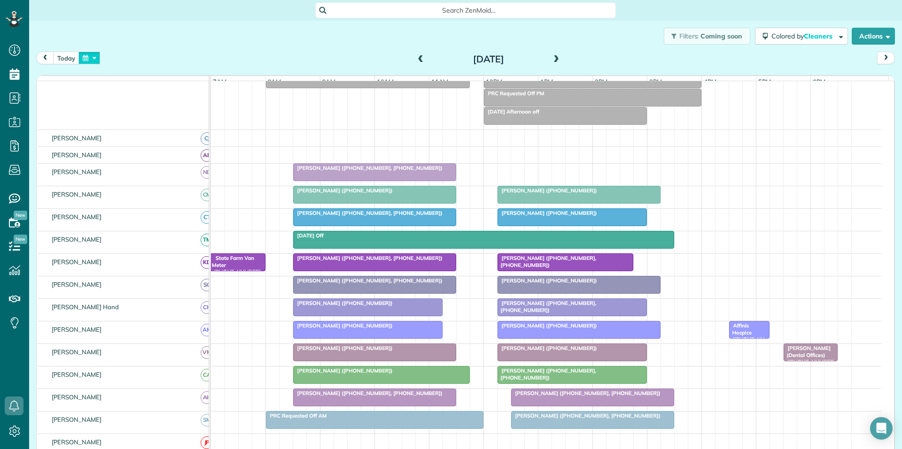
click at [93, 56] on button "button" at bounding box center [89, 58] width 22 height 13
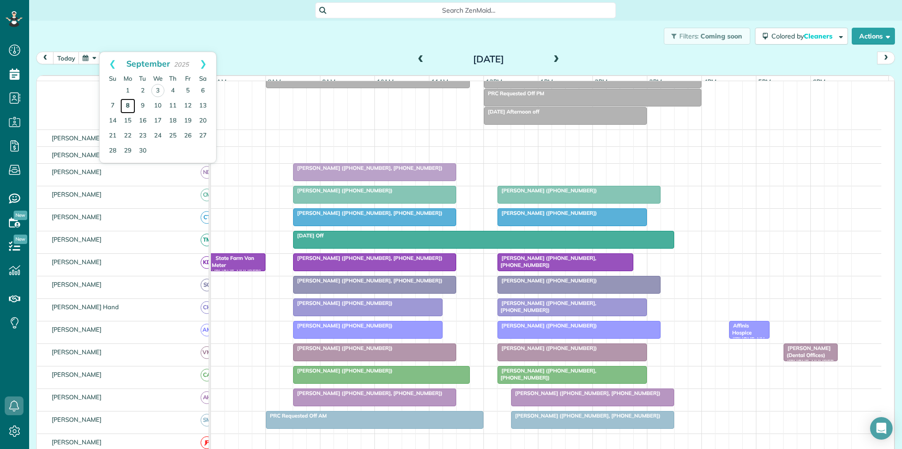
click at [126, 104] on link "8" at bounding box center [127, 106] width 15 height 15
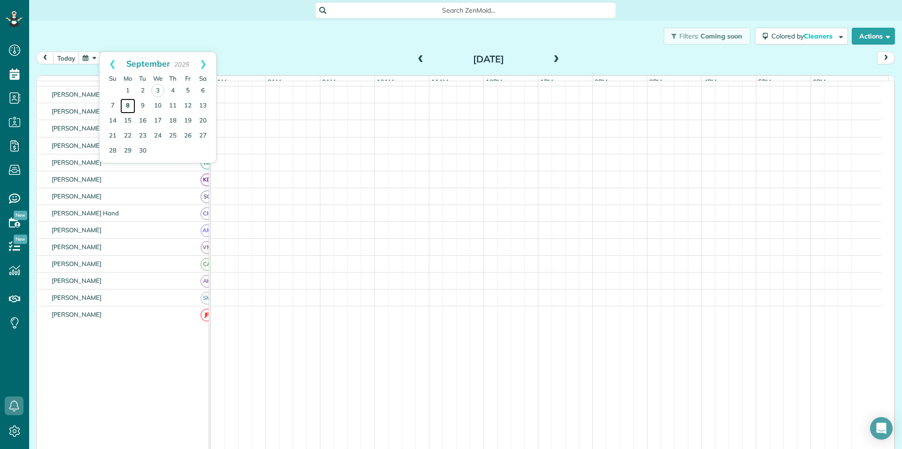
scroll to position [5, 0]
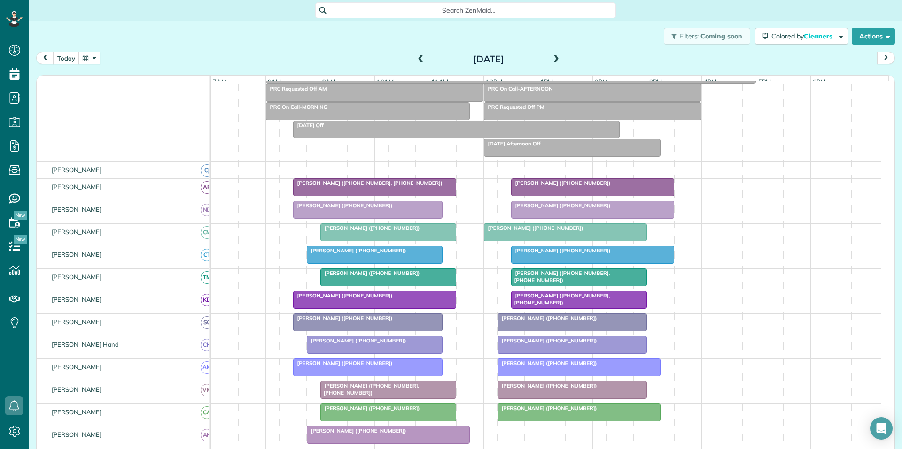
click at [83, 53] on button "button" at bounding box center [89, 58] width 22 height 13
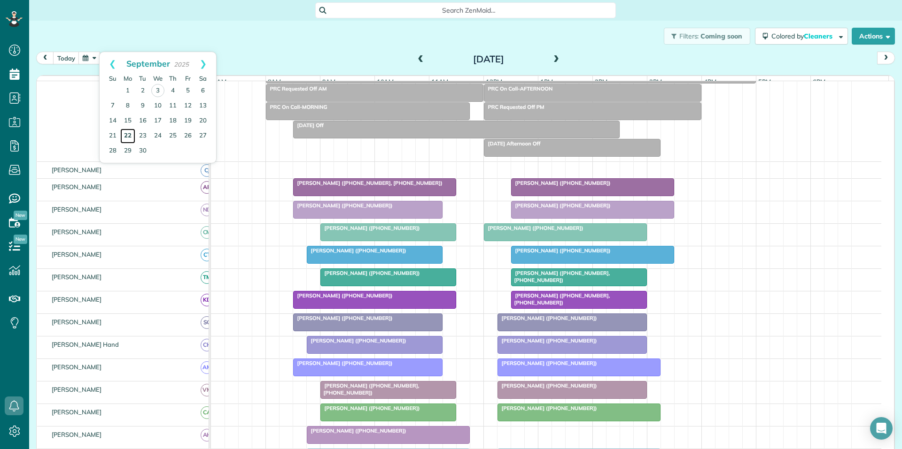
click at [126, 136] on link "22" at bounding box center [127, 136] width 15 height 15
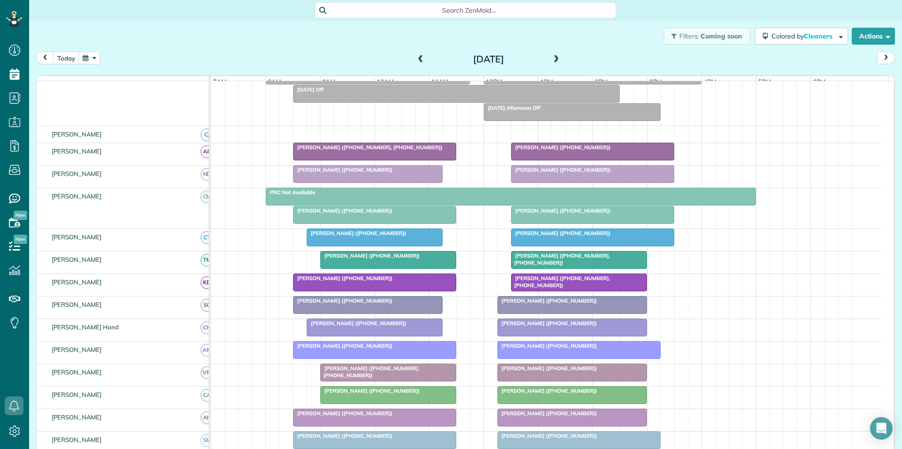
scroll to position [94, 0]
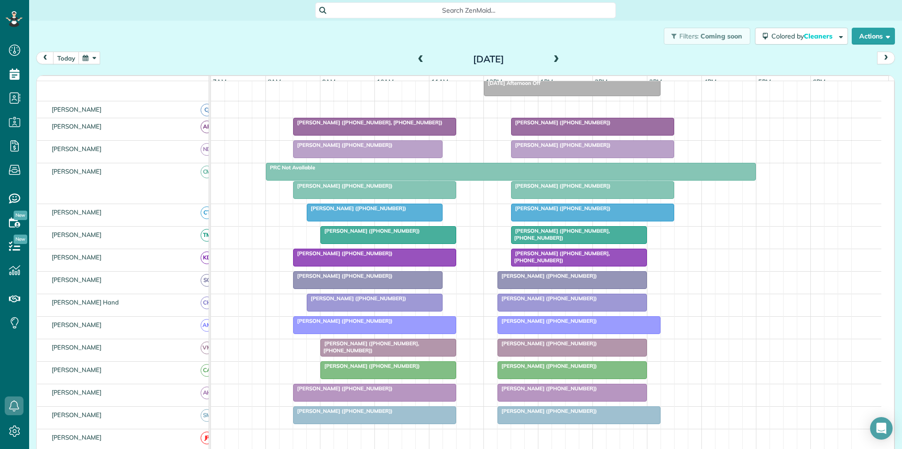
click at [94, 59] on button "button" at bounding box center [89, 58] width 22 height 13
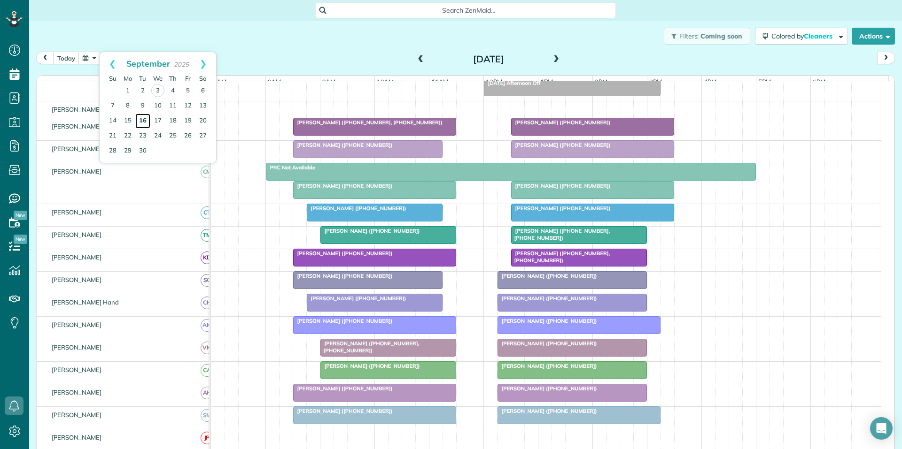
click at [143, 119] on link "16" at bounding box center [142, 121] width 15 height 15
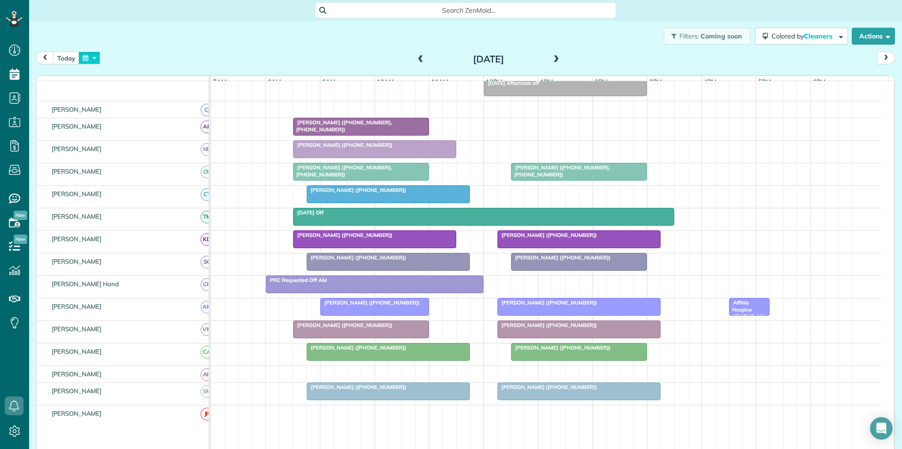
click at [94, 57] on button "button" at bounding box center [89, 58] width 22 height 13
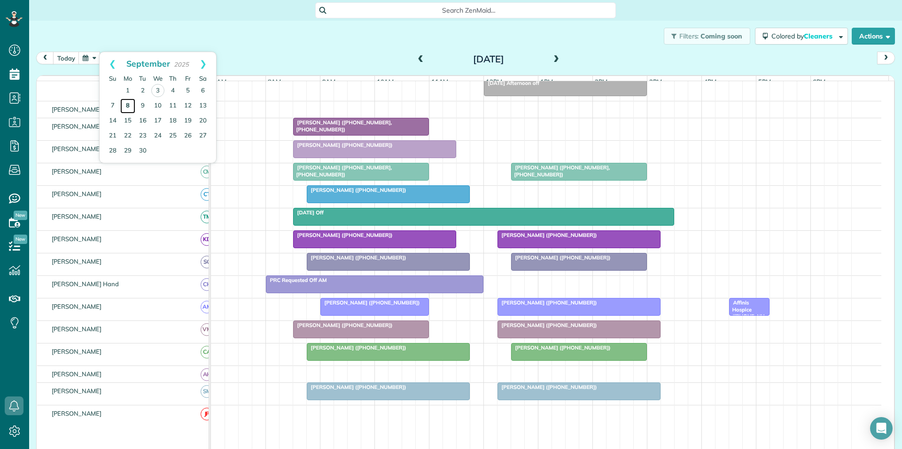
click at [128, 104] on link "8" at bounding box center [127, 106] width 15 height 15
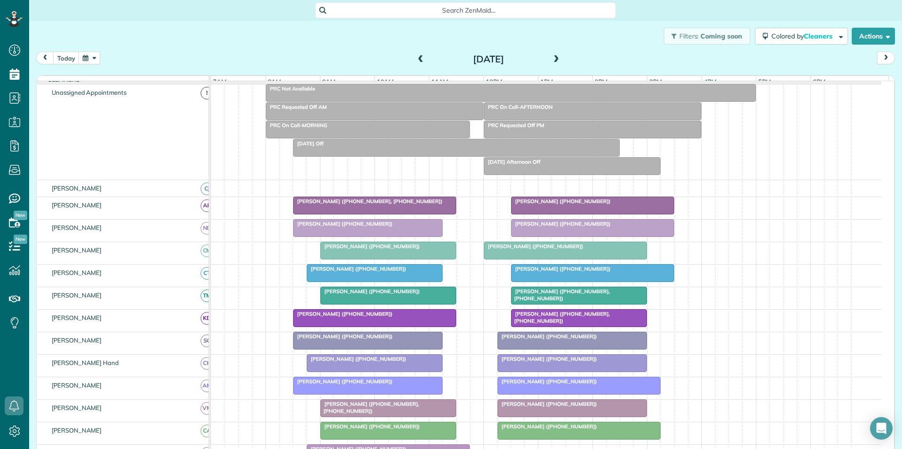
scroll to position [112, 0]
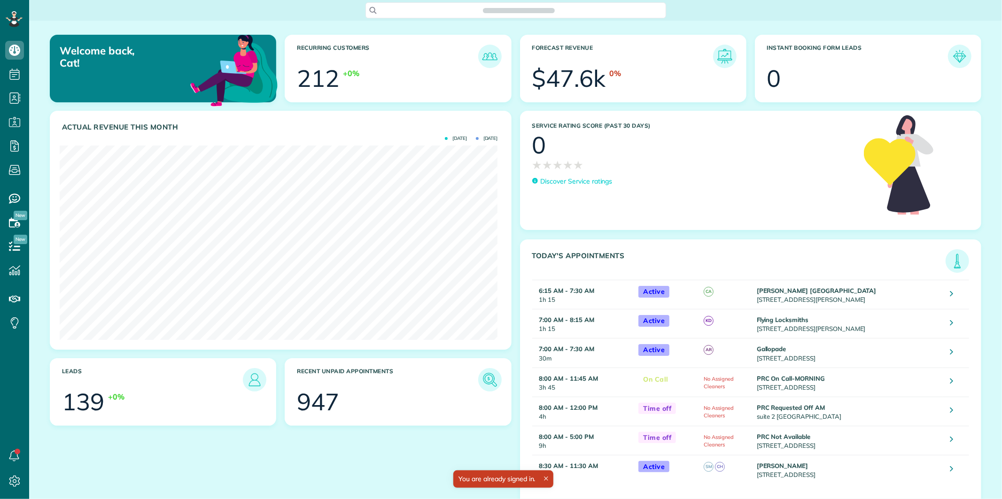
scroll to position [194, 438]
click at [16, 116] on icon at bounding box center [14, 122] width 19 height 19
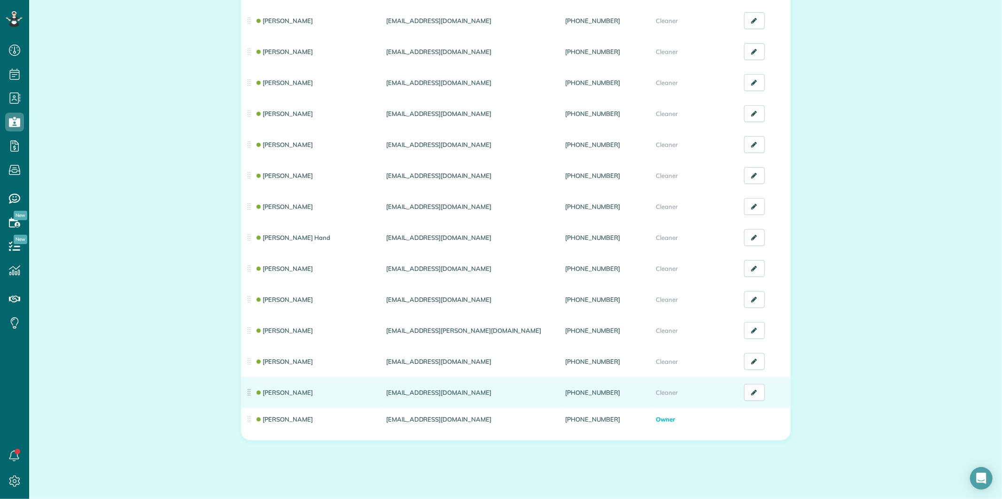
scroll to position [156, 0]
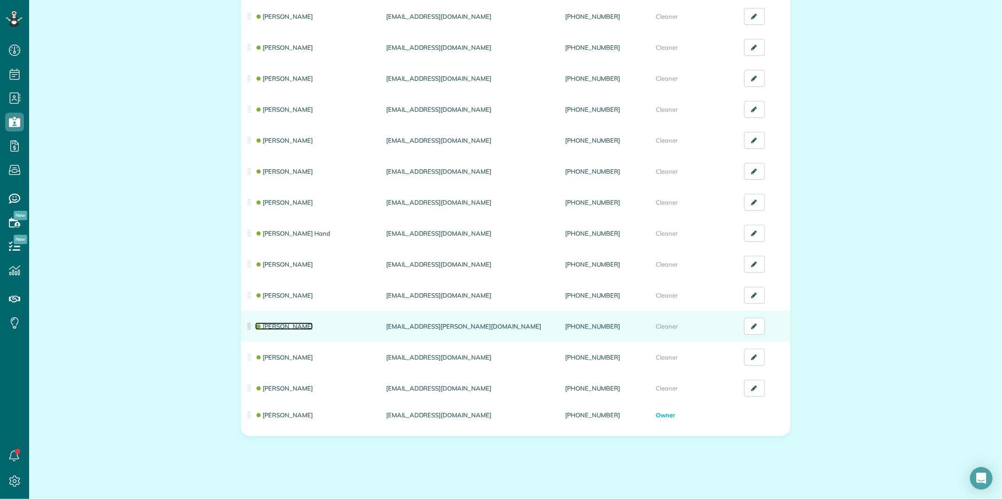
click at [290, 323] on link "[PERSON_NAME]" at bounding box center [284, 327] width 58 height 8
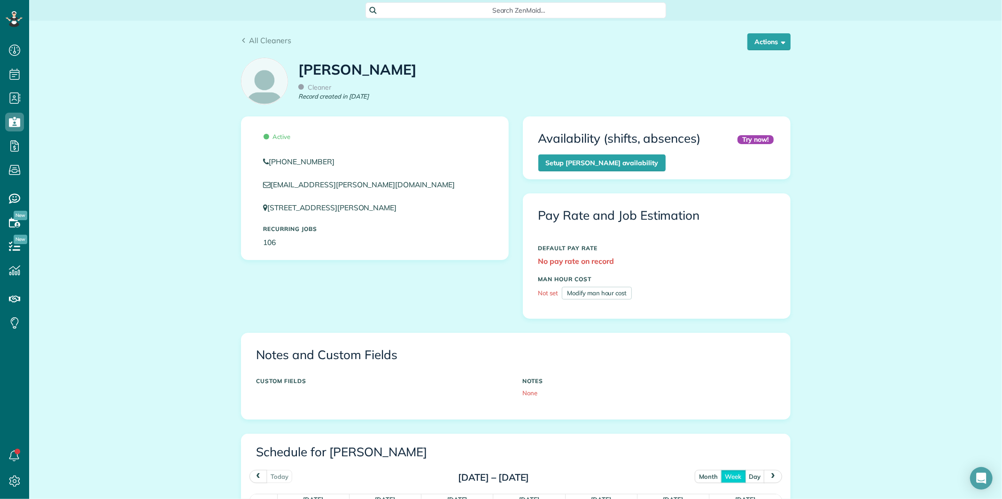
scroll to position [365, 0]
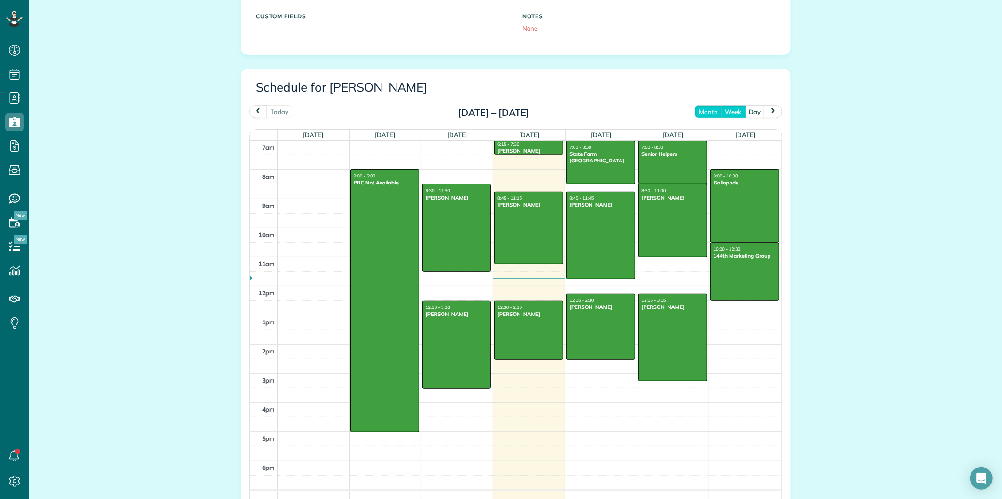
click at [705, 114] on button "month" at bounding box center [708, 111] width 27 height 13
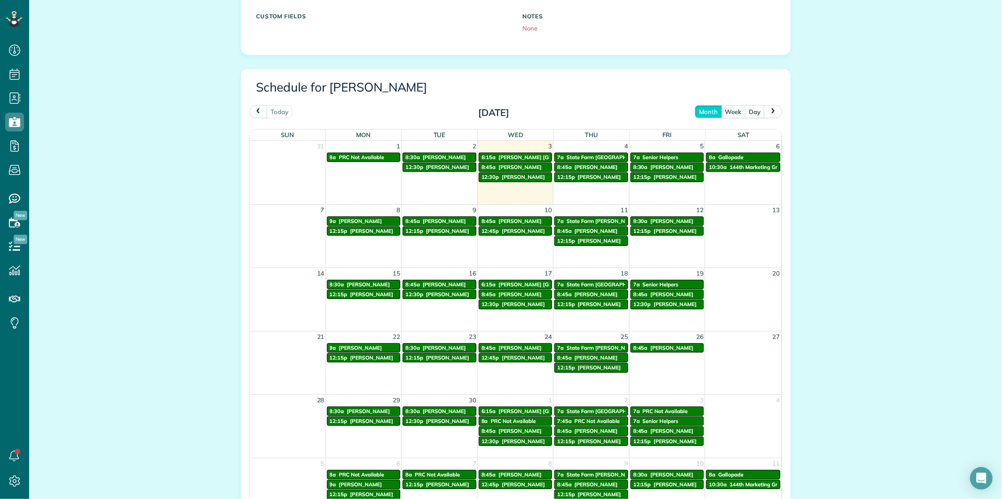
click at [772, 113] on button "next" at bounding box center [773, 111] width 18 height 13
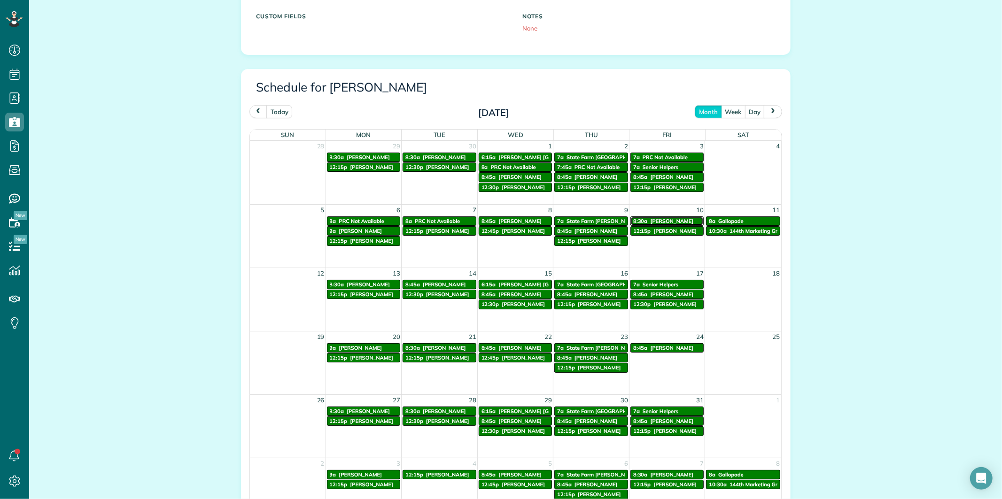
click at [672, 218] on span "Karen Garrett" at bounding box center [671, 221] width 43 height 7
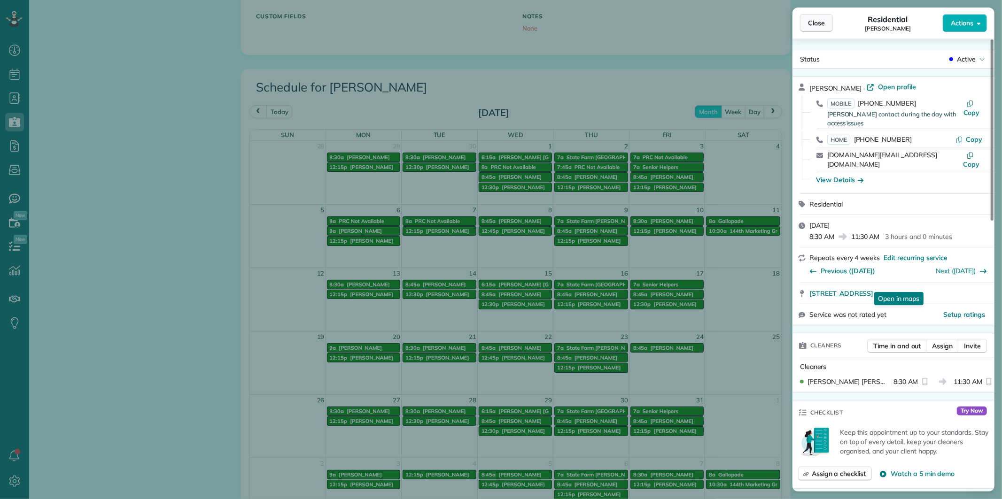
click at [818, 22] on span "Close" at bounding box center [816, 22] width 17 height 9
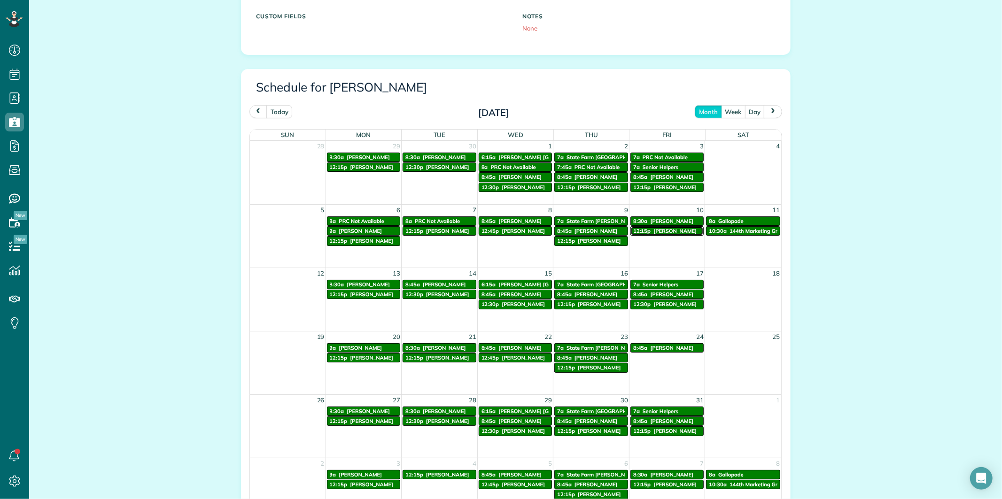
click at [656, 232] on span "Ruth Keenan" at bounding box center [675, 231] width 43 height 7
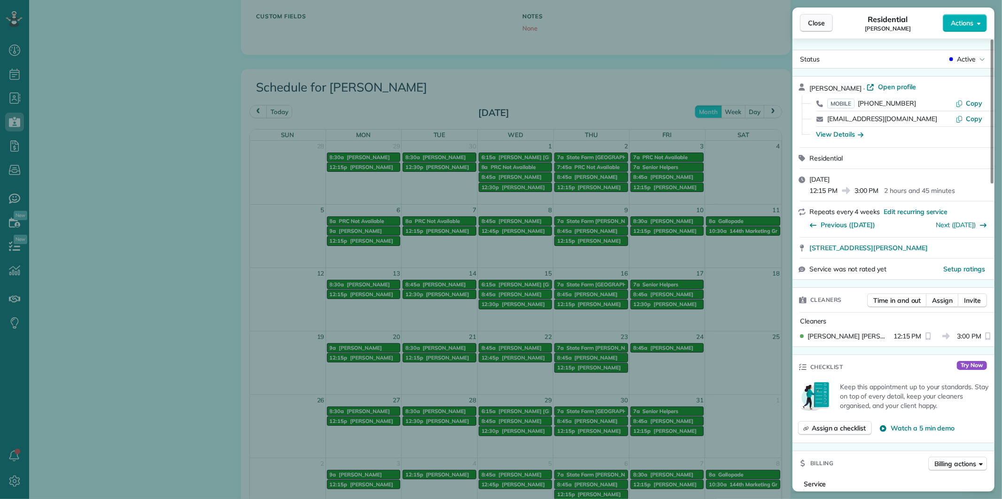
click at [815, 22] on span "Close" at bounding box center [816, 22] width 17 height 9
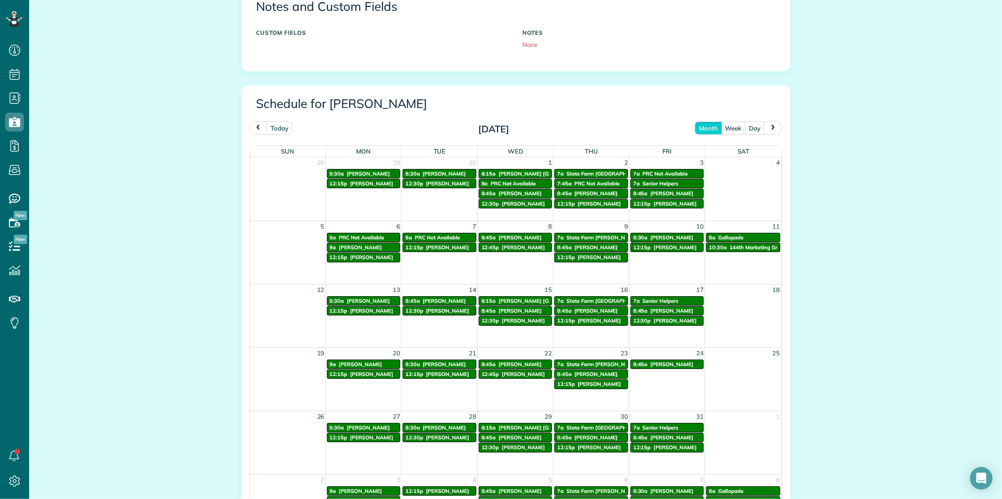
scroll to position [365, 0]
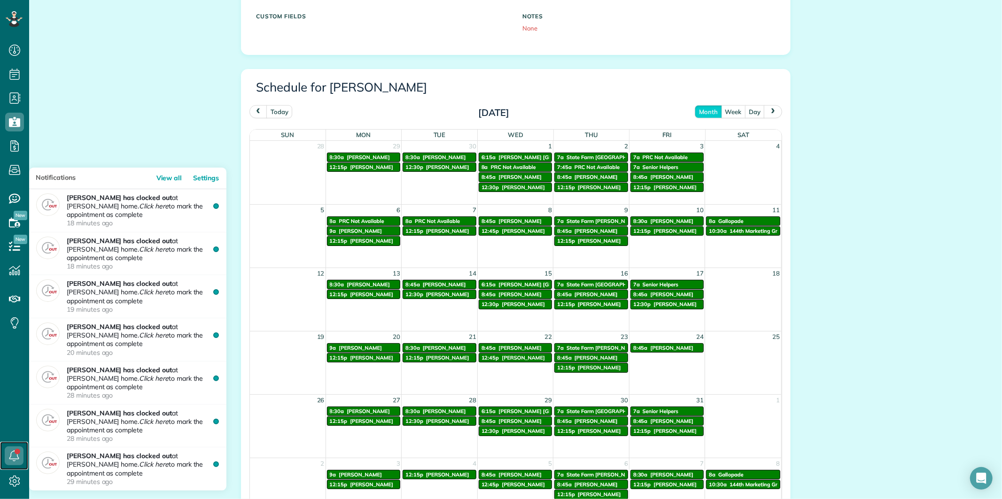
click at [10, 456] on use at bounding box center [14, 455] width 10 height 11
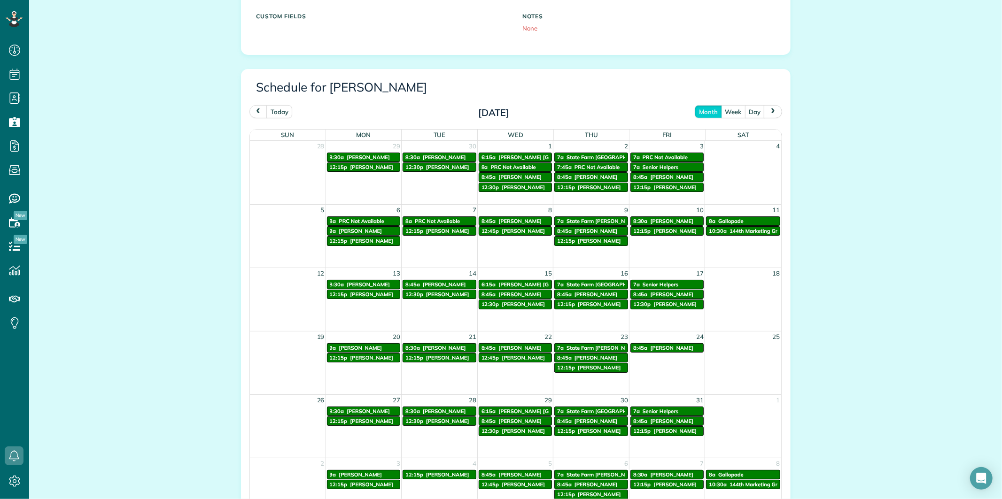
click at [148, 100] on div "All Cleaners Actions Edit Resend login info Inactivate Replace Catherine Altman…" at bounding box center [515, 129] width 973 height 946
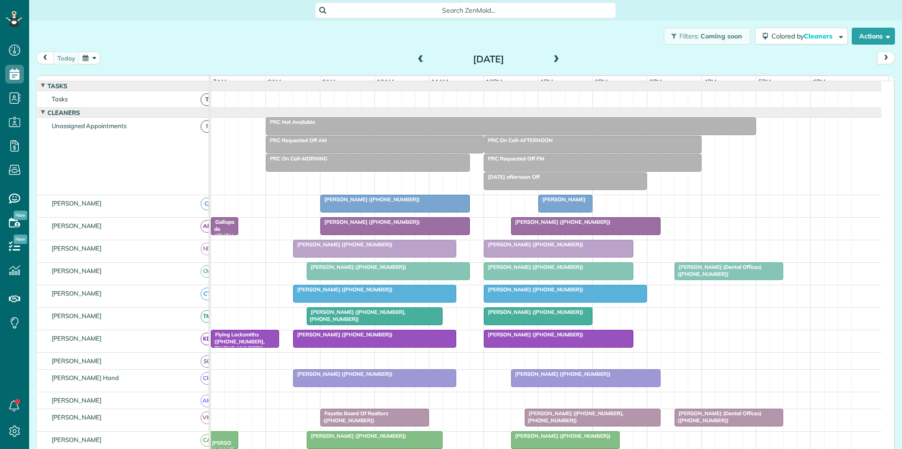
scroll to position [4, 4]
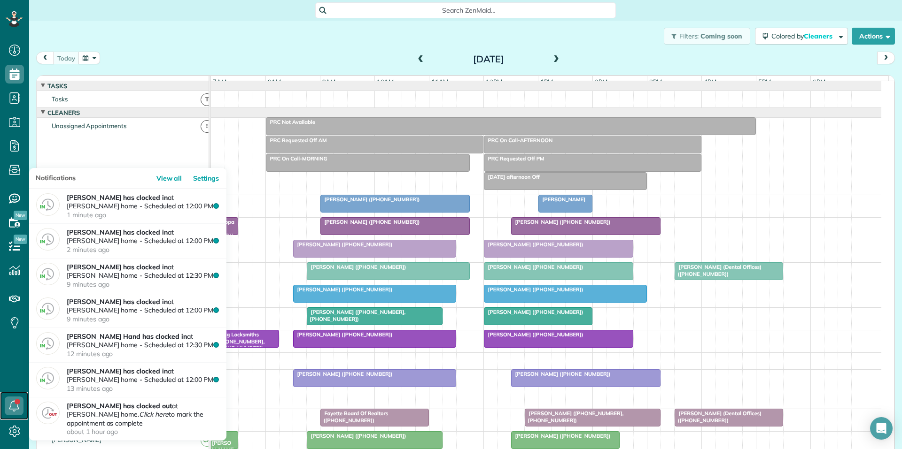
click at [14, 403] on icon at bounding box center [14, 406] width 19 height 19
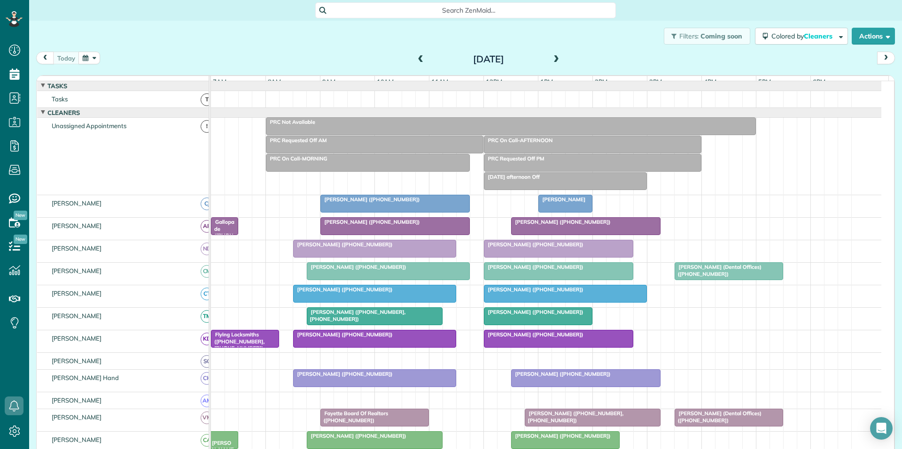
click at [288, 52] on div "[DATE] [DATE]" at bounding box center [465, 60] width 858 height 17
click at [570, 203] on div "[PERSON_NAME]" at bounding box center [565, 199] width 48 height 7
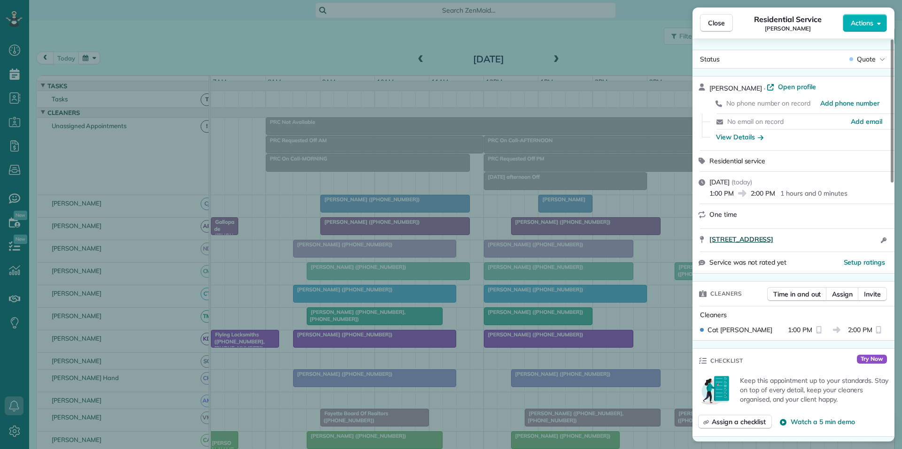
click at [766, 236] on span "[STREET_ADDRESS]" at bounding box center [741, 239] width 64 height 9
click at [724, 23] on span "Close" at bounding box center [716, 22] width 17 height 9
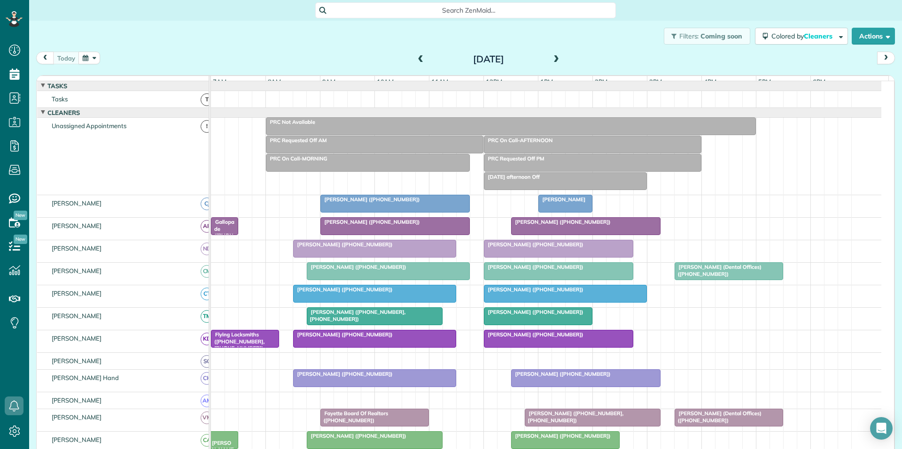
click at [89, 56] on button "button" at bounding box center [89, 58] width 22 height 13
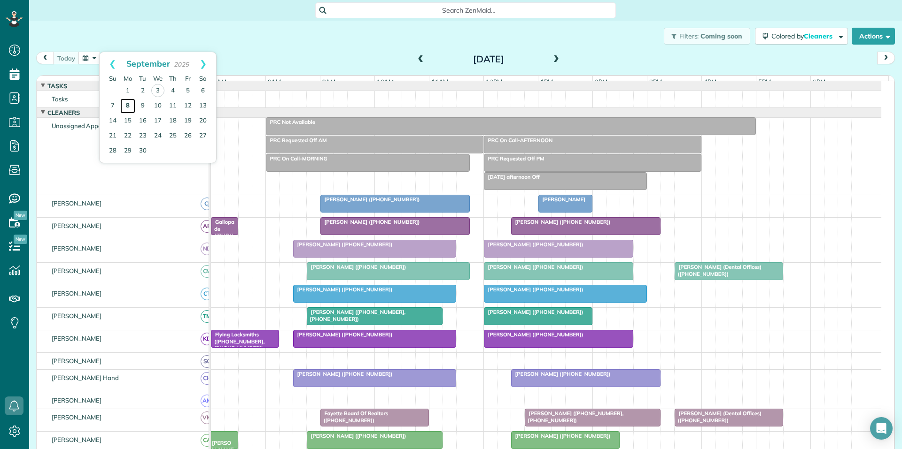
click at [126, 104] on link "8" at bounding box center [127, 106] width 15 height 15
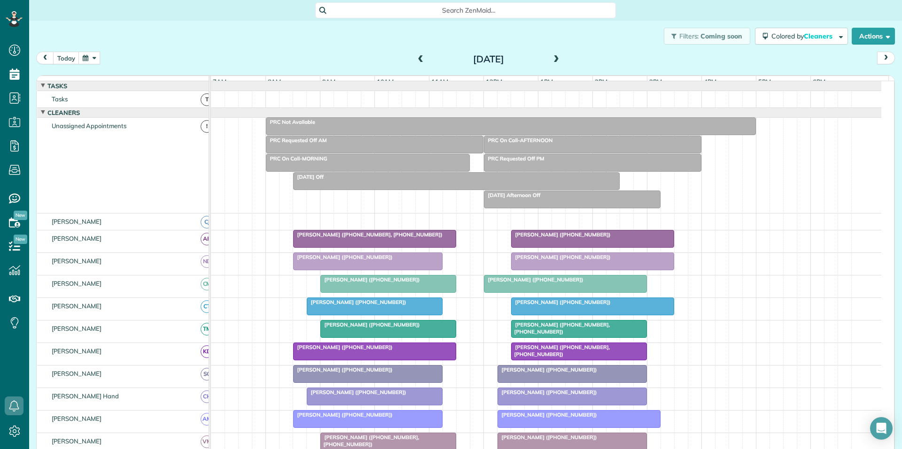
scroll to position [94, 0]
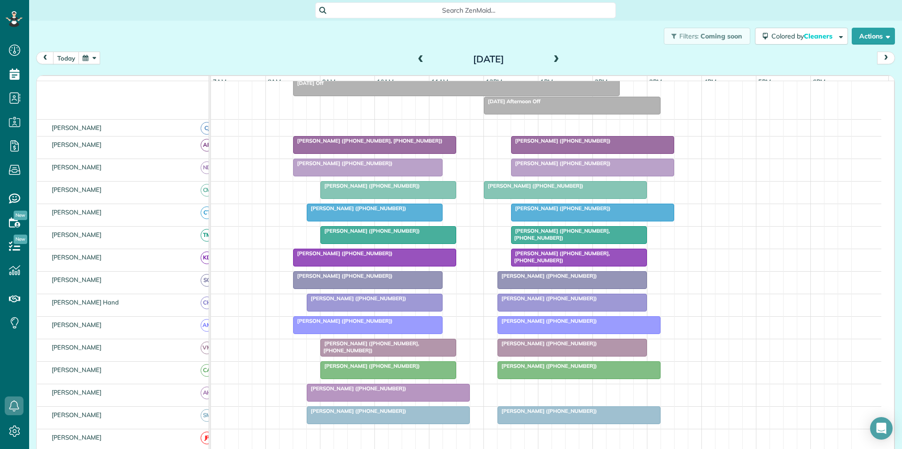
click at [552, 57] on span at bounding box center [556, 59] width 10 height 8
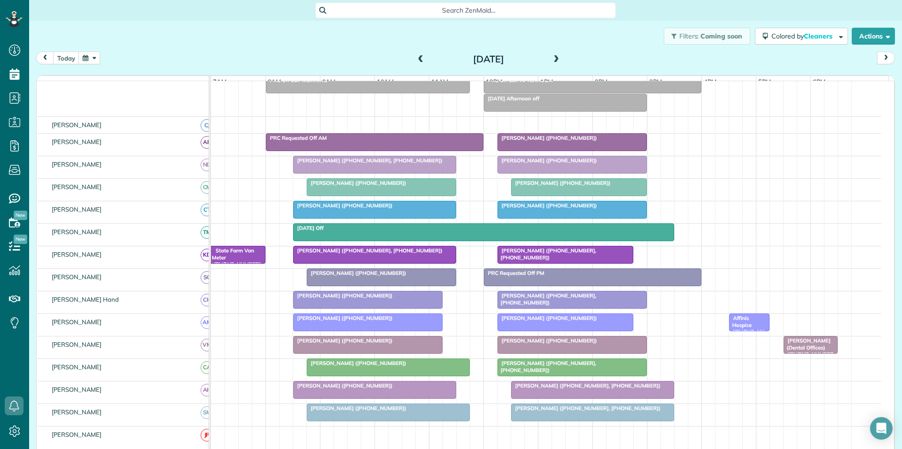
scroll to position [109, 0]
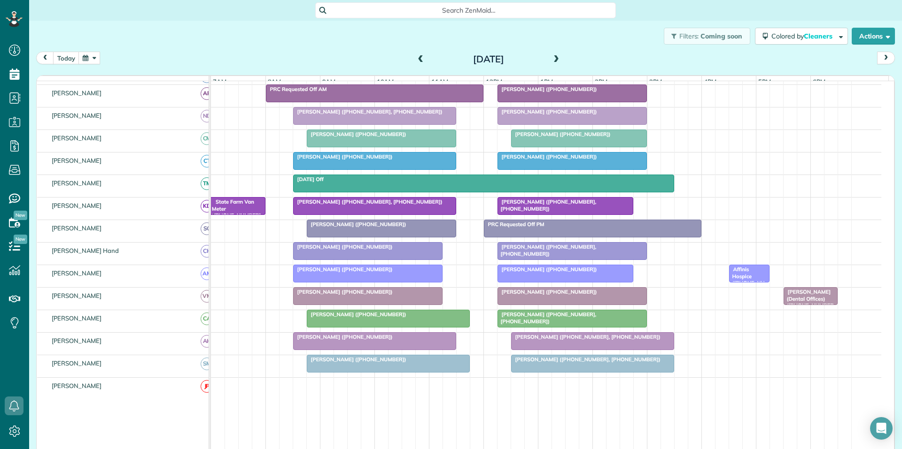
click at [551, 56] on span at bounding box center [556, 59] width 10 height 8
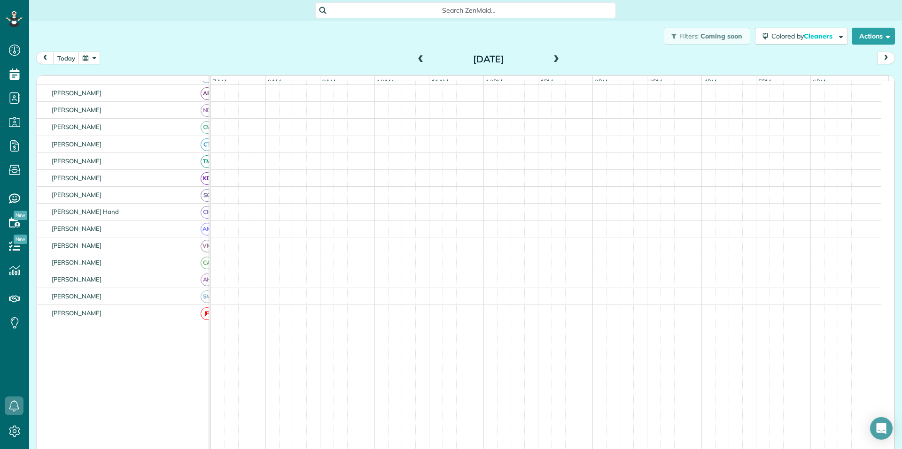
scroll to position [127, 0]
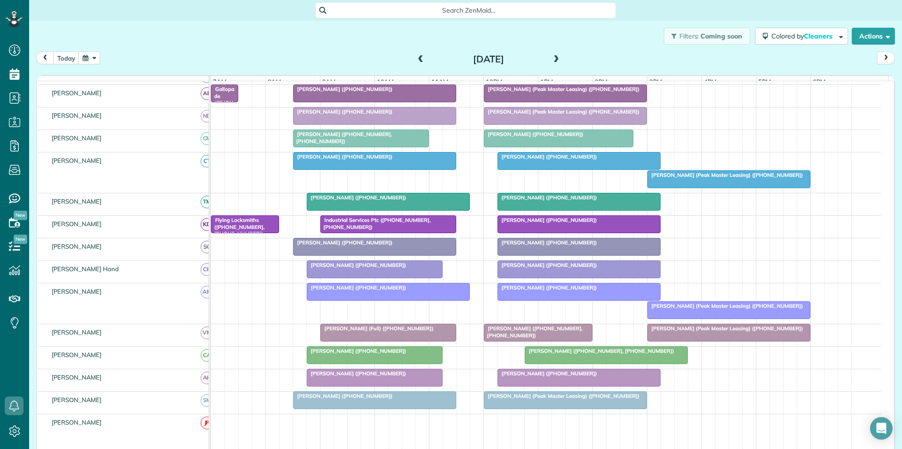
click at [344, 160] on div "Aileen Friedlein (+19092282348)" at bounding box center [374, 157] width 157 height 7
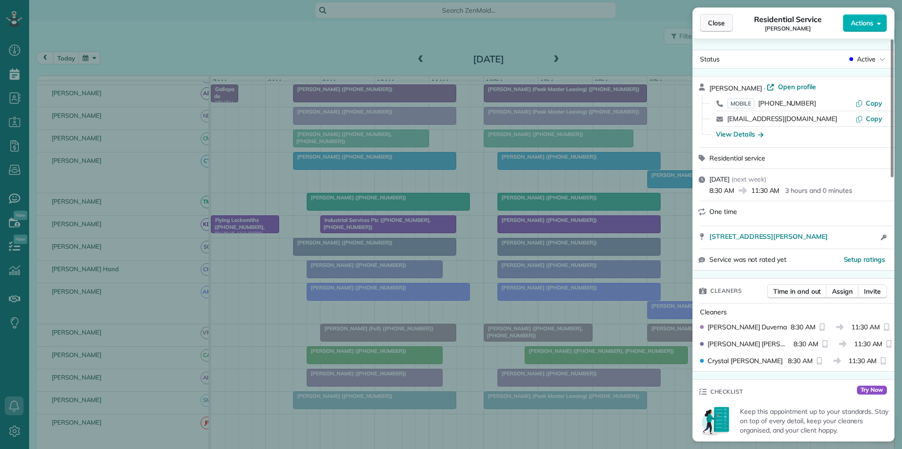
click at [725, 23] on button "Close" at bounding box center [716, 23] width 33 height 18
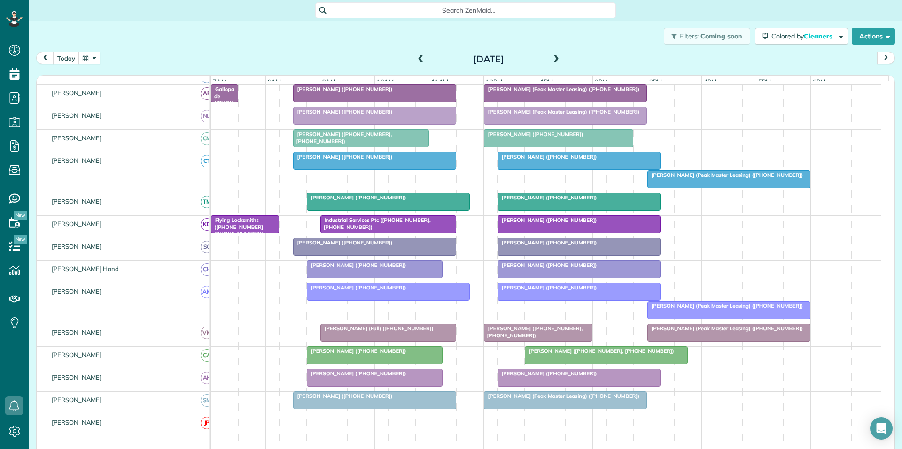
click at [553, 57] on span at bounding box center [556, 59] width 10 height 8
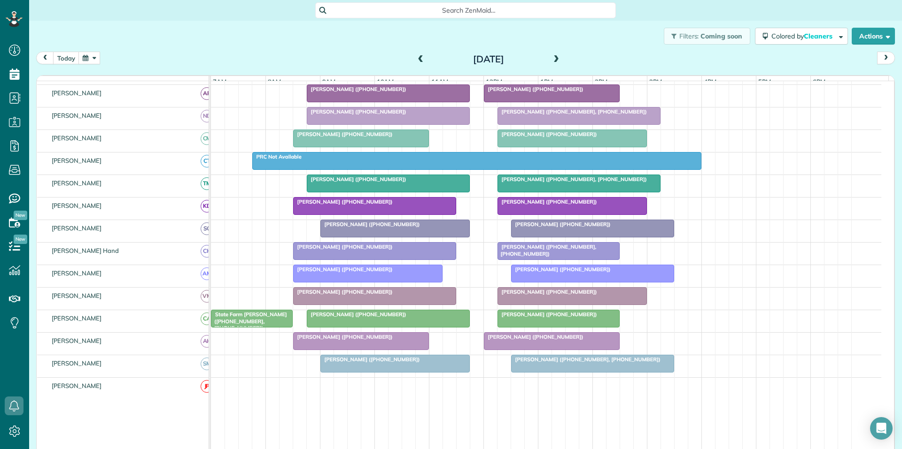
scroll to position [86, 0]
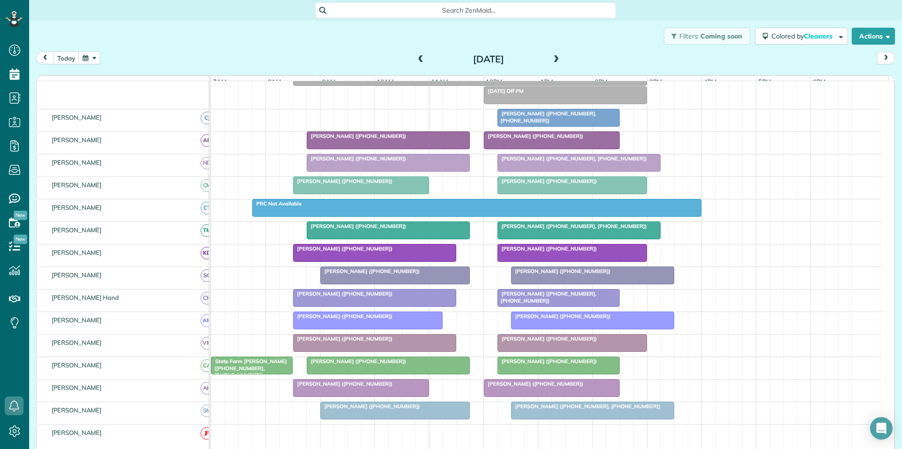
click at [552, 59] on span at bounding box center [556, 59] width 10 height 8
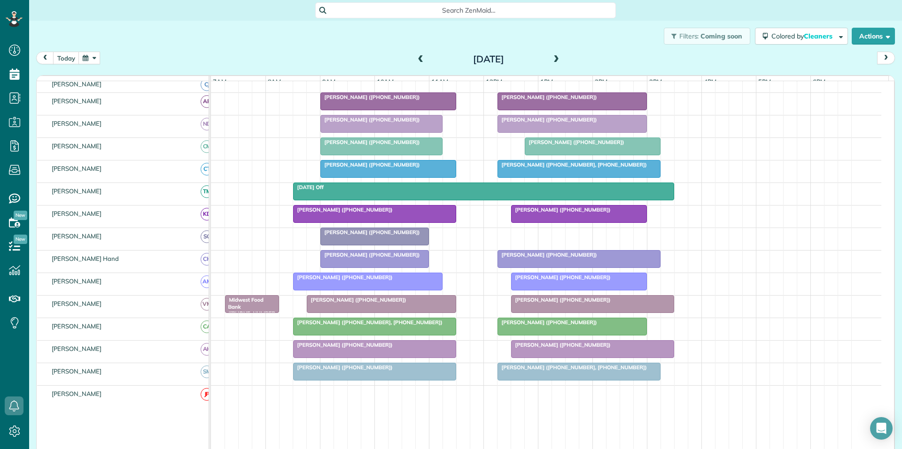
scroll to position [72, 0]
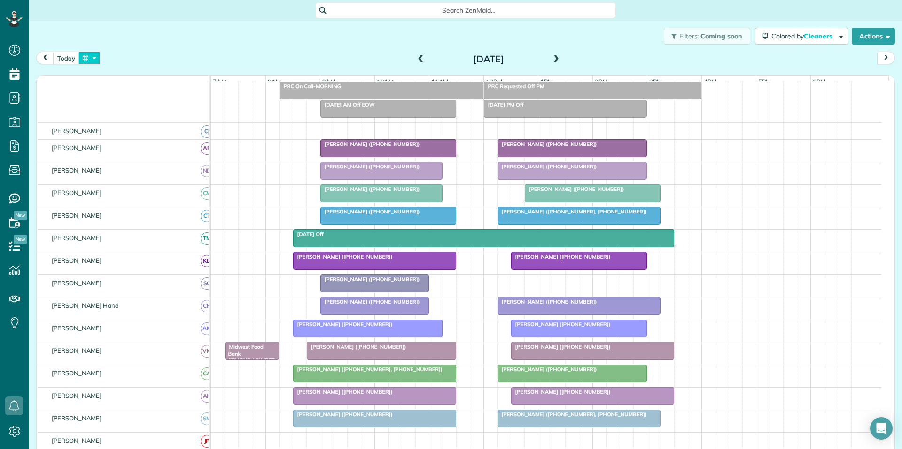
click at [89, 56] on button "button" at bounding box center [89, 58] width 22 height 13
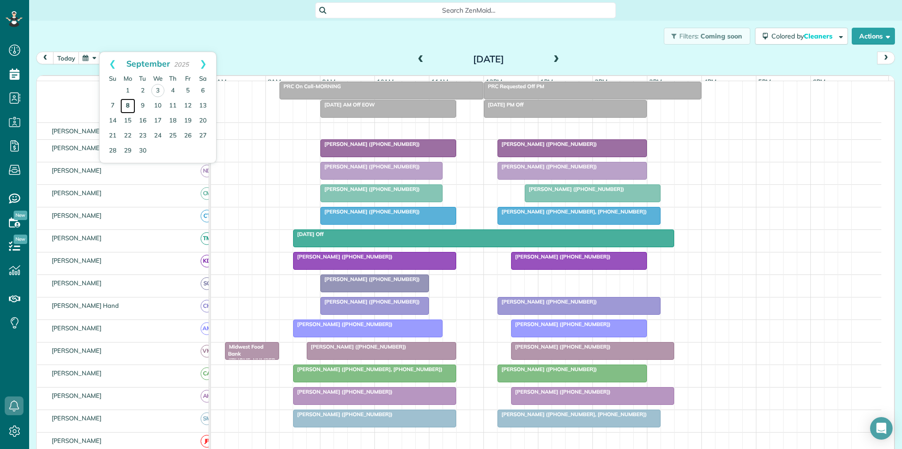
click at [129, 102] on link "8" at bounding box center [127, 106] width 15 height 15
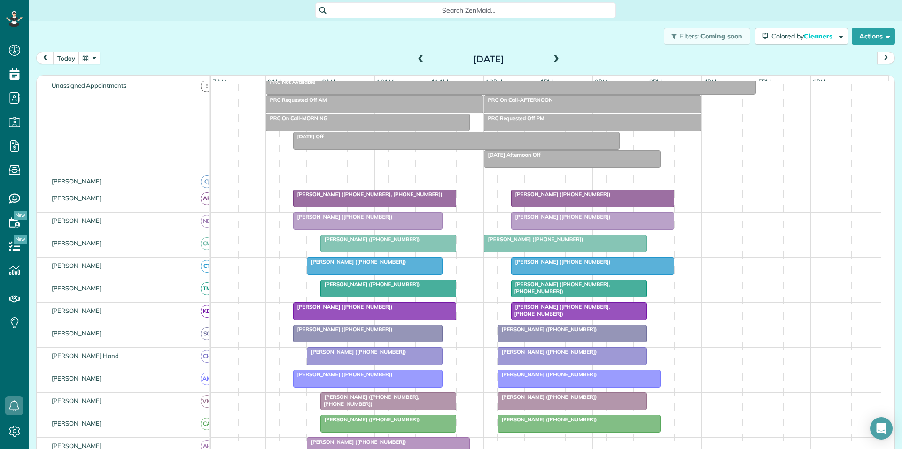
scroll to position [0, 0]
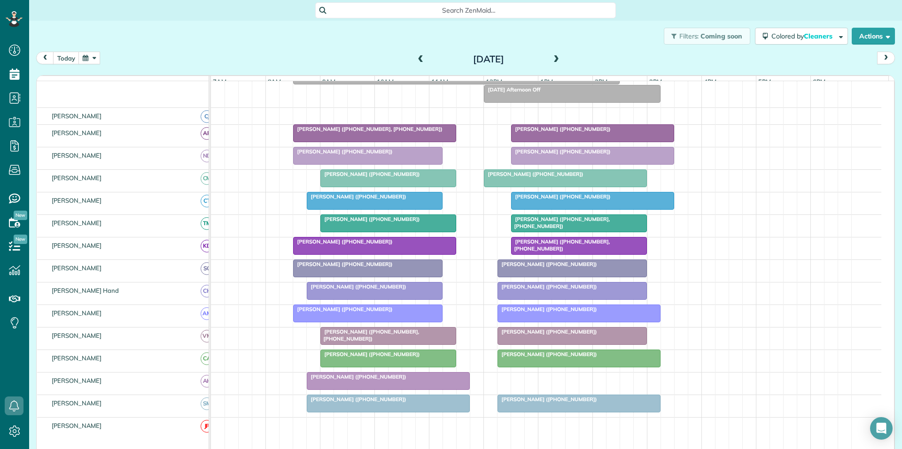
click at [392, 208] on div at bounding box center [374, 201] width 135 height 17
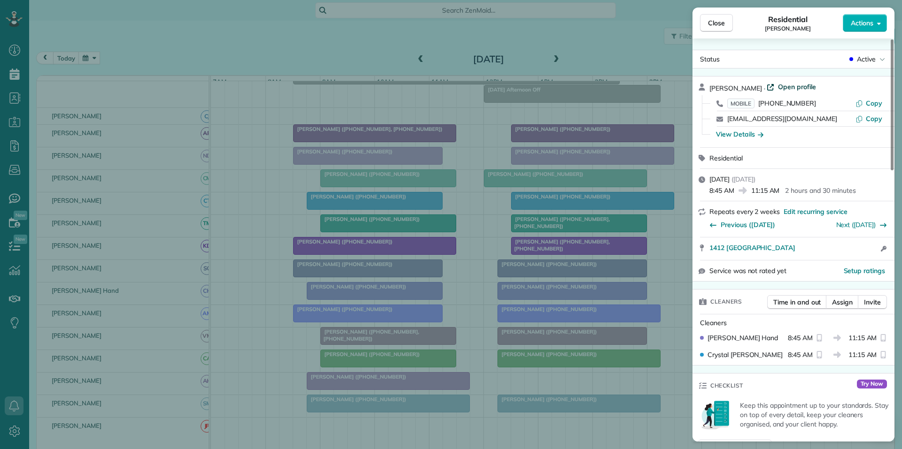
click at [783, 85] on span "Open profile" at bounding box center [797, 86] width 38 height 9
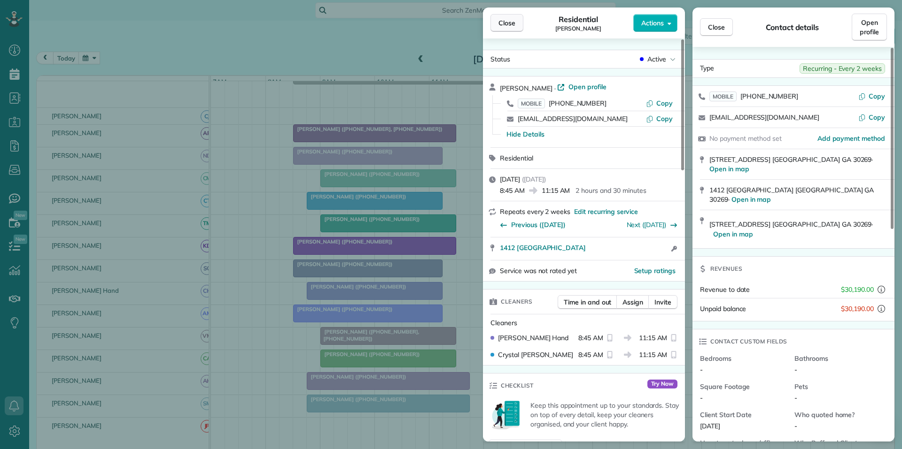
click at [507, 23] on span "Close" at bounding box center [506, 22] width 17 height 9
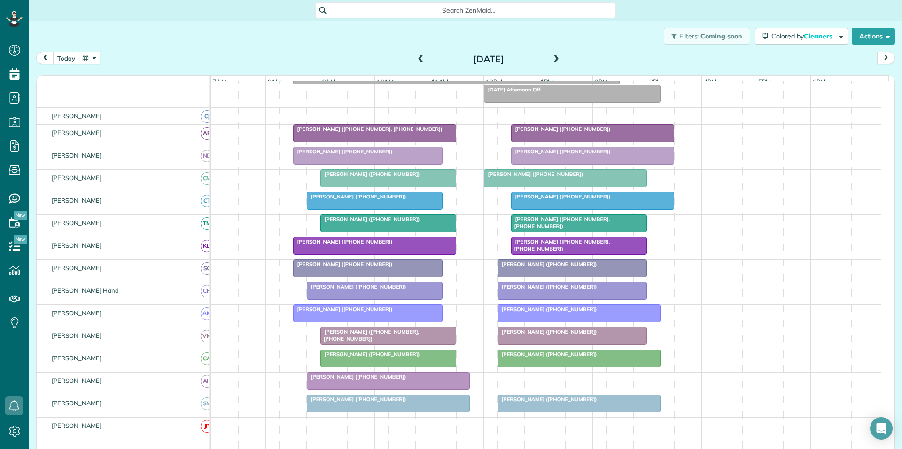
click at [79, 57] on button "today" at bounding box center [66, 58] width 26 height 13
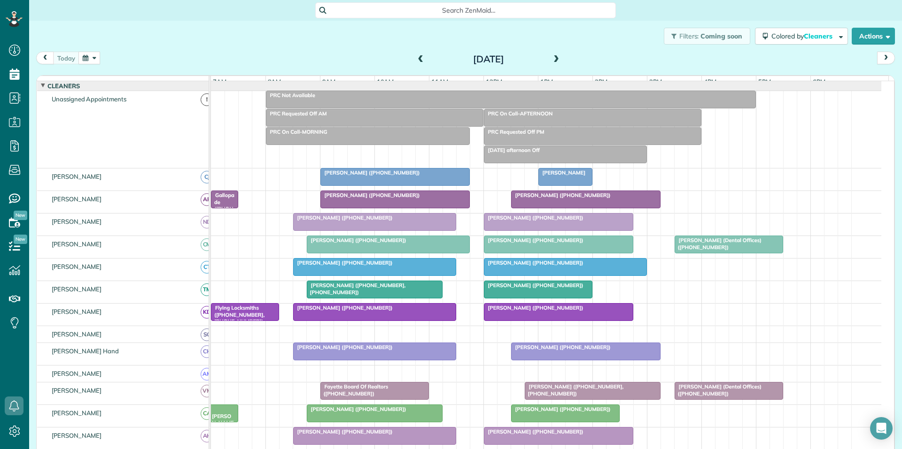
scroll to position [87, 0]
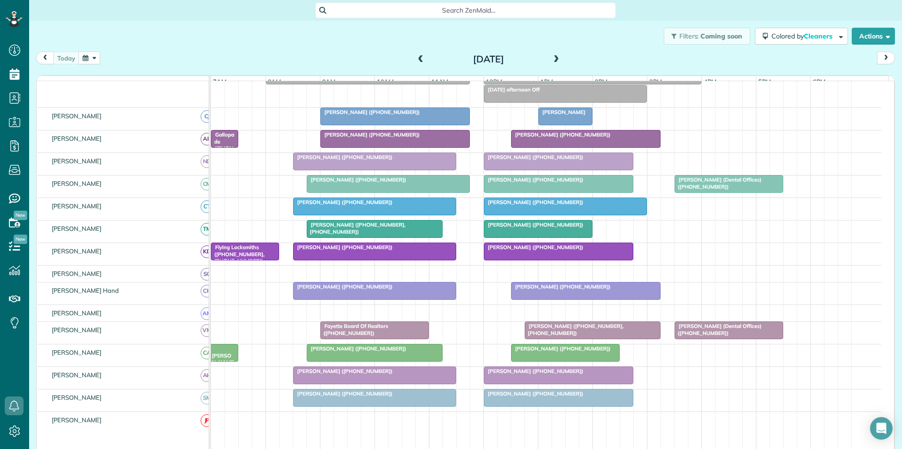
click at [541, 251] on span "[PERSON_NAME] ([PHONE_NUMBER])" at bounding box center [533, 247] width 100 height 7
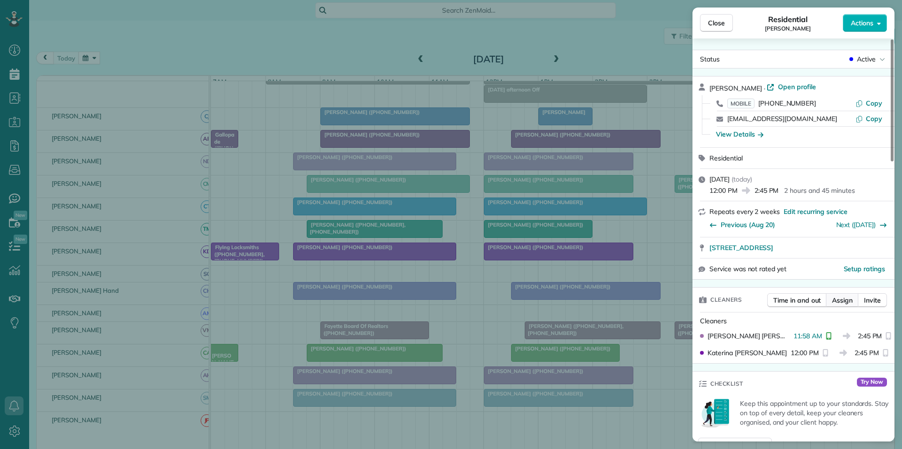
click at [842, 301] on span "Assign" at bounding box center [842, 300] width 21 height 9
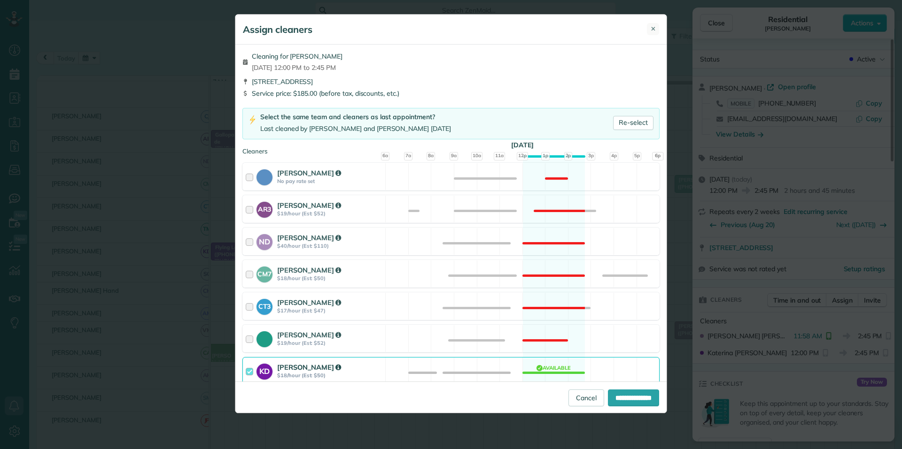
click at [651, 25] on span "✕" at bounding box center [652, 28] width 5 height 9
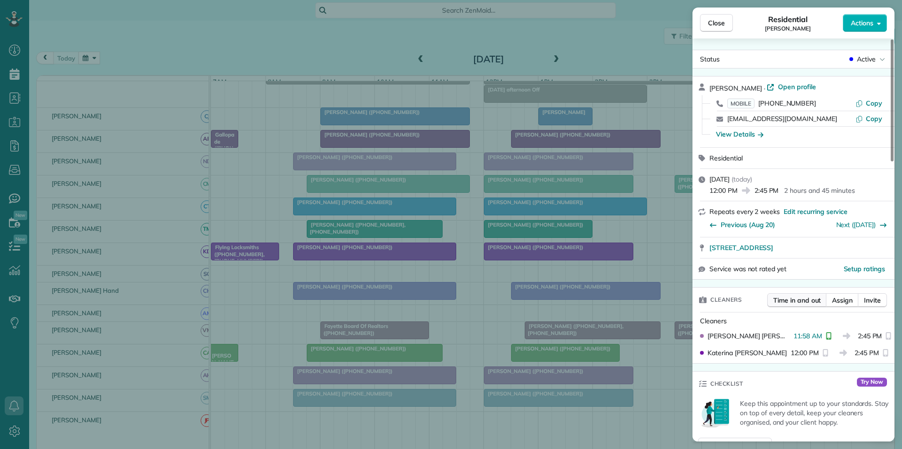
click at [801, 299] on span "Time in and out" at bounding box center [796, 300] width 47 height 9
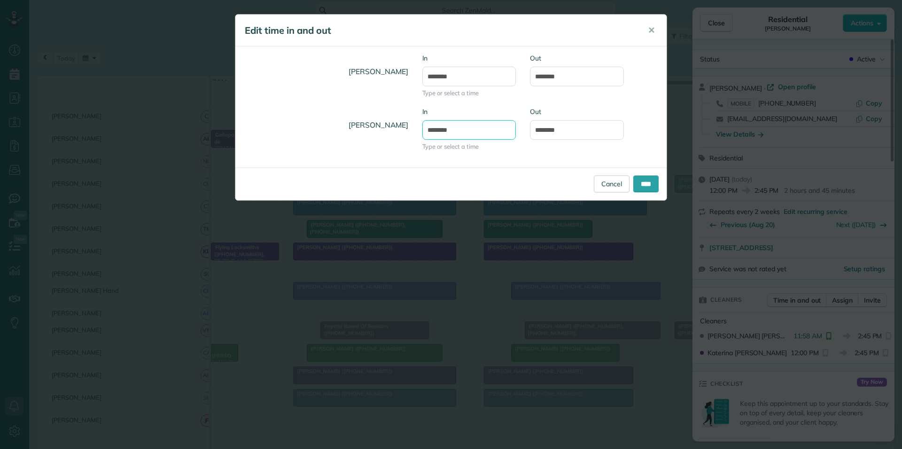
click at [468, 130] on input "********" at bounding box center [469, 130] width 94 height 20
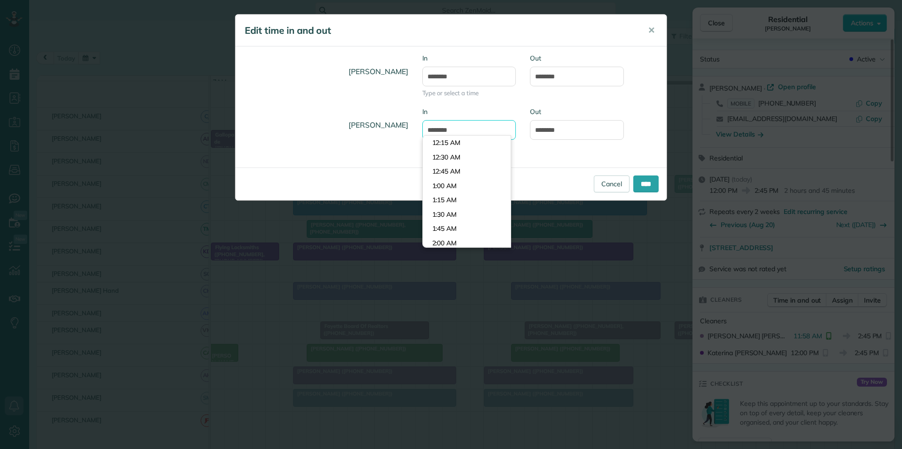
scroll to position [659, 0]
click at [440, 155] on li "12:00 PM" at bounding box center [467, 157] width 88 height 15
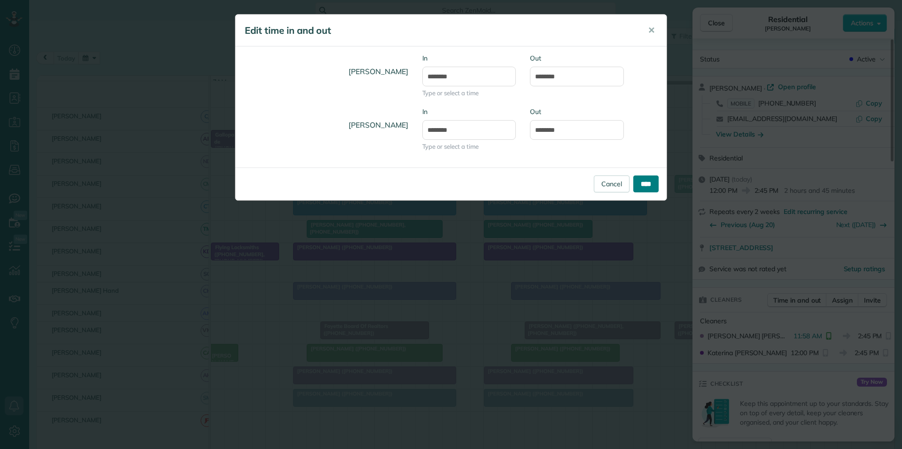
click at [641, 181] on input "****" at bounding box center [645, 184] width 25 height 17
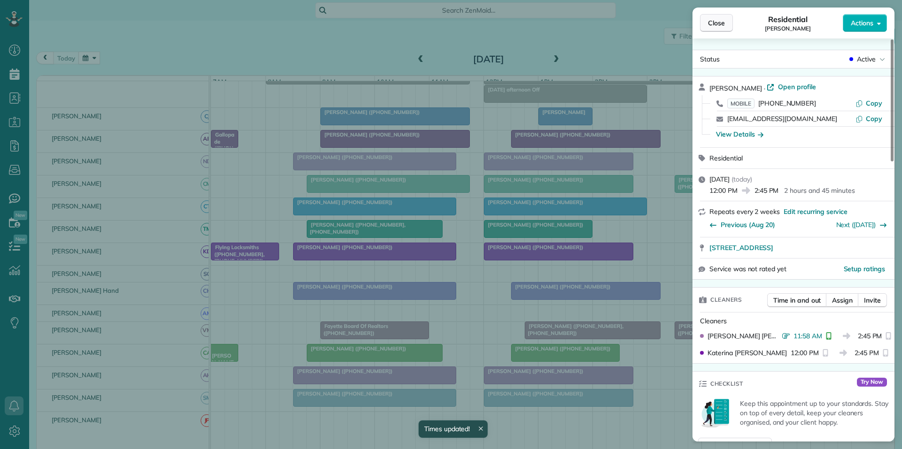
click at [713, 26] on span "Close" at bounding box center [716, 22] width 17 height 9
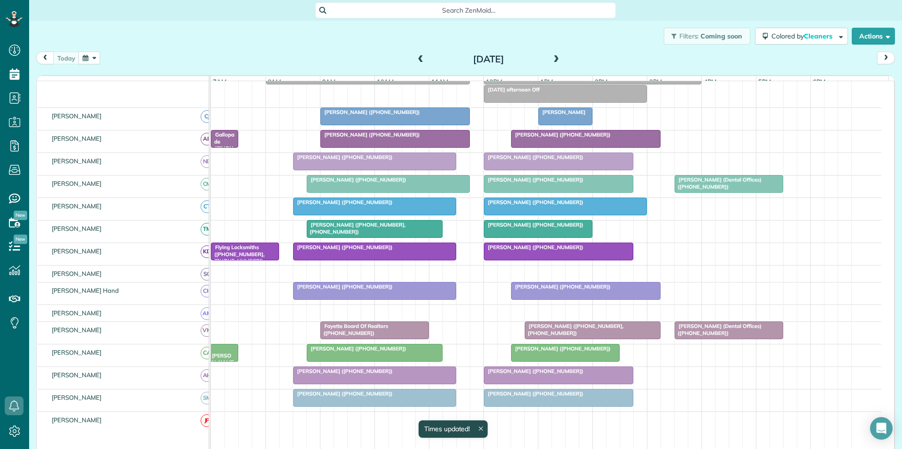
click at [383, 352] on span "[PERSON_NAME] ([PHONE_NUMBER])" at bounding box center [356, 349] width 100 height 7
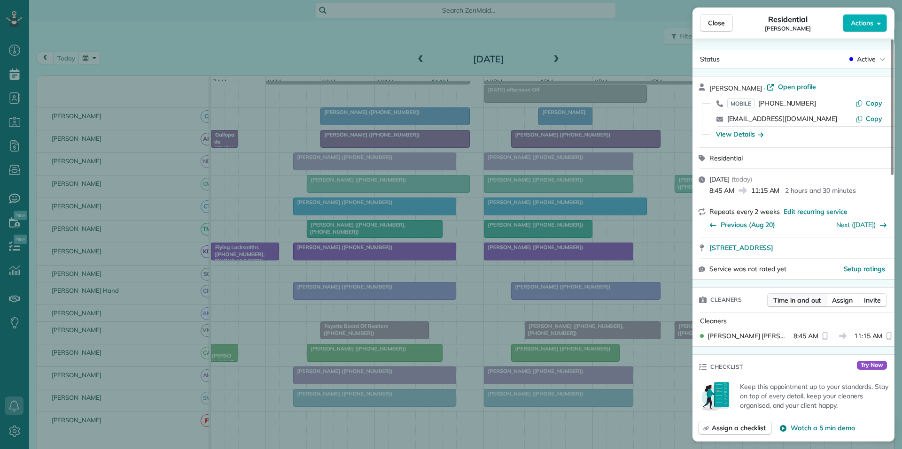
click at [802, 301] on span "Time in and out" at bounding box center [796, 300] width 47 height 9
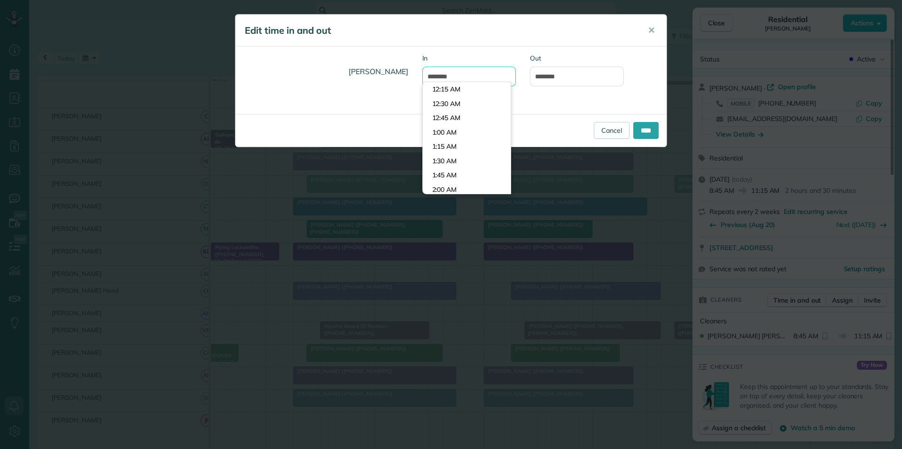
click at [464, 73] on input "*******" at bounding box center [469, 77] width 94 height 20
type input "*******"
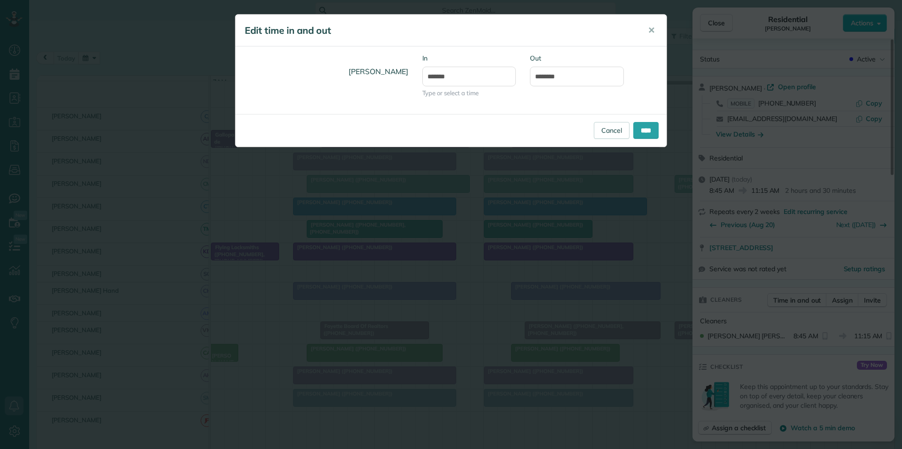
drag, startPoint x: 455, startPoint y: 92, endPoint x: 492, endPoint y: 89, distance: 36.7
click at [457, 92] on body "Dashboard Scheduling Calendar View List View Dispatch View - Weekly scheduling …" at bounding box center [451, 224] width 902 height 449
click at [578, 71] on input "********" at bounding box center [577, 77] width 94 height 20
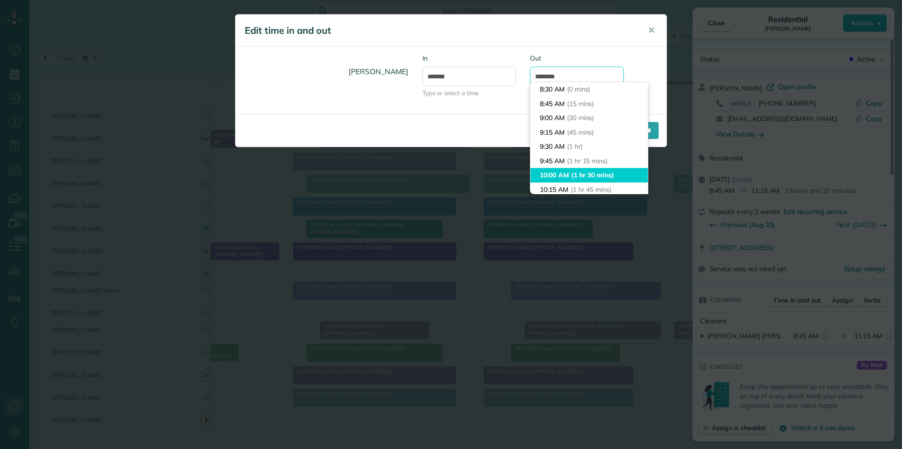
scroll to position [89, 0]
type input "********"
click at [557, 169] on li "11:30 AM (3 hrs)" at bounding box center [588, 172] width 117 height 15
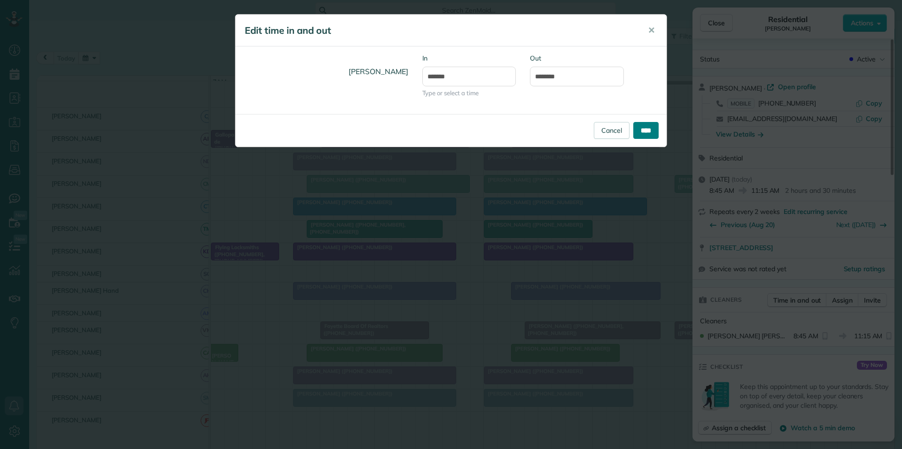
click at [643, 131] on input "****" at bounding box center [645, 130] width 25 height 17
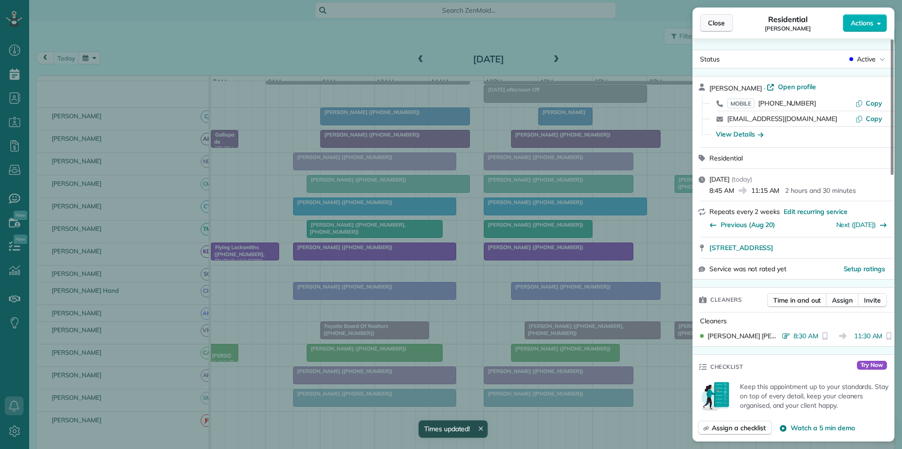
click at [714, 17] on button "Close" at bounding box center [716, 23] width 33 height 18
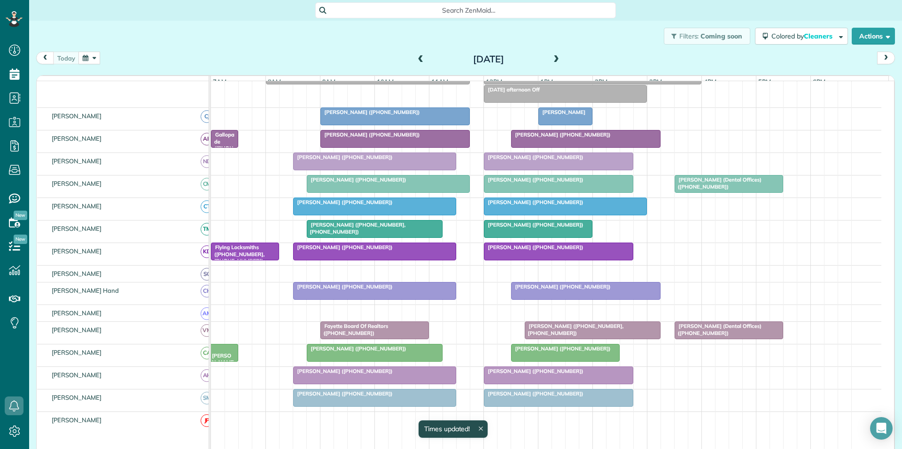
click at [220, 362] on span "[PERSON_NAME][GEOGRAPHIC_DATA] ([PHONE_NUMBER])" at bounding box center [222, 379] width 23 height 67
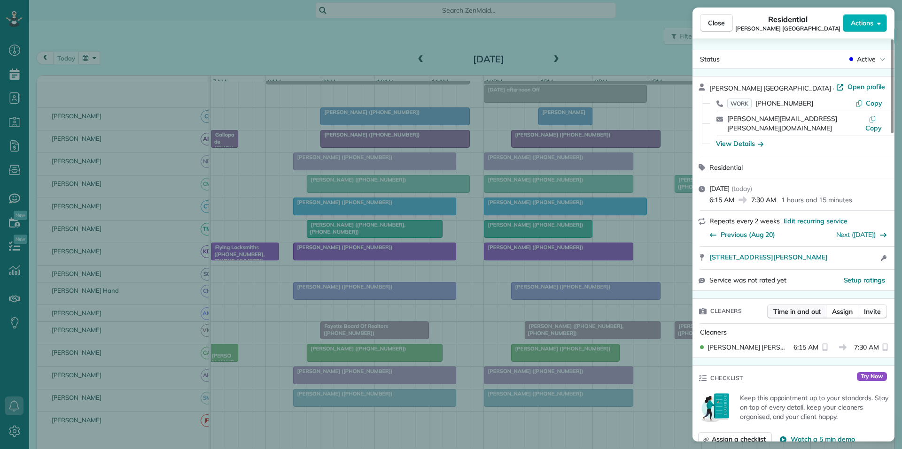
click at [787, 307] on span "Time in and out" at bounding box center [796, 311] width 47 height 9
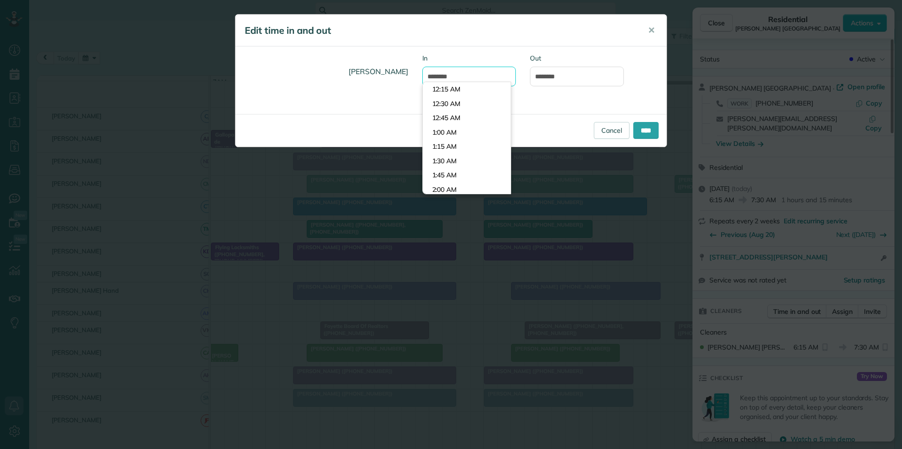
click at [475, 76] on input "*******" at bounding box center [469, 77] width 94 height 20
type input "*******"
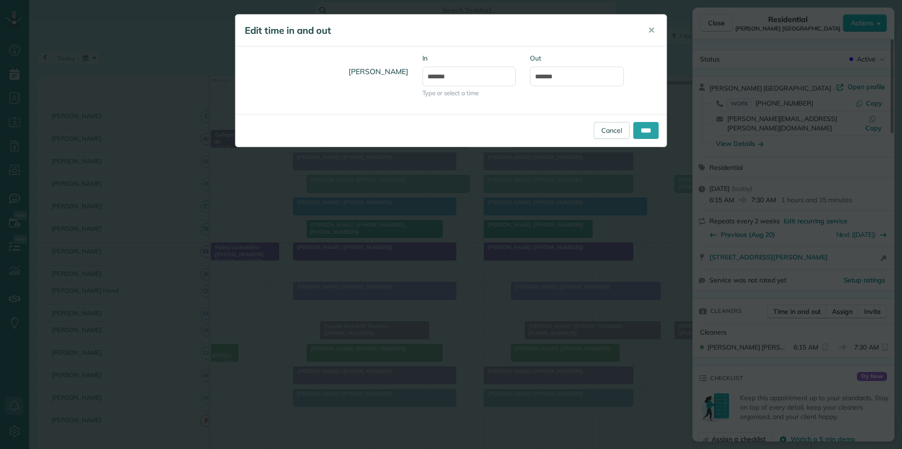
click at [452, 104] on body "Dashboard Scheduling Calendar View List View Dispatch View - Weekly scheduling …" at bounding box center [451, 224] width 902 height 449
click at [569, 75] on input "*******" at bounding box center [577, 77] width 94 height 20
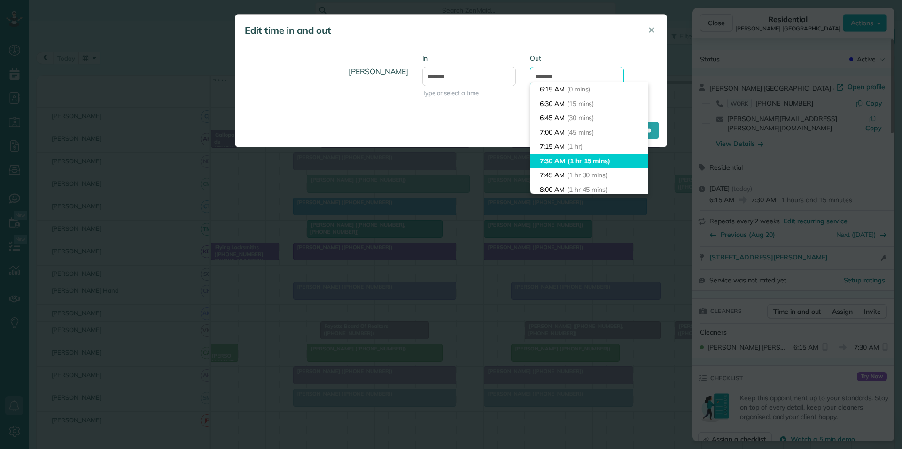
scroll to position [57, 0]
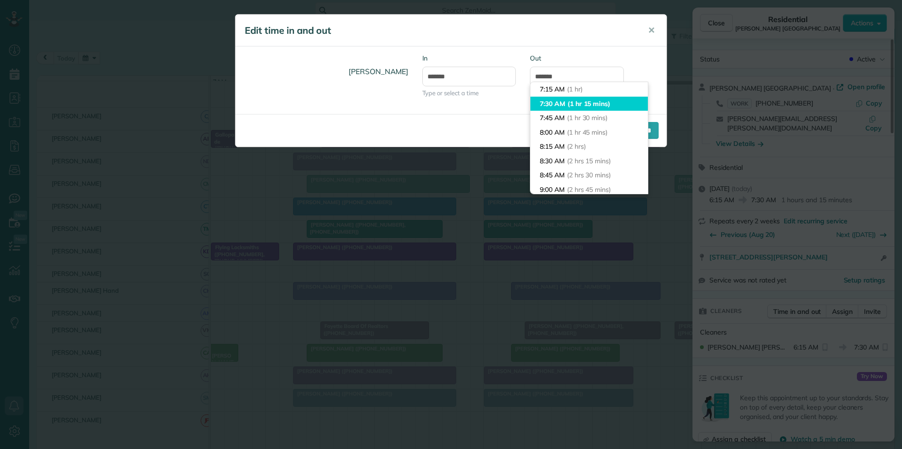
click at [556, 104] on li "7:30 AM (1 hr 15 mins)" at bounding box center [588, 104] width 117 height 15
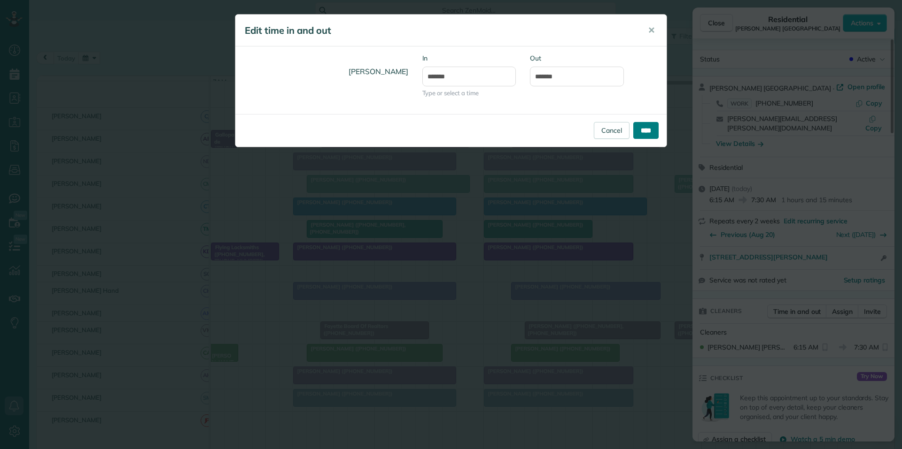
click at [644, 129] on input "****" at bounding box center [645, 130] width 25 height 17
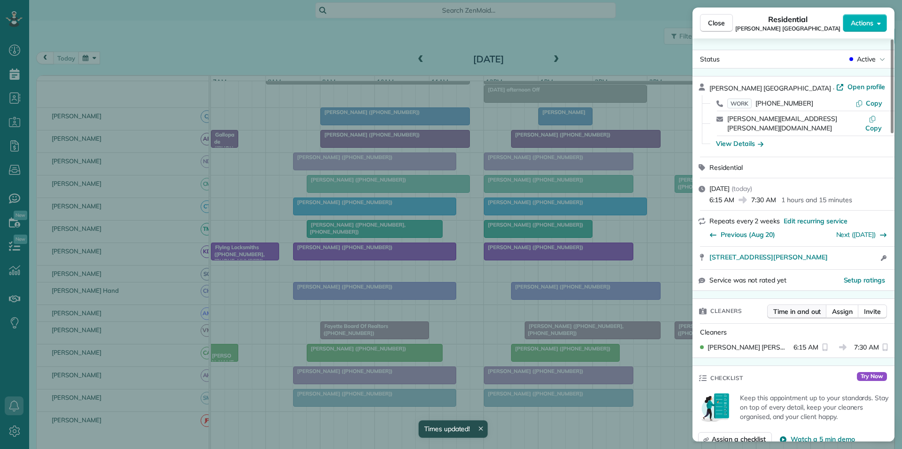
click at [789, 307] on span "Time in and out" at bounding box center [796, 311] width 47 height 9
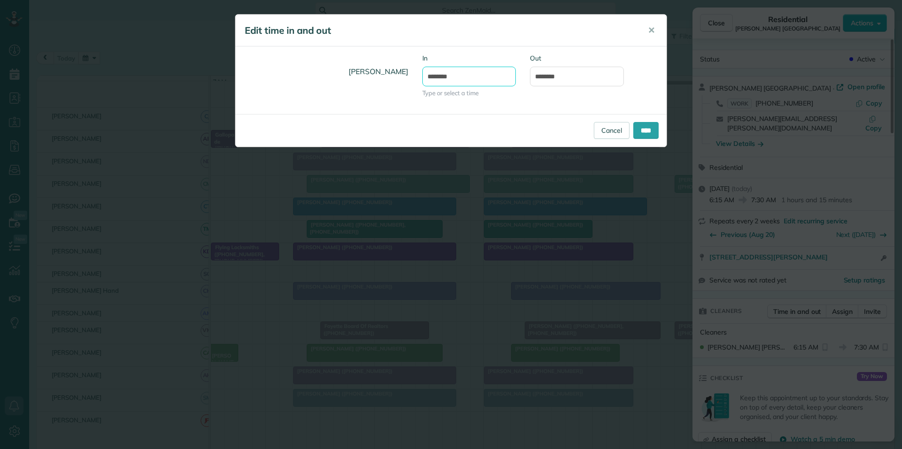
click at [478, 75] on input "*******" at bounding box center [469, 77] width 94 height 20
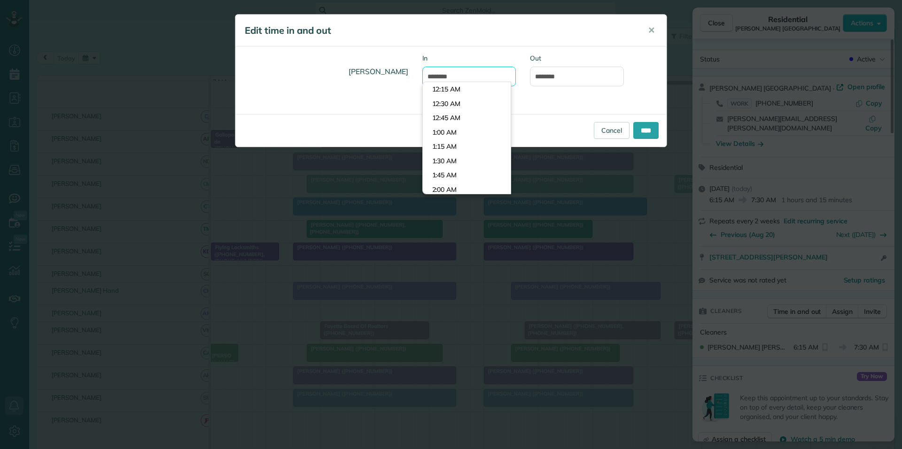
scroll to position [330, 0]
type input "*******"
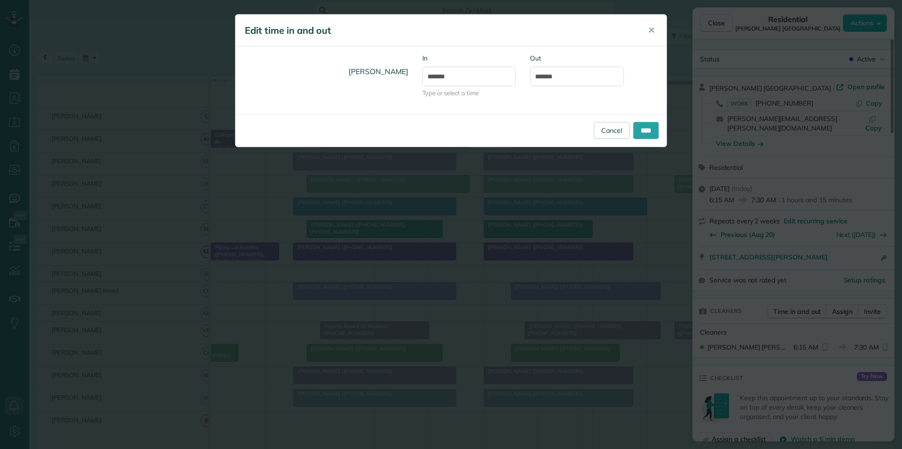
click at [452, 90] on body "Dashboard Scheduling Calendar View List View Dispatch View - Weekly scheduling …" at bounding box center [451, 224] width 902 height 449
click at [590, 69] on input "*******" at bounding box center [577, 77] width 94 height 20
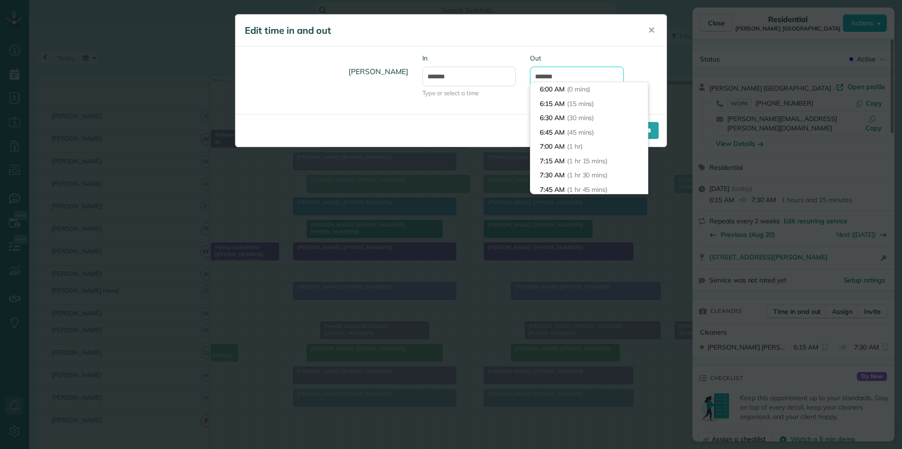
scroll to position [72, 0]
type input "*******"
click at [561, 84] on li "7:15 AM (1 hr 15 mins)" at bounding box center [588, 89] width 117 height 15
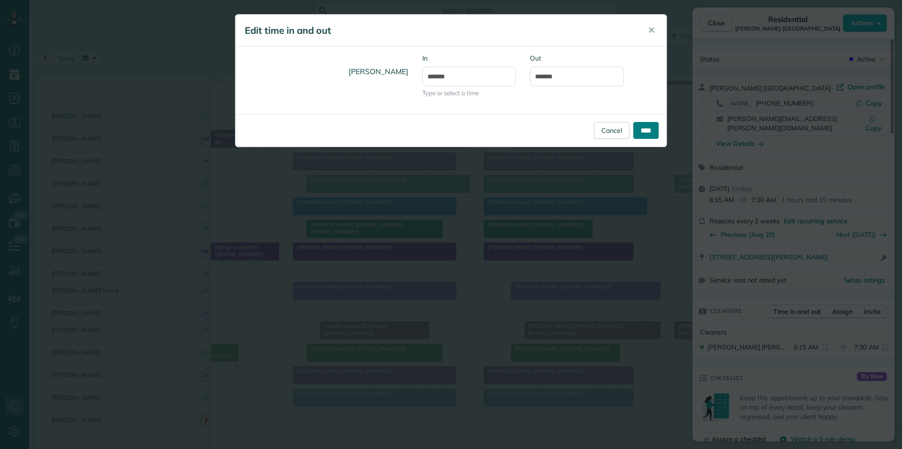
click at [637, 138] on input "****" at bounding box center [645, 130] width 25 height 17
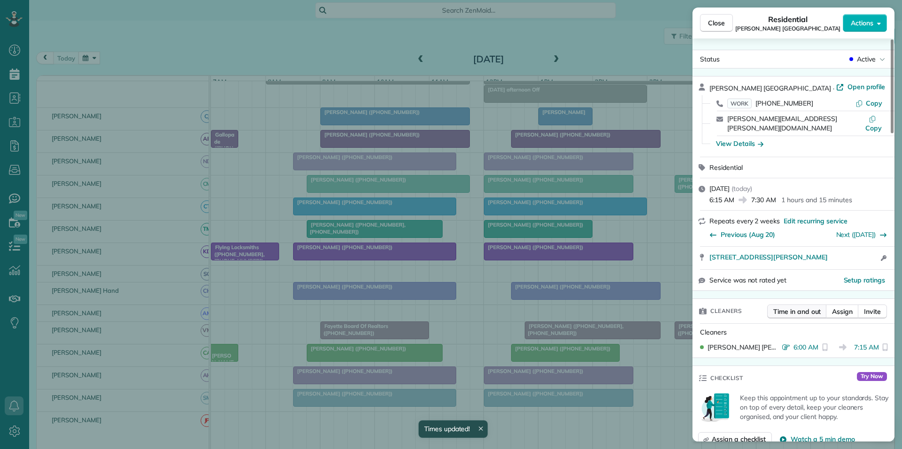
click at [787, 307] on span "Time in and out" at bounding box center [796, 311] width 47 height 9
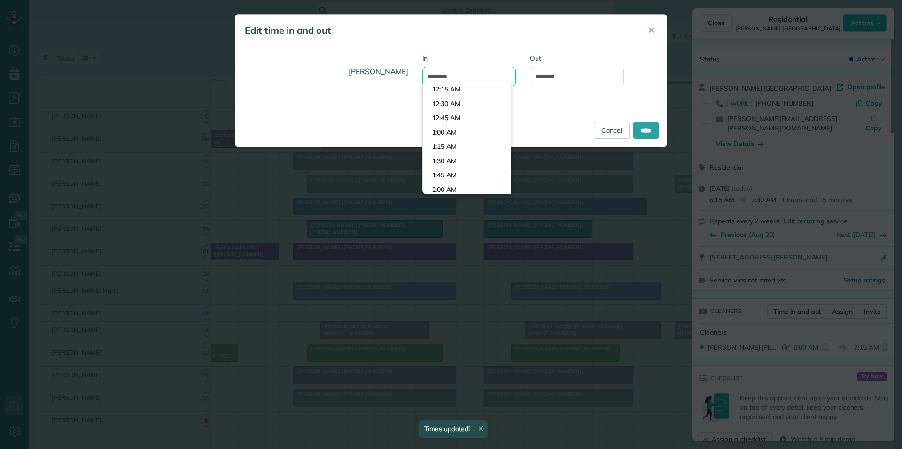
click at [452, 71] on input "*******" at bounding box center [469, 77] width 94 height 20
type input "*******"
click at [446, 131] on body "Dashboard Scheduling Calendar View List View Dispatch View - Weekly scheduling …" at bounding box center [451, 224] width 902 height 449
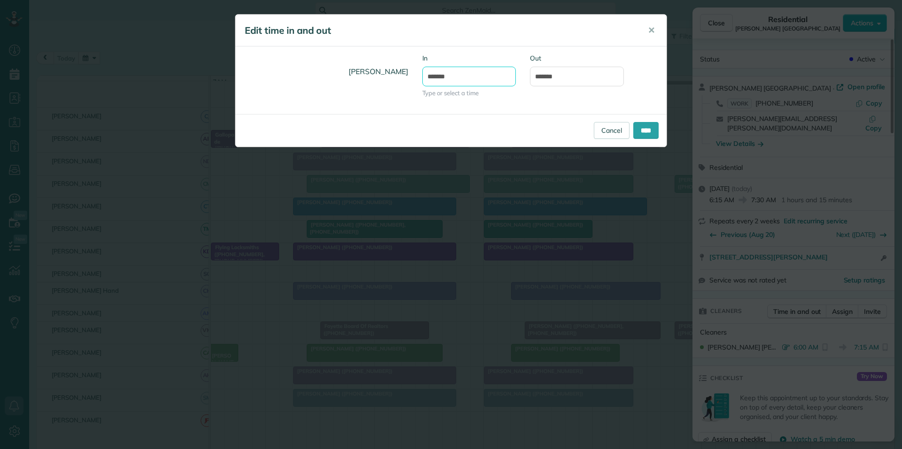
click at [474, 82] on input "*******" at bounding box center [469, 77] width 94 height 20
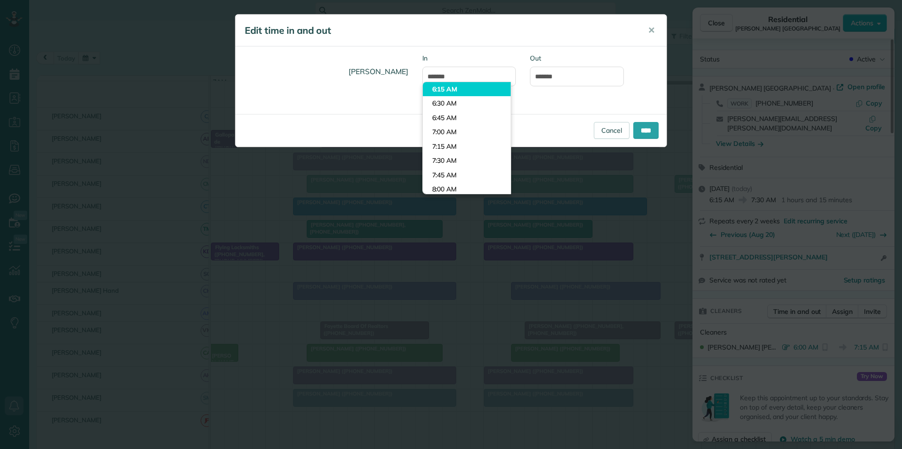
type input "*******"
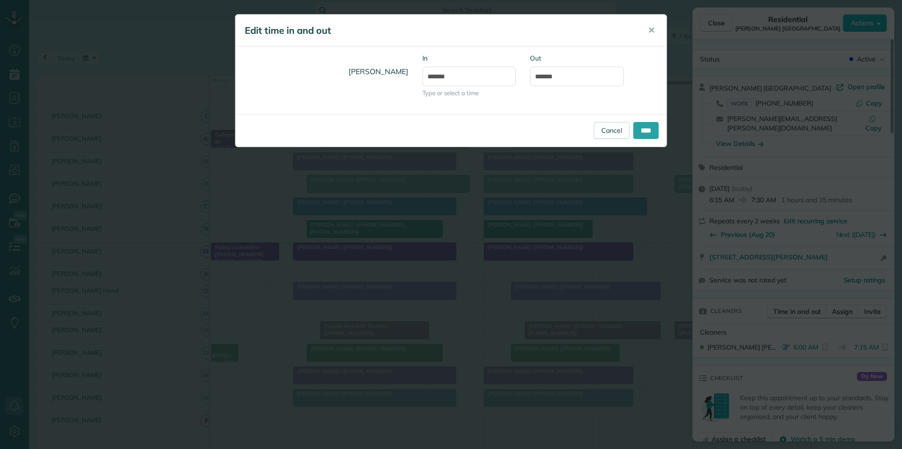
click at [459, 92] on body "Dashboard Scheduling Calendar View List View Dispatch View - Weekly scheduling …" at bounding box center [451, 224] width 902 height 449
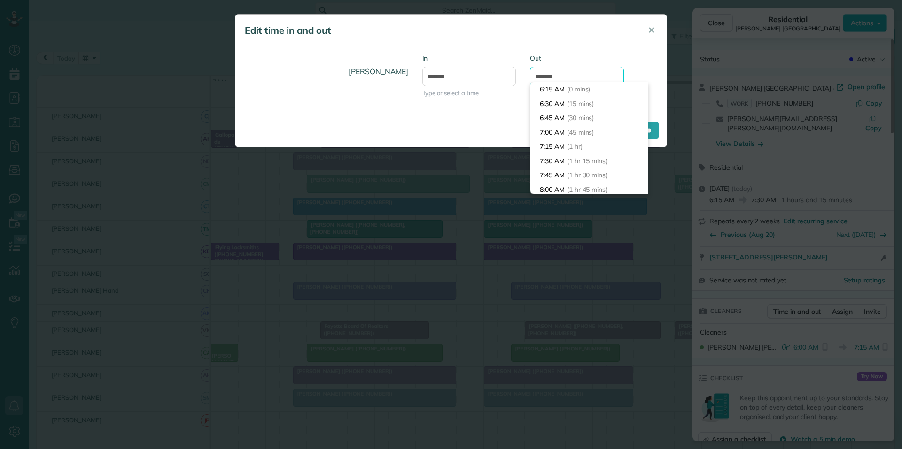
click at [560, 78] on input "*******" at bounding box center [577, 77] width 94 height 20
type input "*******"
click at [556, 118] on li "7:30 AM (1 hr 15 mins)" at bounding box center [588, 118] width 117 height 15
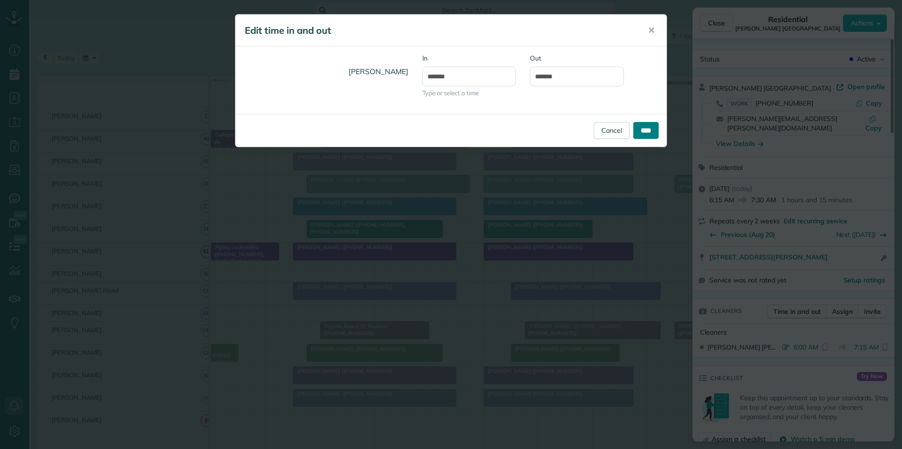
click at [647, 129] on input "****" at bounding box center [645, 130] width 25 height 17
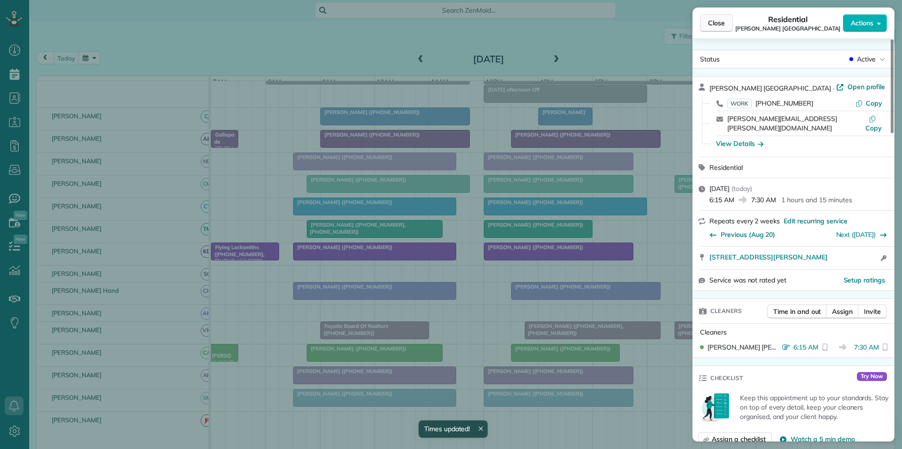
click at [720, 21] on span "Close" at bounding box center [716, 22] width 17 height 9
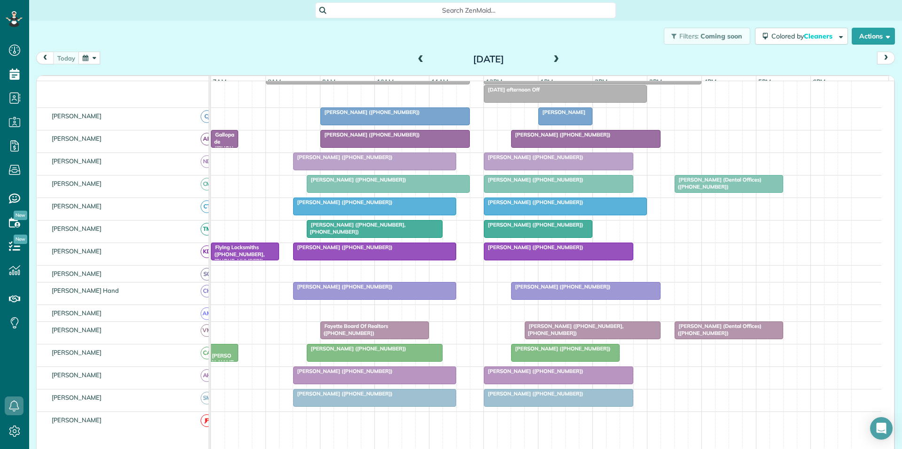
click at [93, 55] on button "button" at bounding box center [89, 58] width 22 height 13
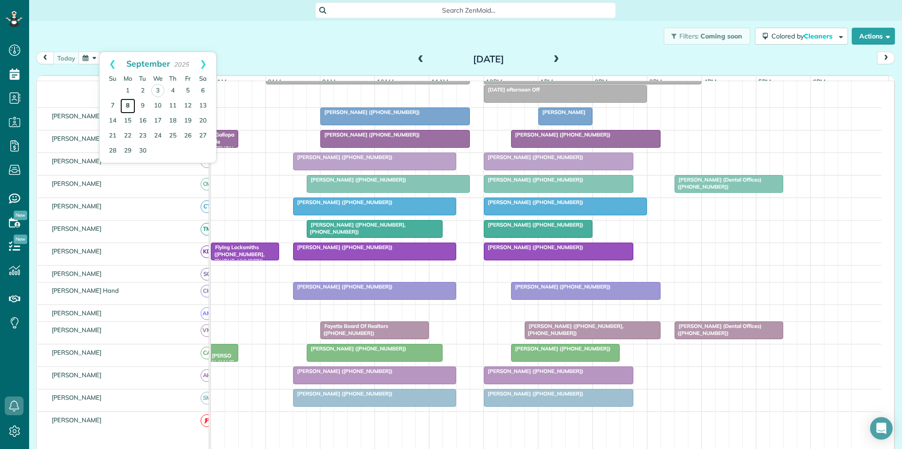
click at [130, 103] on link "8" at bounding box center [127, 106] width 15 height 15
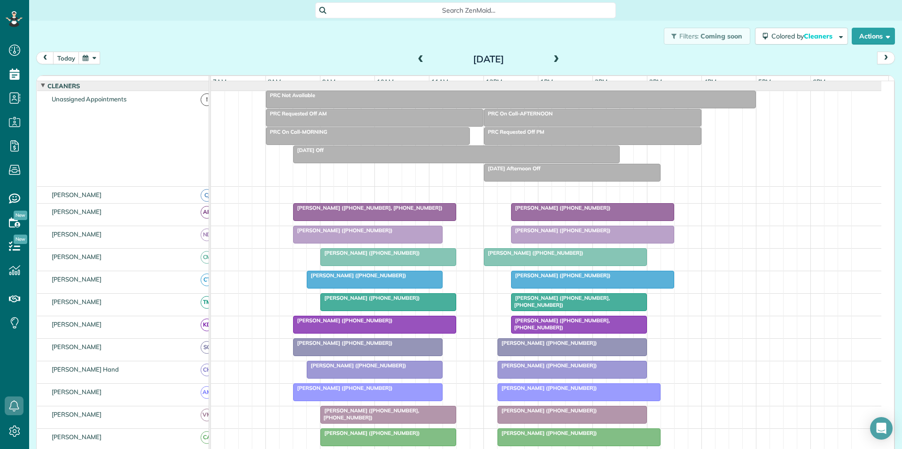
scroll to position [106, 0]
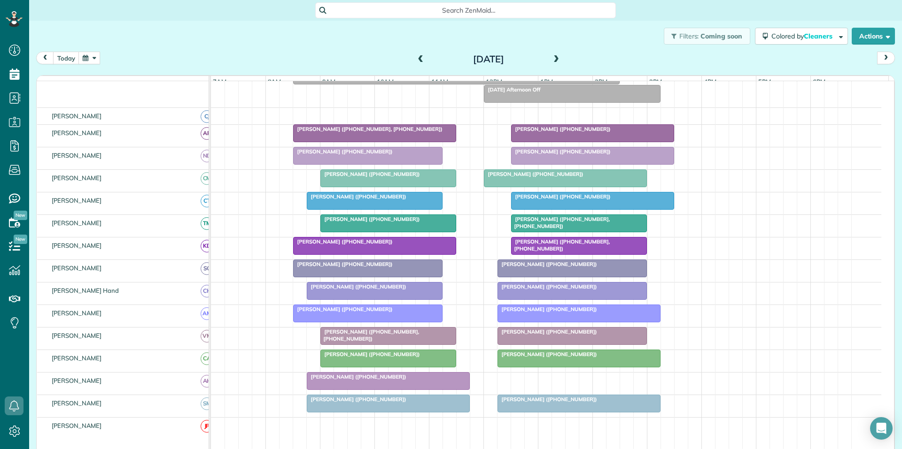
click at [359, 200] on span "Abby Altman (+16123851922)" at bounding box center [356, 196] width 100 height 7
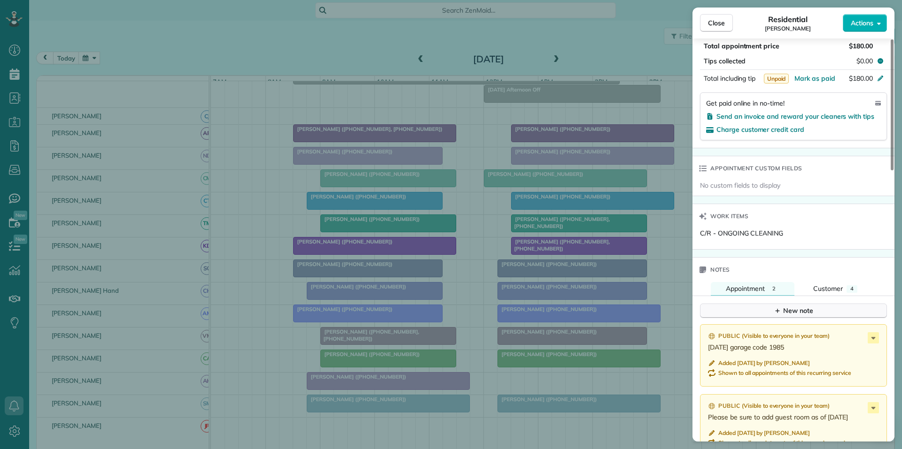
scroll to position [661, 0]
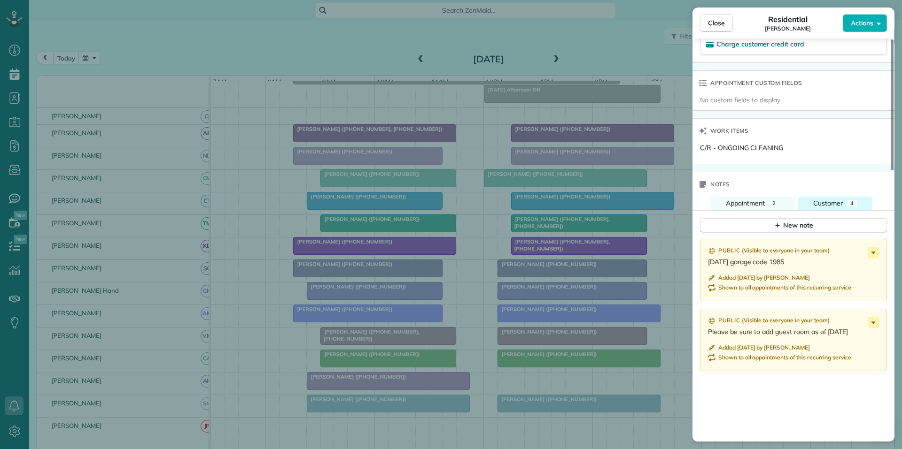
click at [826, 202] on span "Customer" at bounding box center [828, 203] width 30 height 8
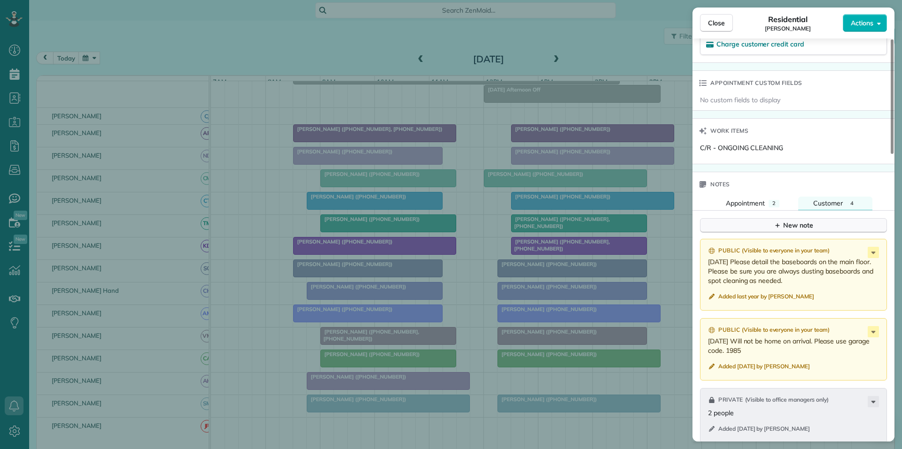
click at [786, 228] on div "New note" at bounding box center [792, 226] width 39 height 10
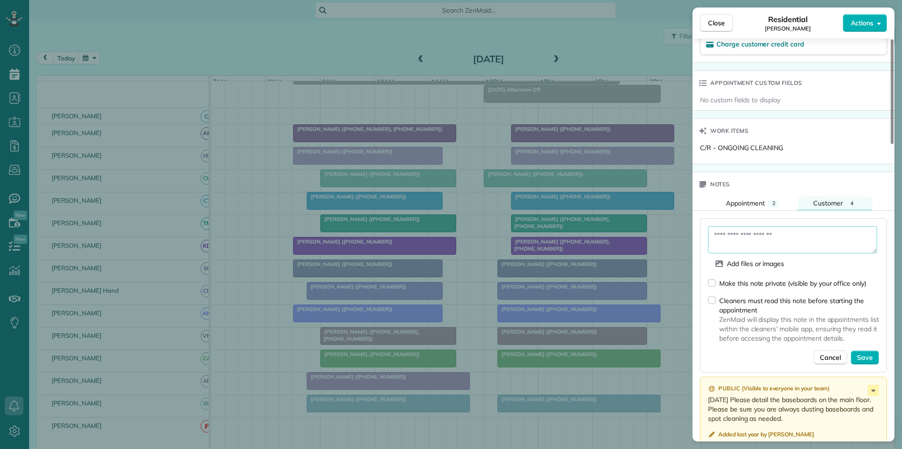
click at [758, 234] on textarea at bounding box center [792, 239] width 169 height 27
click at [760, 244] on textarea "**********" at bounding box center [792, 239] width 169 height 27
click at [820, 243] on textarea "**********" at bounding box center [792, 239] width 169 height 27
type textarea "**********"
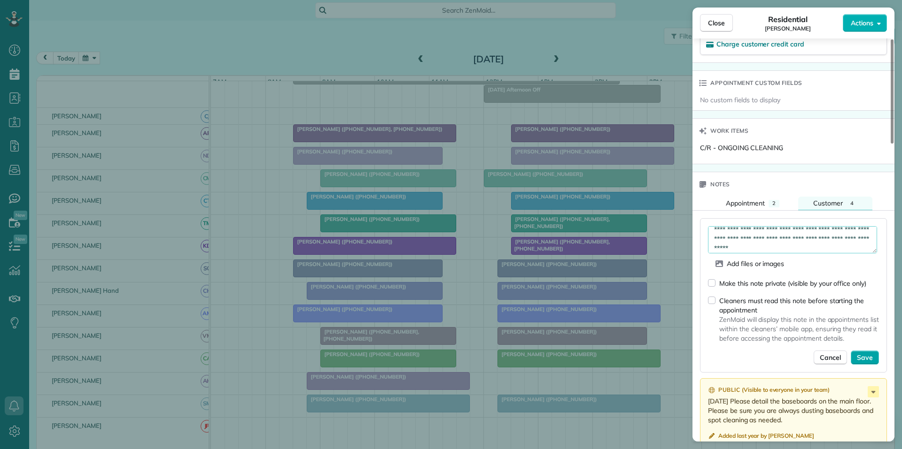
click at [869, 355] on span "Save" at bounding box center [865, 357] width 16 height 9
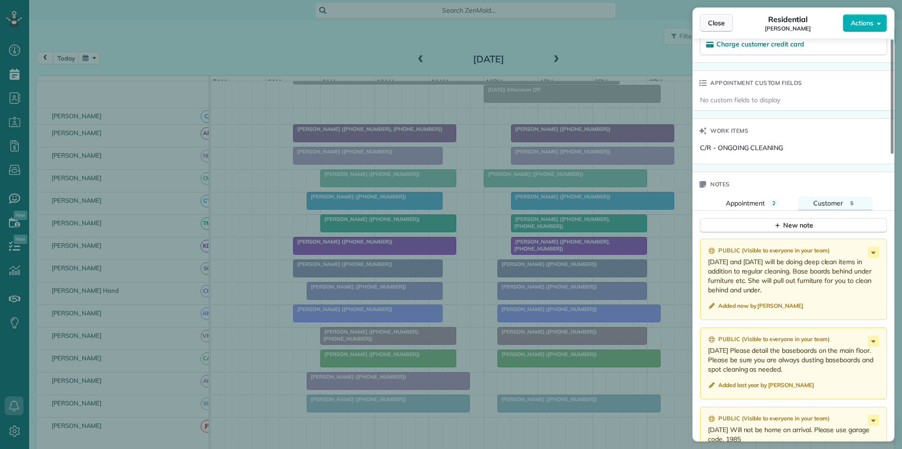
click at [713, 23] on span "Close" at bounding box center [716, 22] width 17 height 9
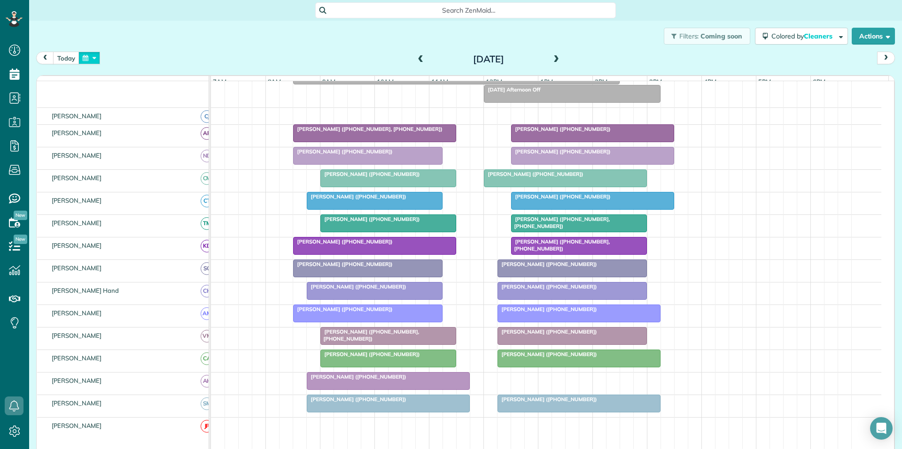
click at [90, 57] on button "button" at bounding box center [89, 58] width 22 height 13
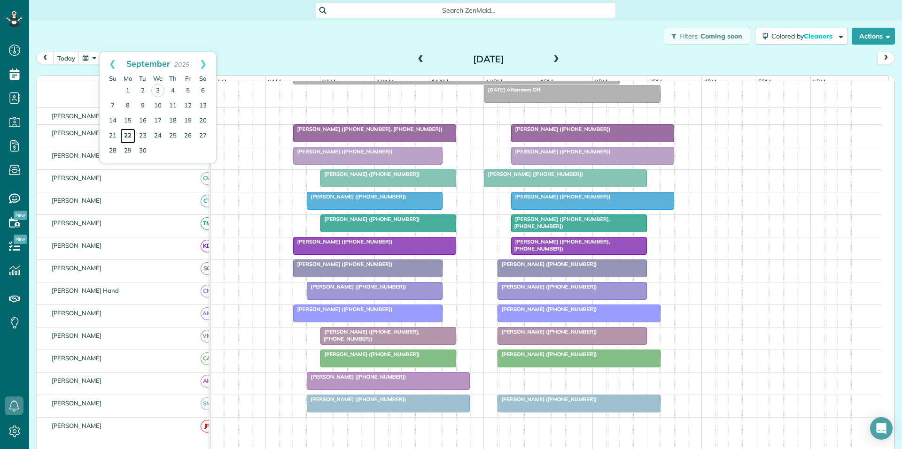
click at [126, 132] on link "22" at bounding box center [127, 136] width 15 height 15
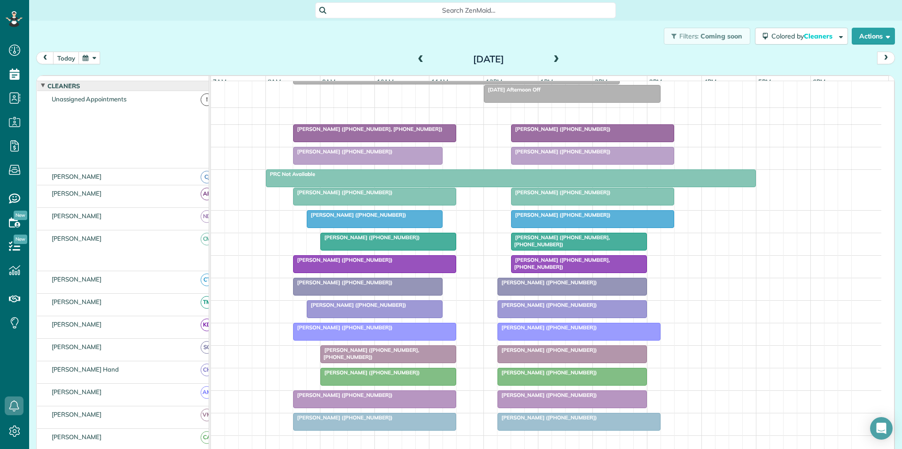
scroll to position [87, 0]
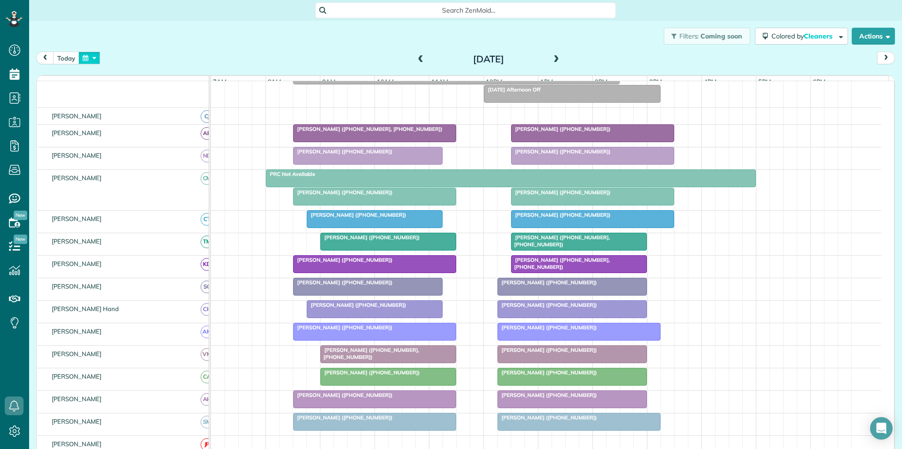
click at [95, 57] on button "button" at bounding box center [89, 58] width 22 height 13
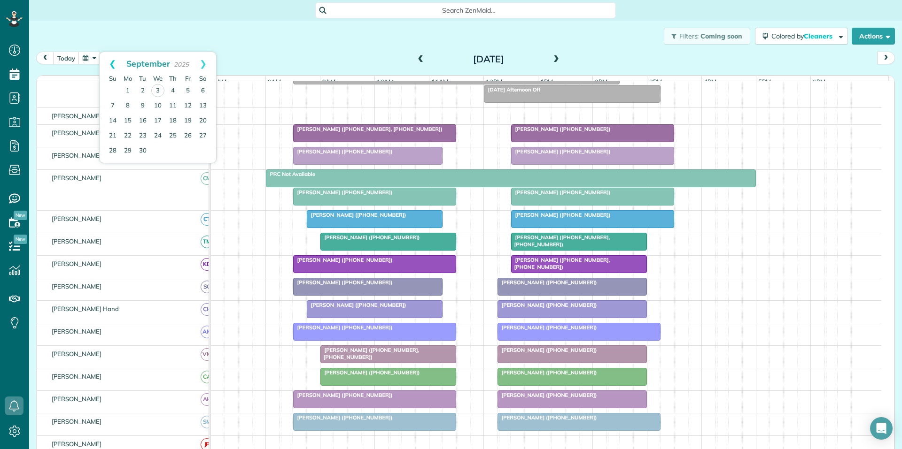
click at [111, 61] on link "Prev" at bounding box center [113, 63] width 26 height 23
click at [125, 148] on link "25" at bounding box center [127, 150] width 15 height 15
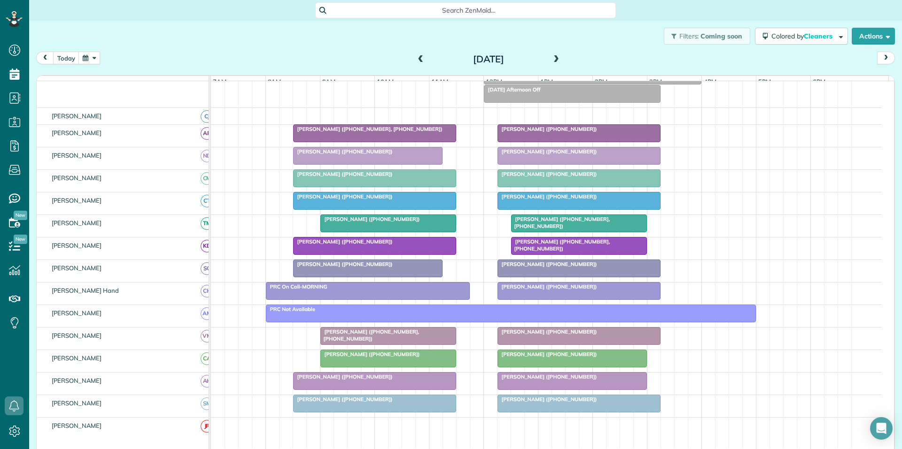
click at [91, 59] on button "button" at bounding box center [89, 58] width 22 height 13
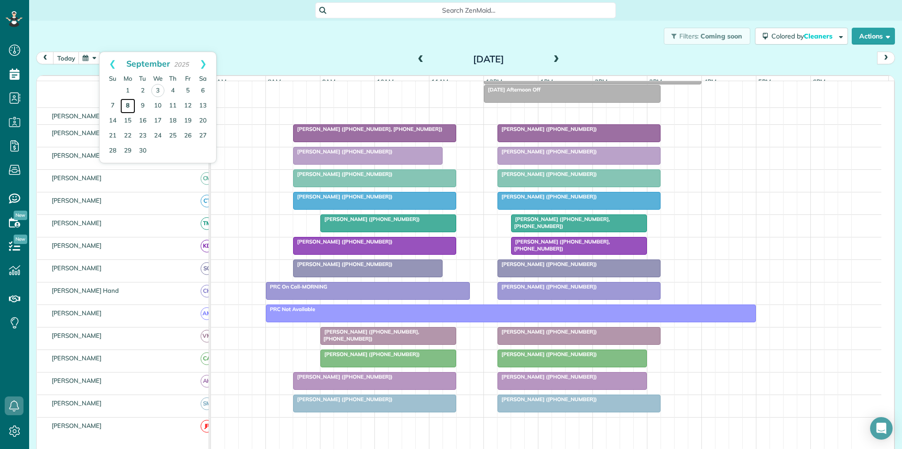
click at [124, 103] on link "8" at bounding box center [127, 106] width 15 height 15
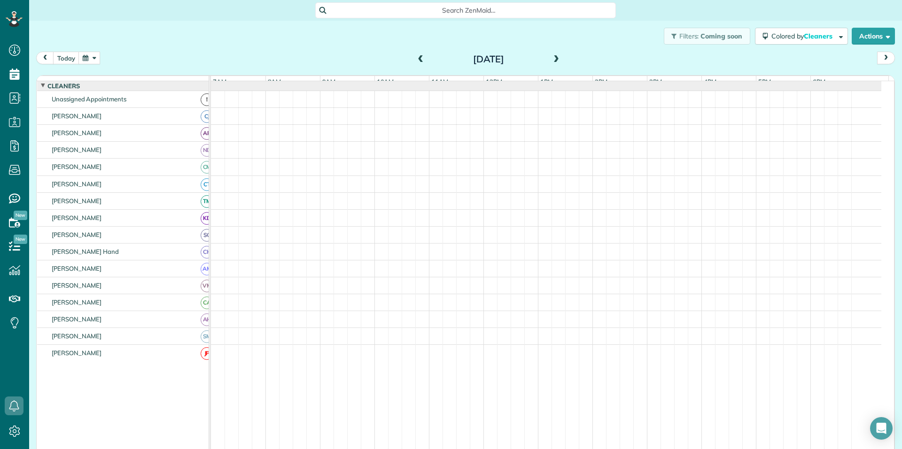
scroll to position [106, 0]
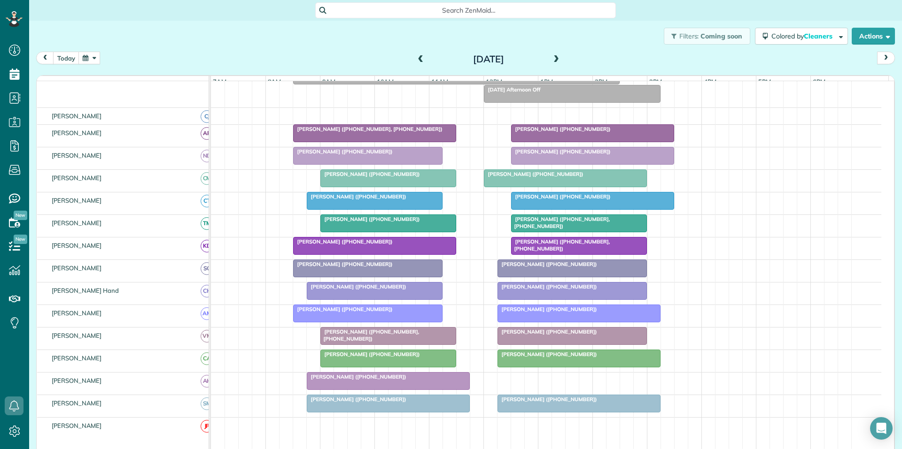
click at [357, 155] on span "Jake Marullo (+19107578319)" at bounding box center [343, 151] width 100 height 7
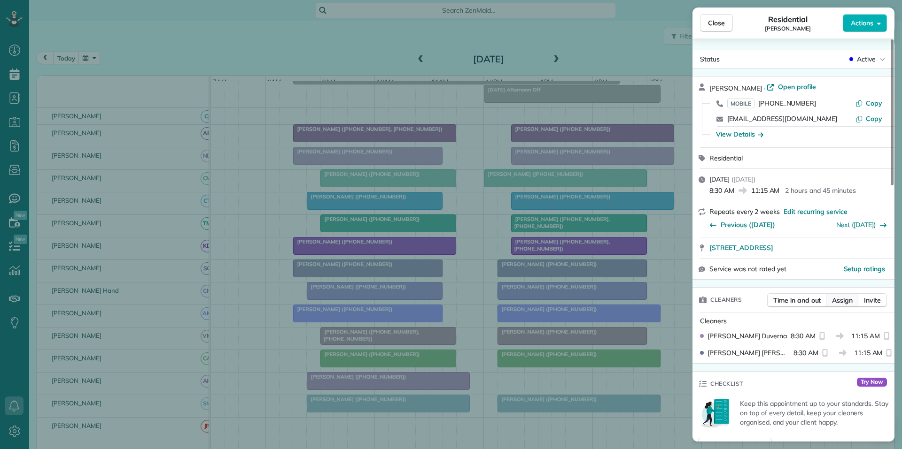
click at [840, 301] on span "Assign" at bounding box center [842, 300] width 21 height 9
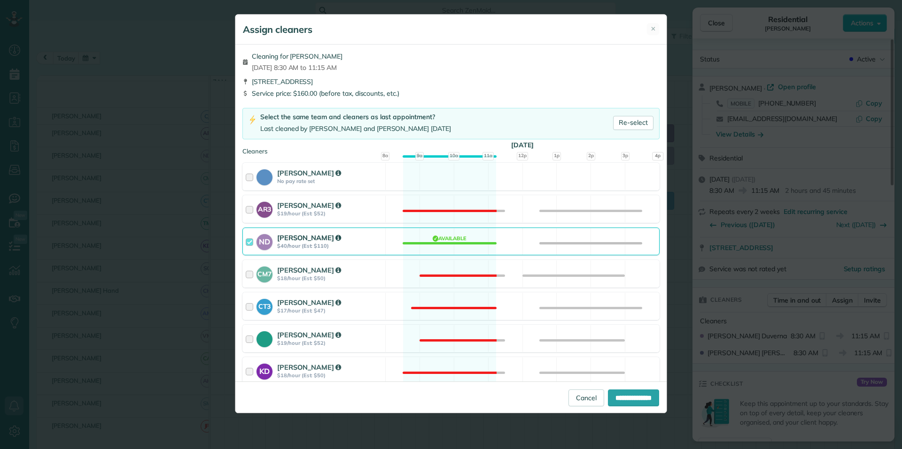
click at [440, 246] on div "ND Nathalie Duverna $40/hour (Est: $110) Available" at bounding box center [450, 242] width 417 height 28
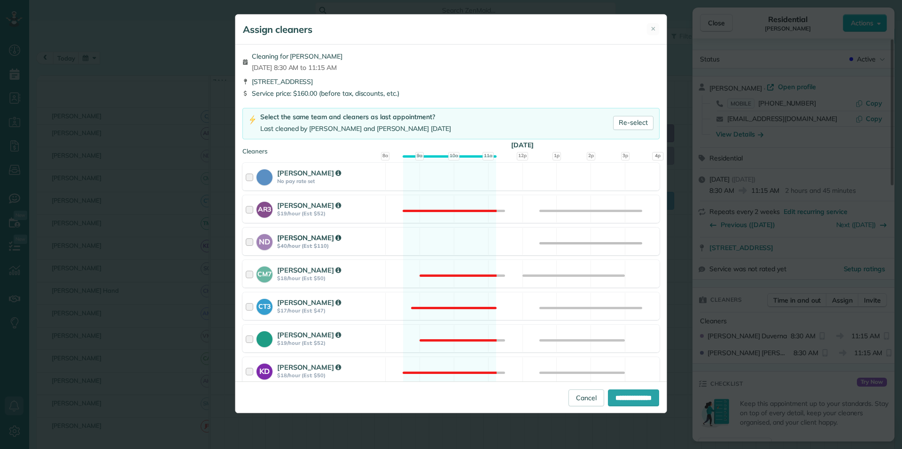
scroll to position [282, 0]
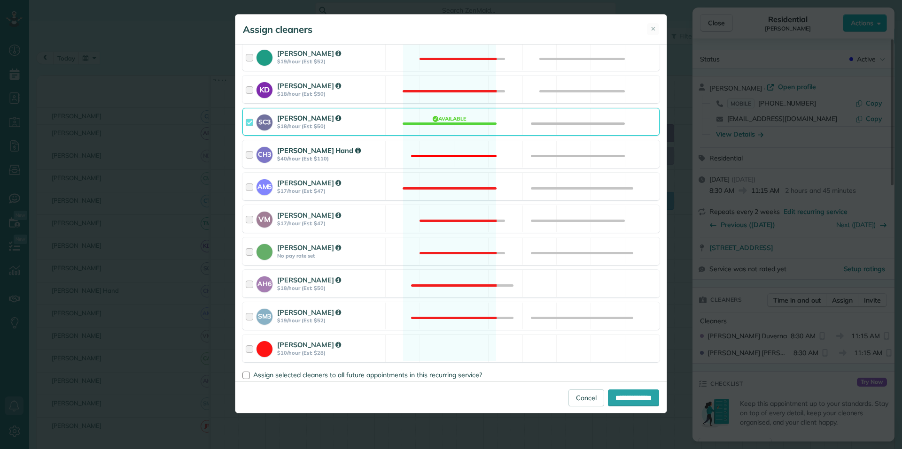
click at [448, 145] on div "CH3 Cortney Hand $40/hour (Est: $110) Not available" at bounding box center [450, 154] width 417 height 28
click at [246, 374] on div at bounding box center [246, 376] width 8 height 8
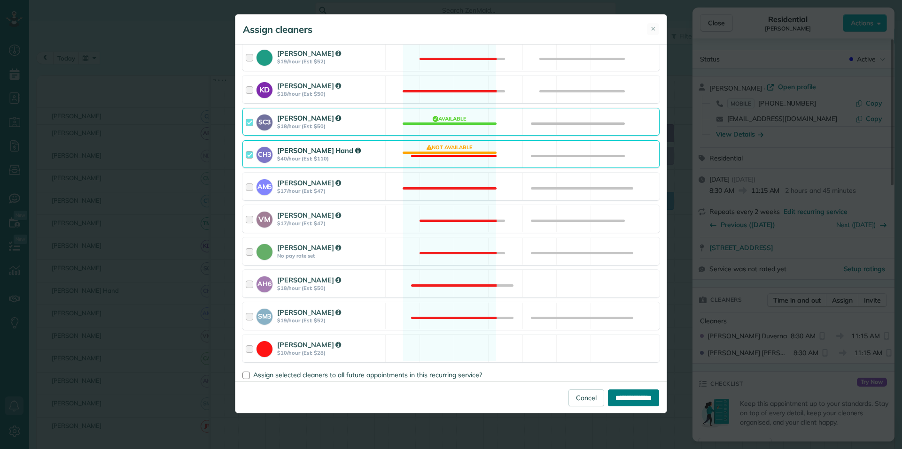
click at [636, 400] on input "**********" at bounding box center [633, 398] width 51 height 17
type input "**********"
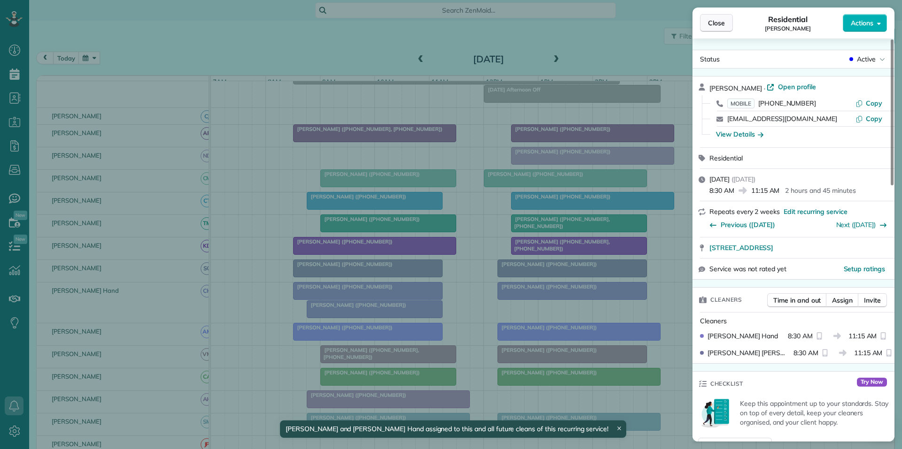
click at [711, 26] on span "Close" at bounding box center [716, 22] width 17 height 9
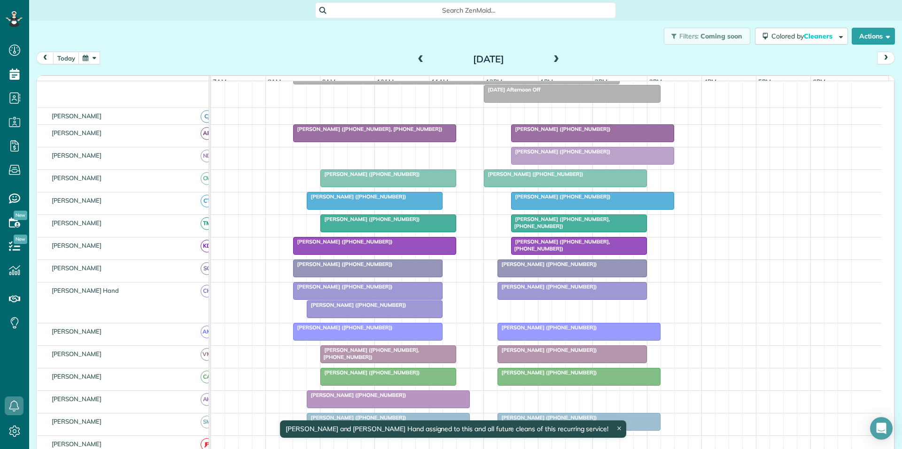
click at [371, 208] on div at bounding box center [374, 201] width 135 height 17
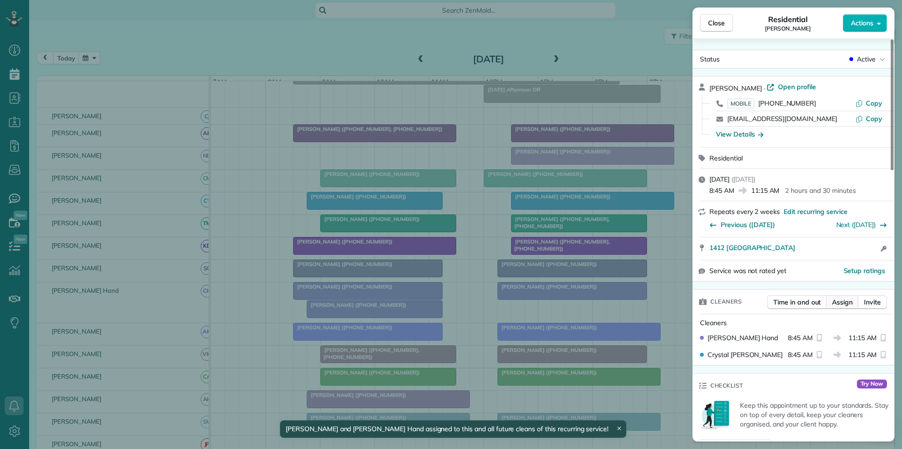
click at [835, 306] on span "Assign" at bounding box center [842, 302] width 21 height 9
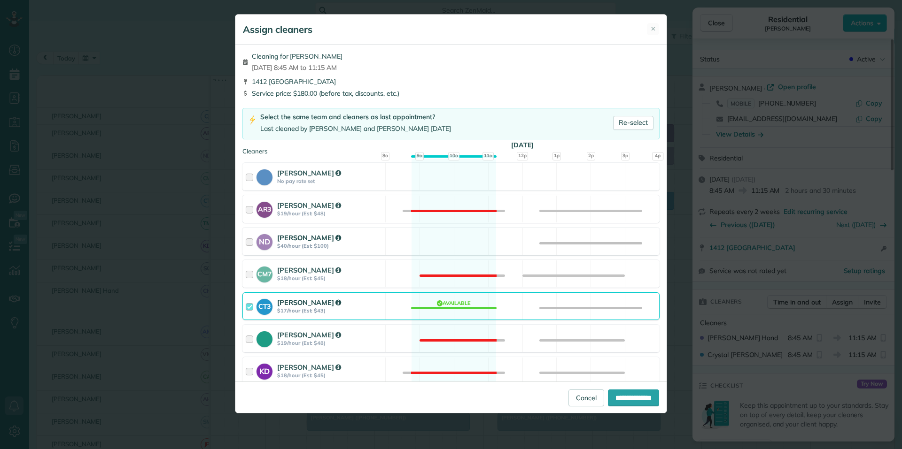
click at [451, 237] on div "ND Nathalie Duverna $40/hour (Est: $100) Available" at bounding box center [450, 242] width 417 height 28
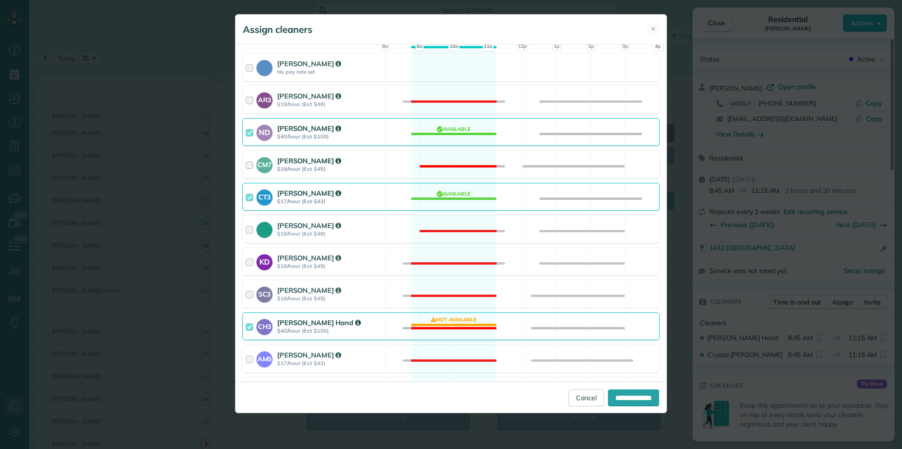
scroll to position [282, 0]
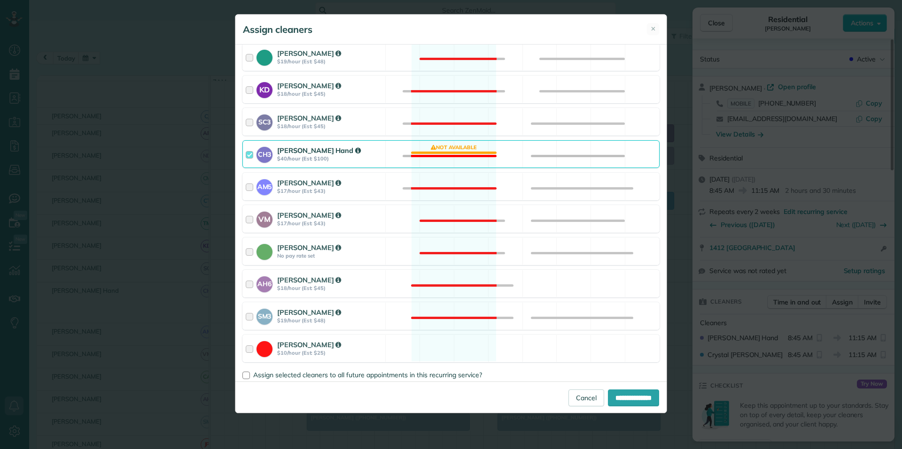
click at [457, 147] on div "CH3 Cortney Hand $40/hour (Est: $100) Not available" at bounding box center [450, 154] width 417 height 28
click at [248, 375] on div at bounding box center [246, 376] width 8 height 8
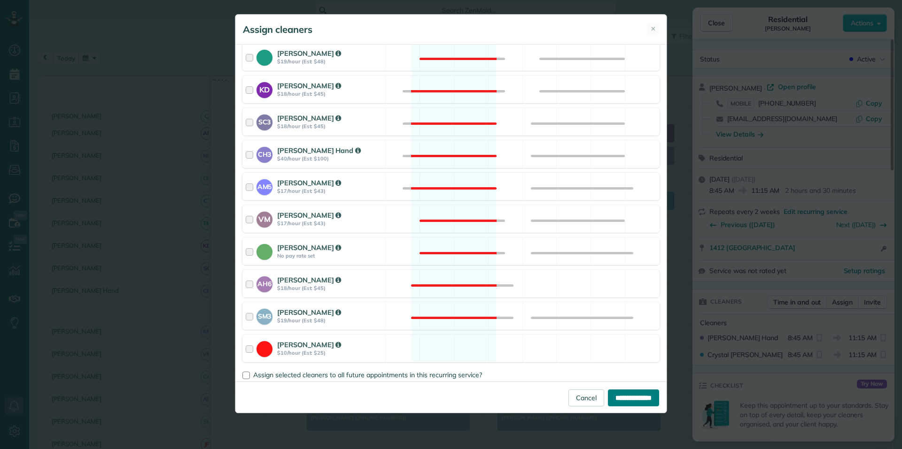
click at [631, 400] on input "**********" at bounding box center [633, 398] width 51 height 17
type input "**********"
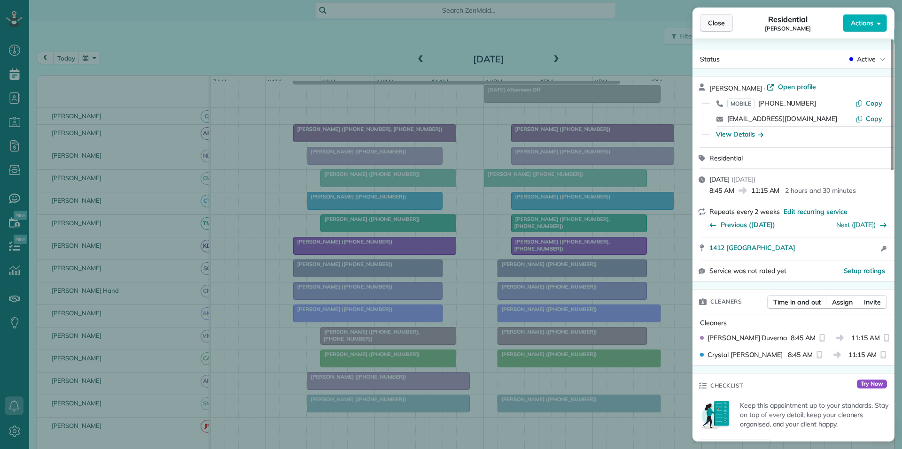
click at [716, 20] on span "Close" at bounding box center [716, 22] width 17 height 9
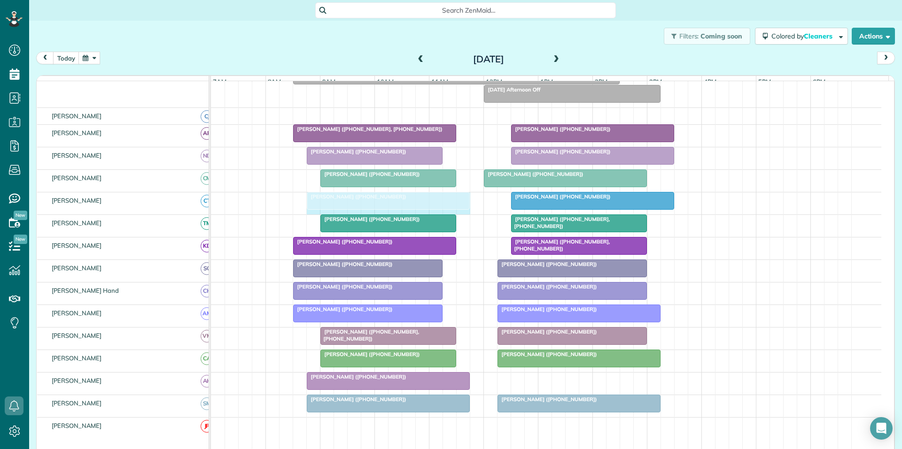
drag, startPoint x: 439, startPoint y: 203, endPoint x: 460, endPoint y: 202, distance: 21.2
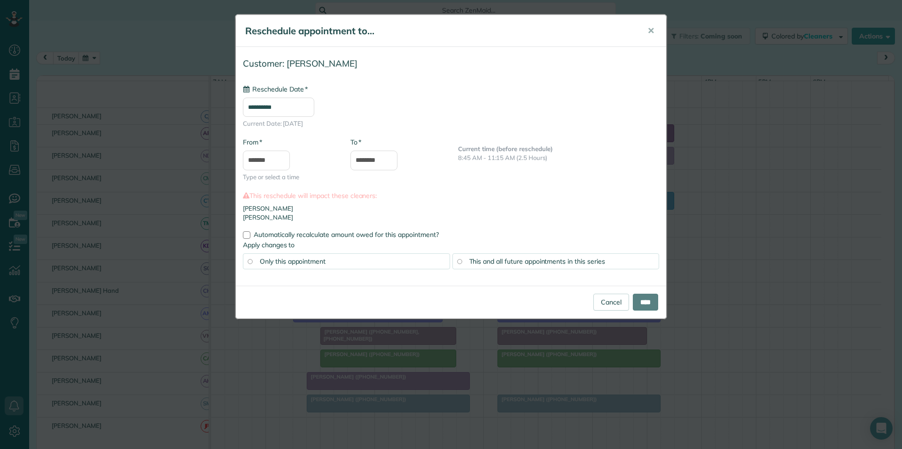
type input "**********"
click at [642, 305] on input "****" at bounding box center [645, 302] width 25 height 17
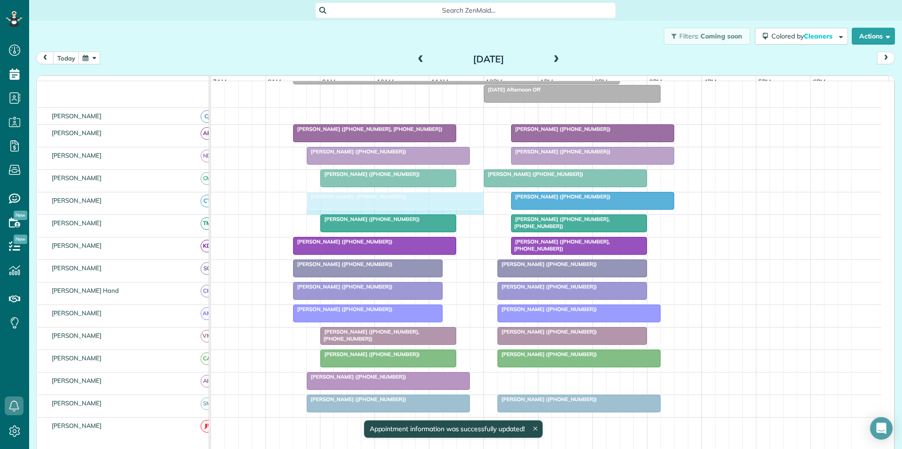
drag, startPoint x: 465, startPoint y: 207, endPoint x: 476, endPoint y: 206, distance: 10.8
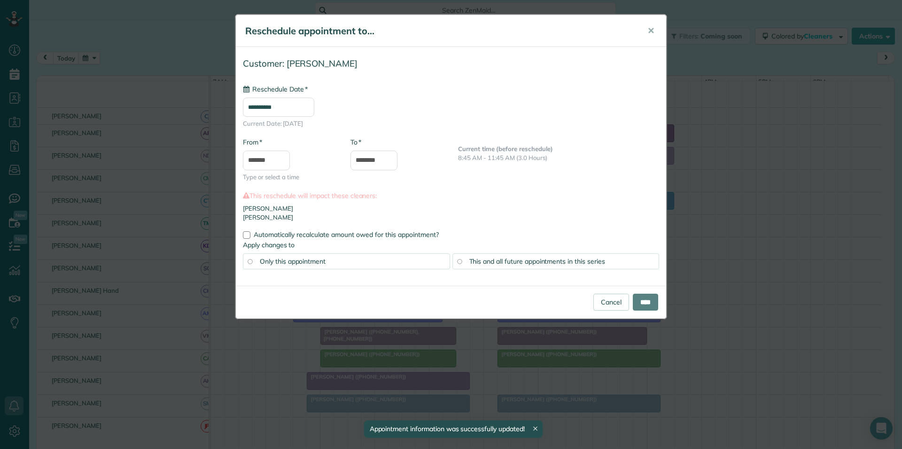
type input "**********"
click at [638, 303] on input "****" at bounding box center [645, 302] width 25 height 17
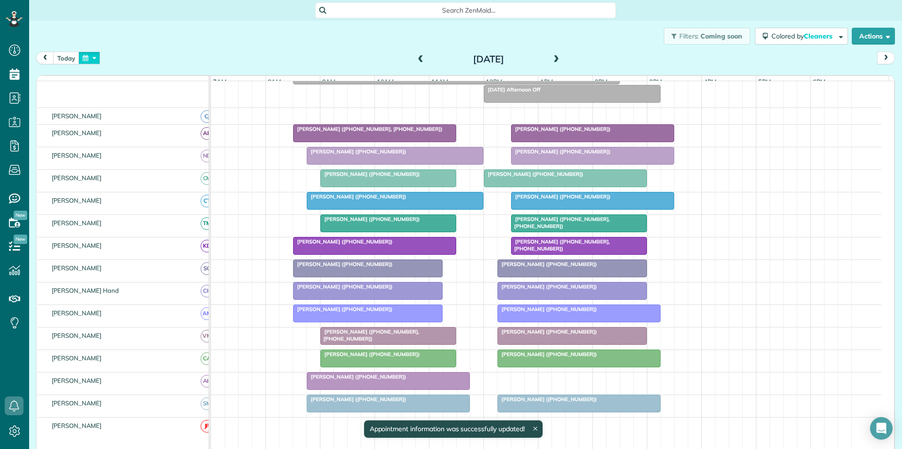
click at [96, 57] on button "button" at bounding box center [89, 58] width 22 height 13
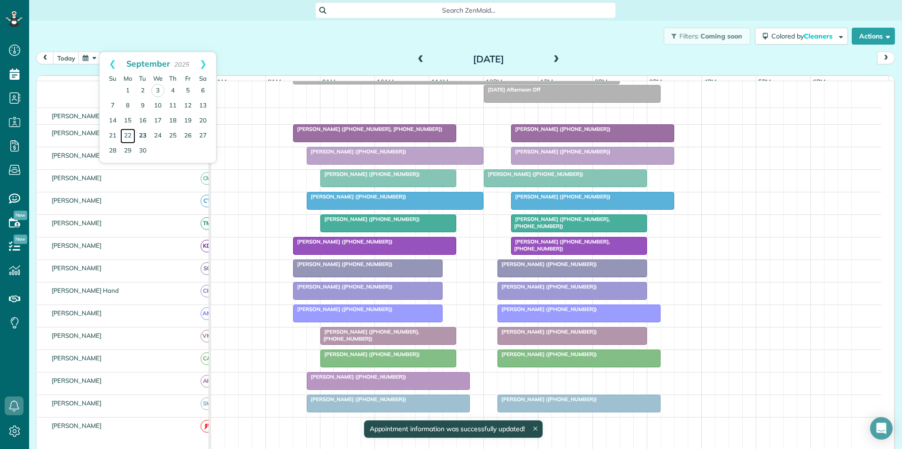
drag, startPoint x: 131, startPoint y: 135, endPoint x: 142, endPoint y: 134, distance: 10.8
click at [131, 135] on link "22" at bounding box center [127, 136] width 15 height 15
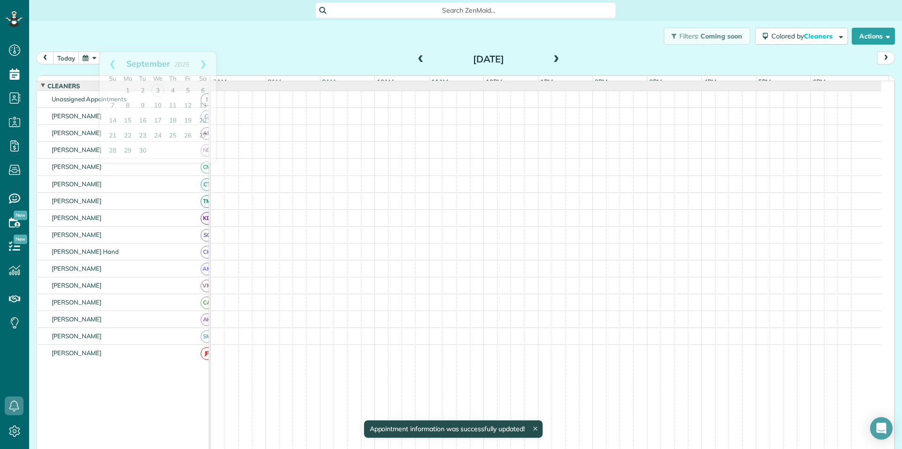
scroll to position [87, 0]
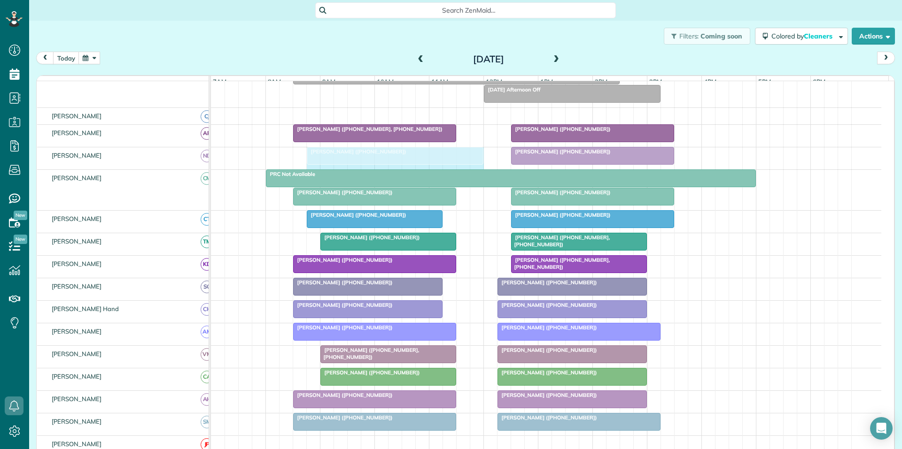
drag, startPoint x: 439, startPoint y: 161, endPoint x: 475, endPoint y: 157, distance: 36.4
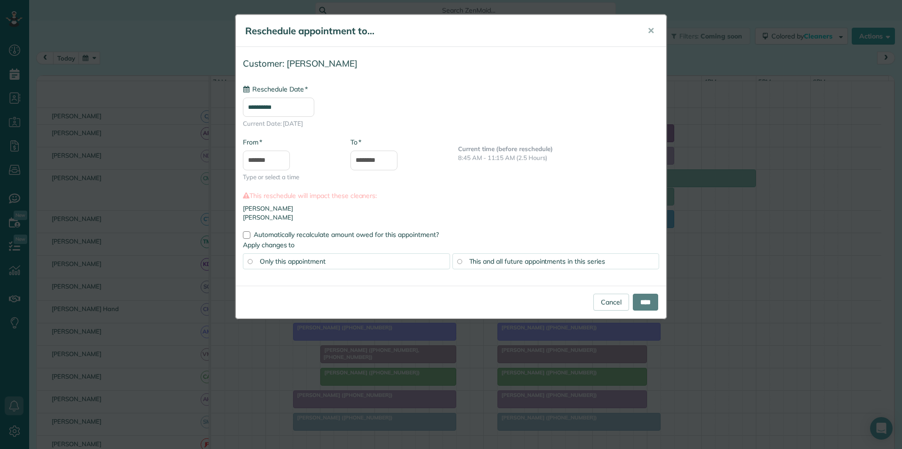
type input "**********"
click at [642, 302] on input "****" at bounding box center [645, 302] width 25 height 17
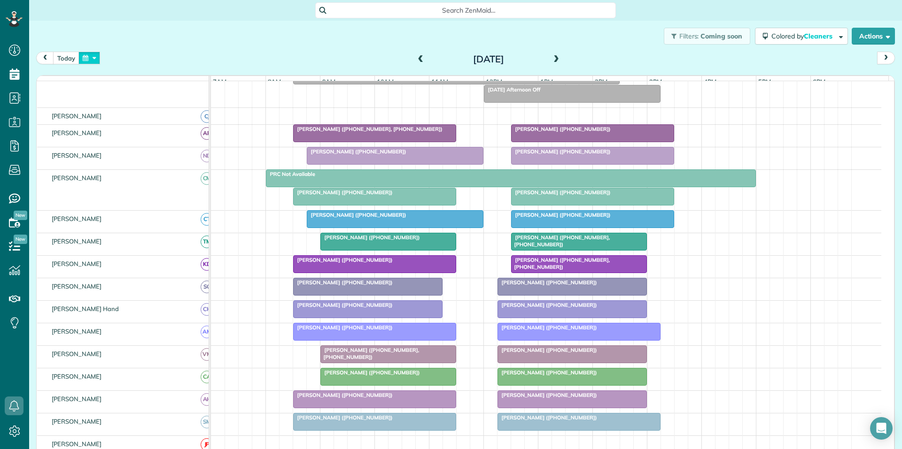
click at [91, 55] on button "button" at bounding box center [89, 58] width 22 height 13
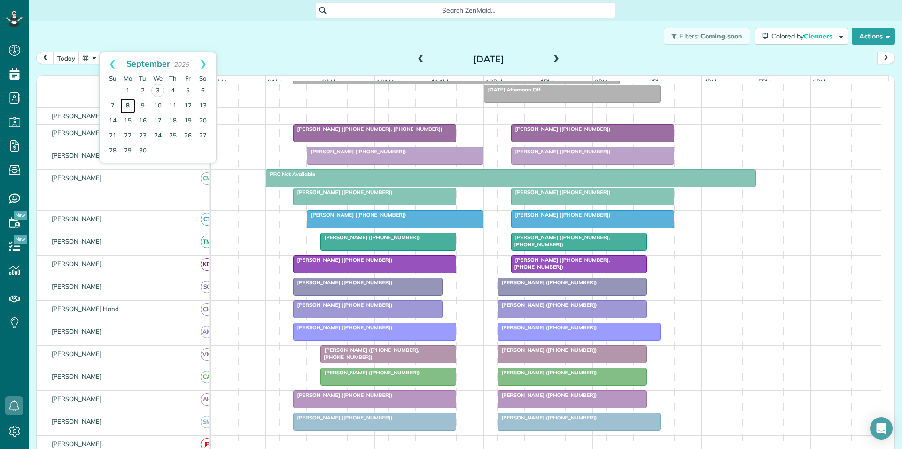
click at [127, 105] on link "8" at bounding box center [127, 106] width 15 height 15
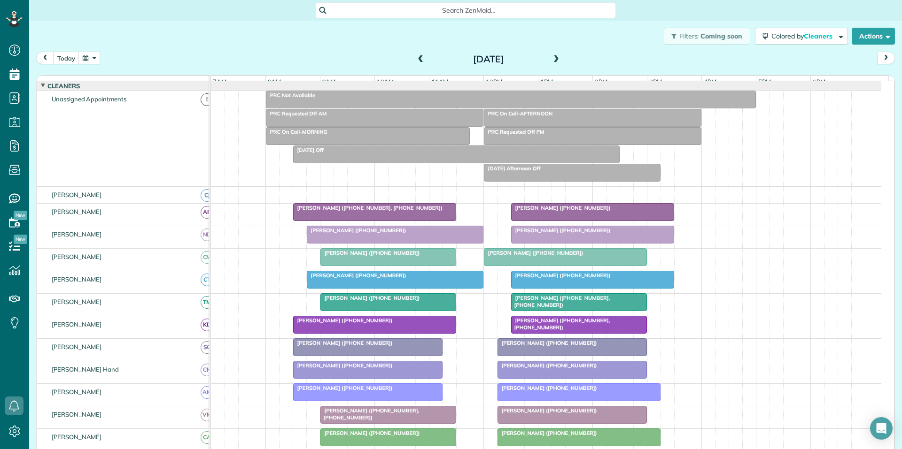
scroll to position [106, 0]
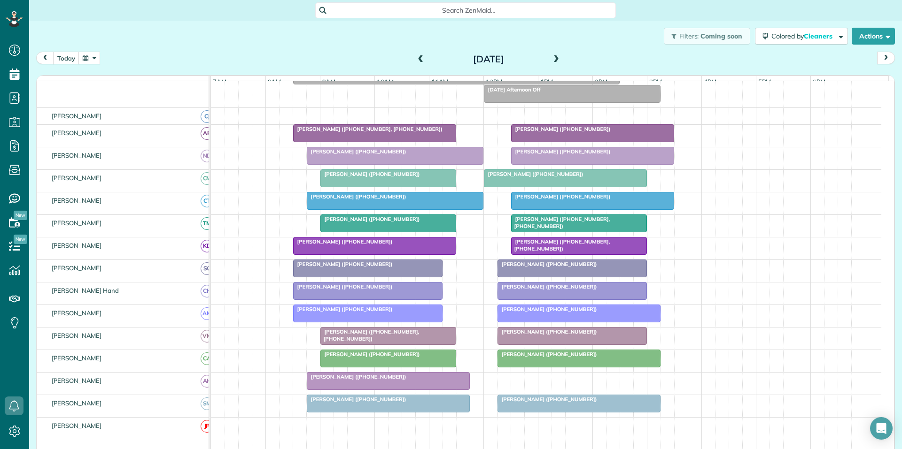
click at [91, 58] on button "button" at bounding box center [89, 58] width 22 height 13
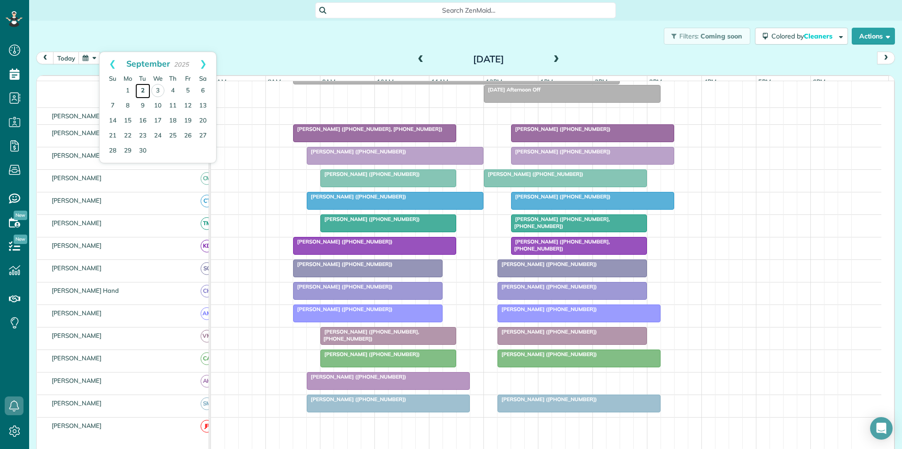
click at [141, 87] on link "2" at bounding box center [142, 91] width 15 height 15
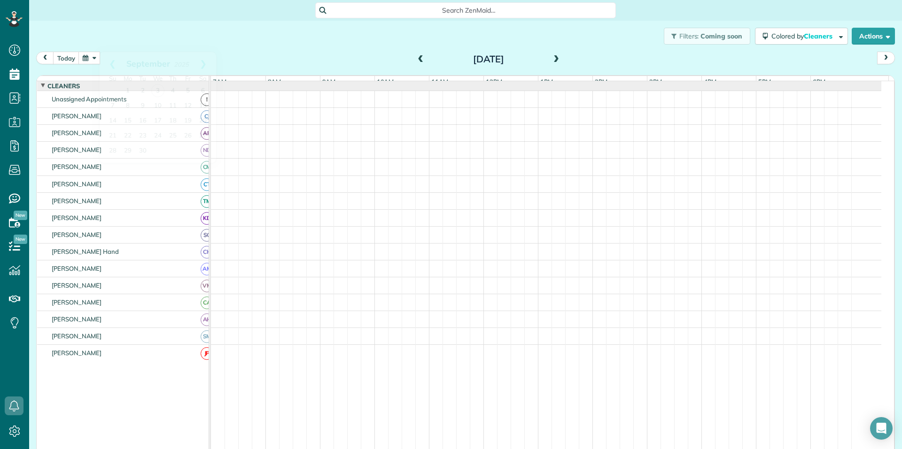
scroll to position [87, 0]
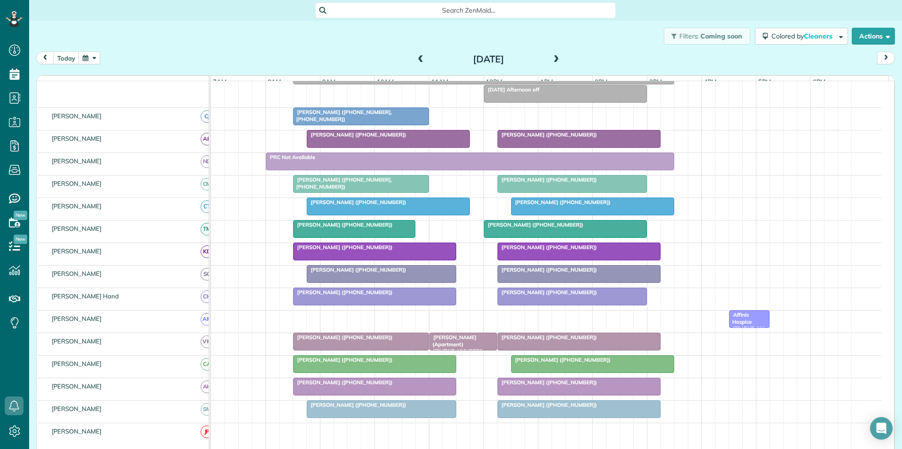
click at [742, 324] on span "Affinis Hospice (+16789143566, +14048324232)" at bounding box center [746, 332] width 36 height 40
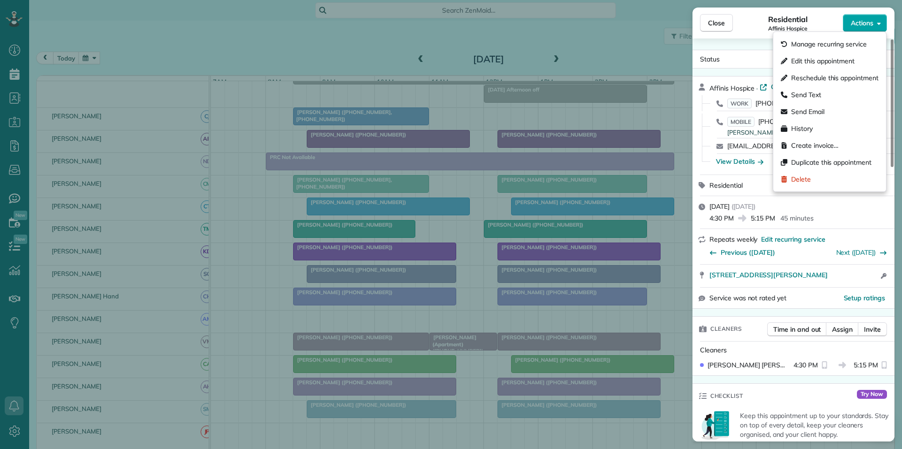
click at [863, 25] on span "Actions" at bounding box center [861, 22] width 23 height 9
click at [826, 60] on span "Edit this appointment" at bounding box center [822, 60] width 63 height 9
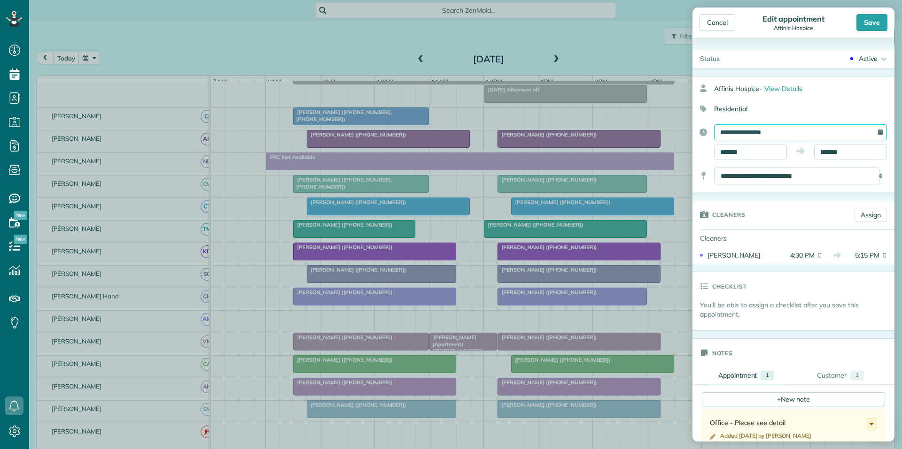
click at [769, 131] on input "**********" at bounding box center [800, 132] width 173 height 16
click at [789, 177] on link "4" at bounding box center [787, 179] width 15 height 15
type input "**********"
click at [879, 24] on div "Save" at bounding box center [871, 22] width 31 height 17
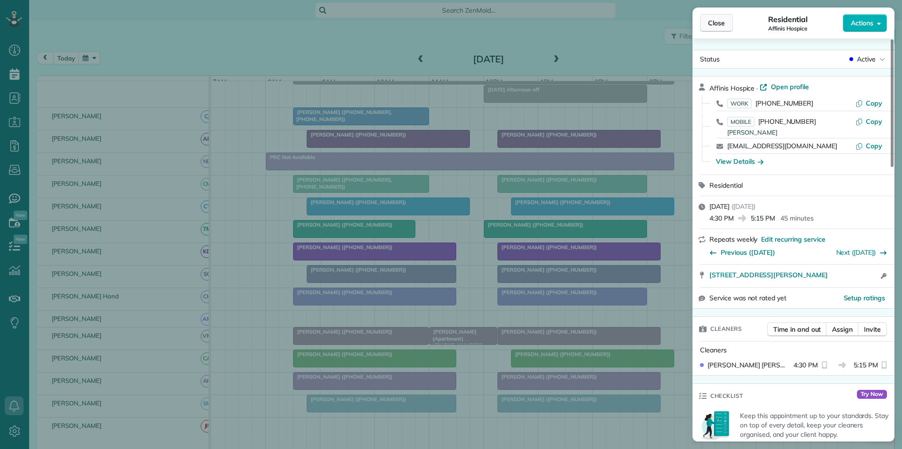
click at [720, 25] on span "Close" at bounding box center [716, 22] width 17 height 9
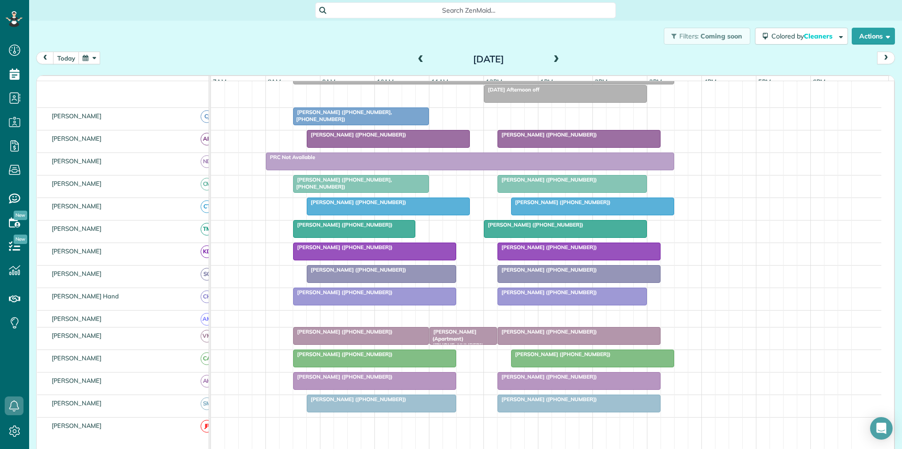
click at [551, 60] on span at bounding box center [556, 59] width 10 height 8
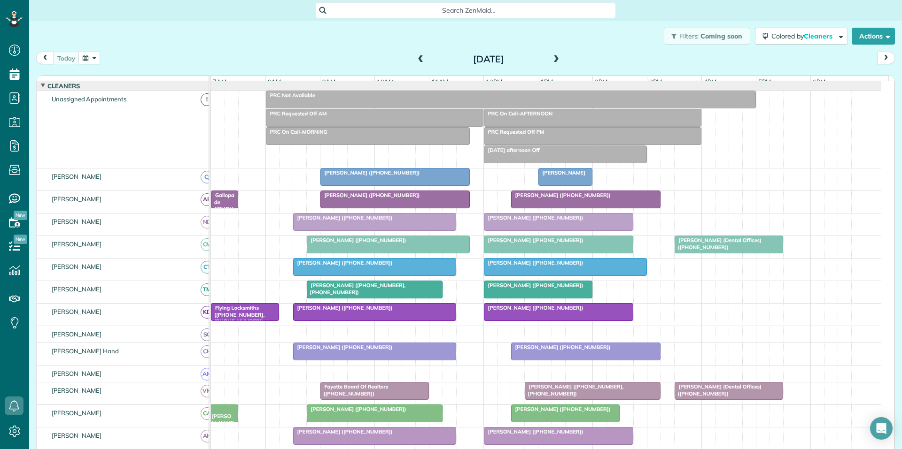
scroll to position [87, 0]
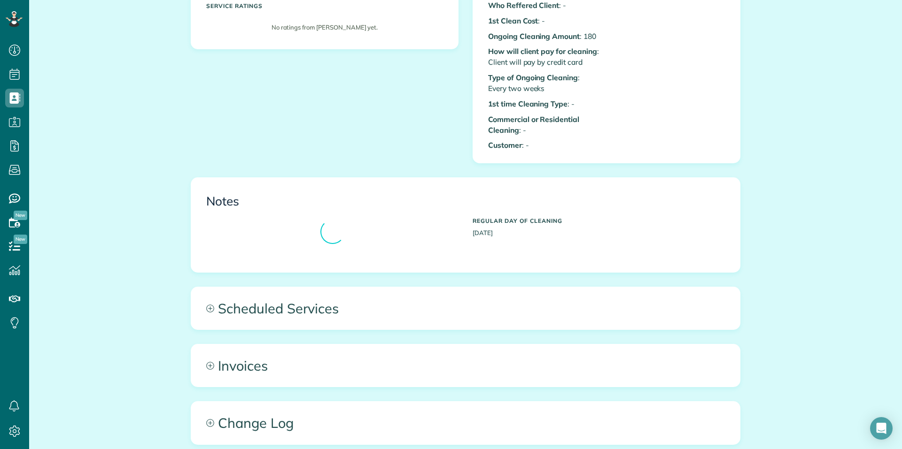
scroll to position [432, 0]
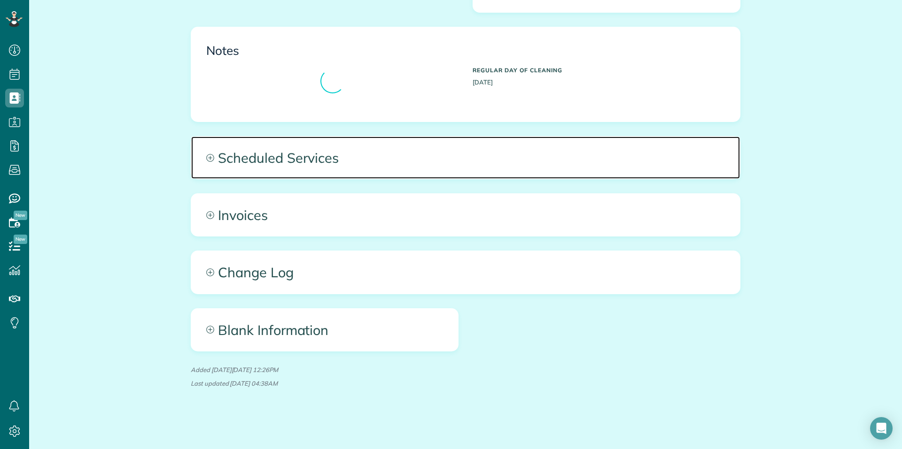
click at [208, 157] on icon at bounding box center [210, 158] width 8 height 8
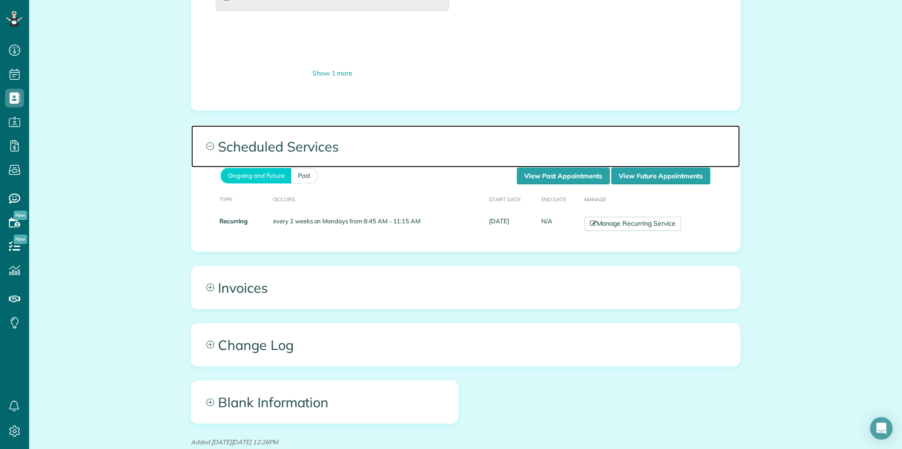
scroll to position [714, 0]
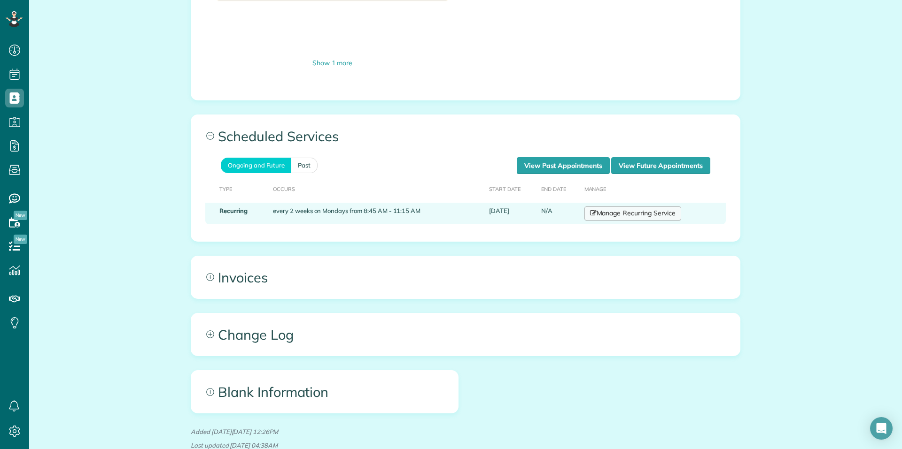
click at [629, 211] on link "Manage Recurring Service" at bounding box center [632, 214] width 97 height 14
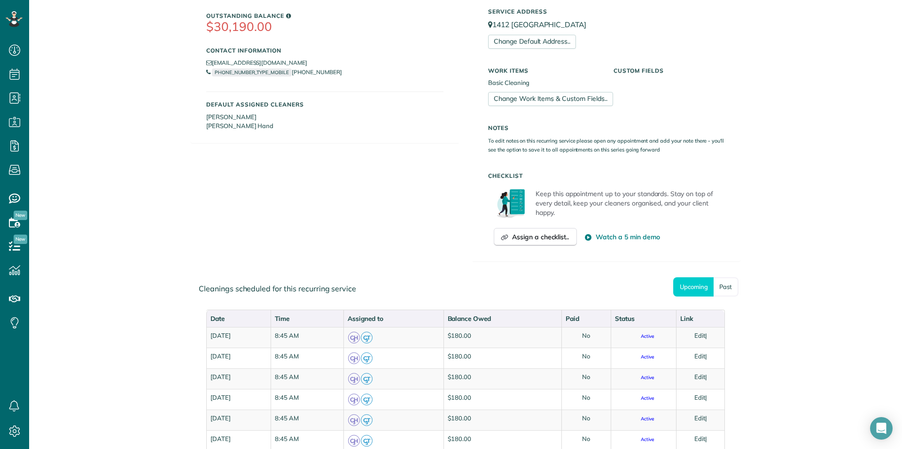
scroll to position [235, 0]
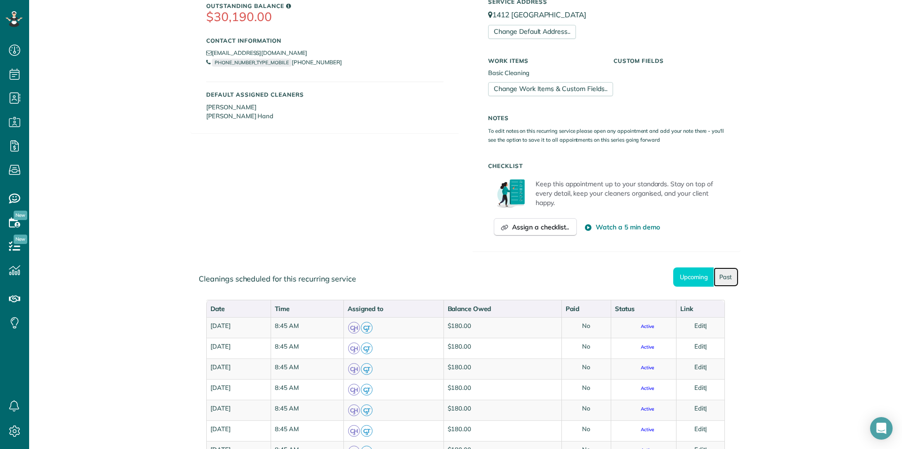
click at [721, 276] on link "Past" at bounding box center [725, 277] width 25 height 19
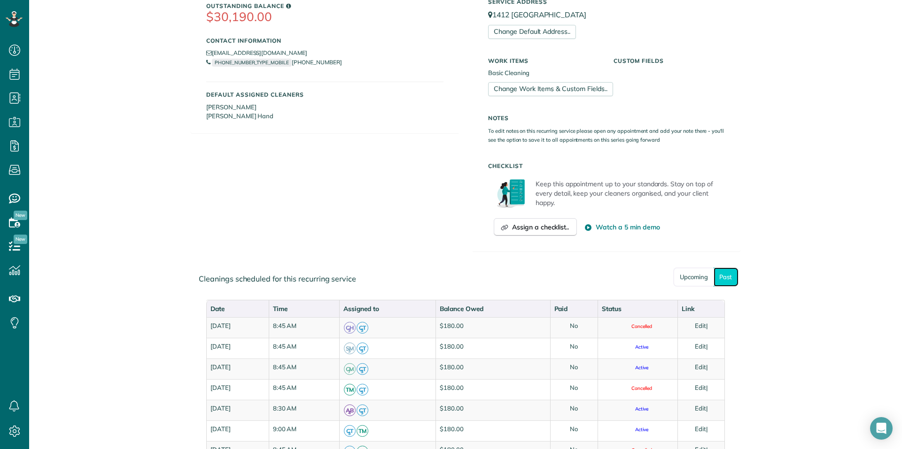
scroll to position [282, 0]
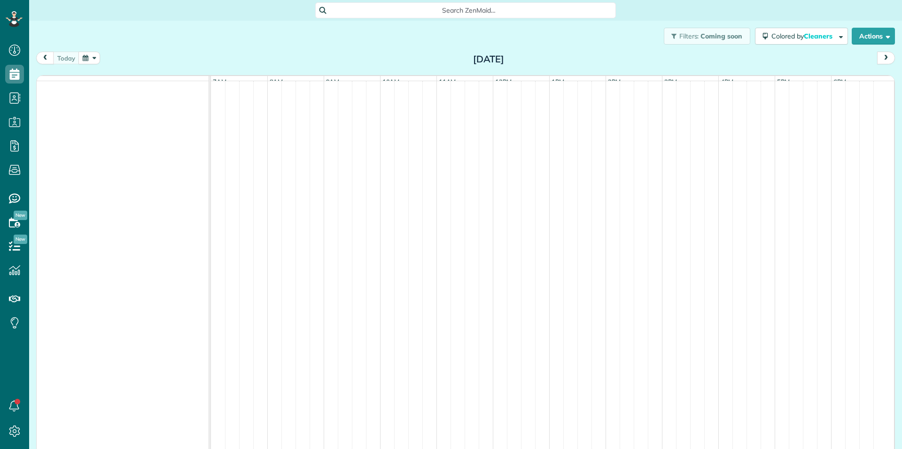
scroll to position [4, 4]
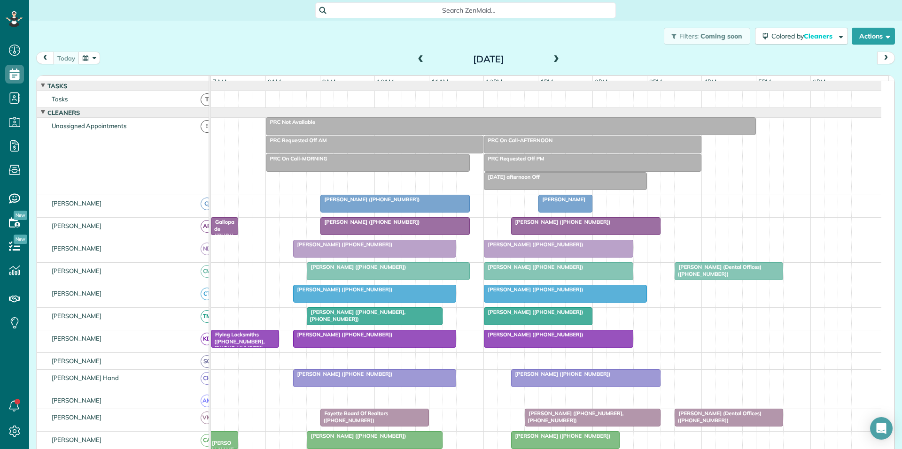
click at [404, 203] on div "[PERSON_NAME] ([PHONE_NUMBER])" at bounding box center [395, 199] width 144 height 7
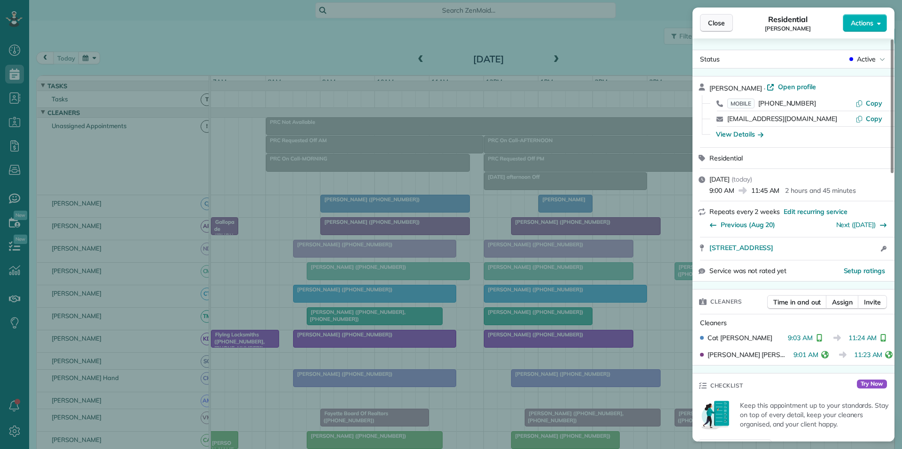
click at [710, 21] on span "Close" at bounding box center [716, 22] width 17 height 9
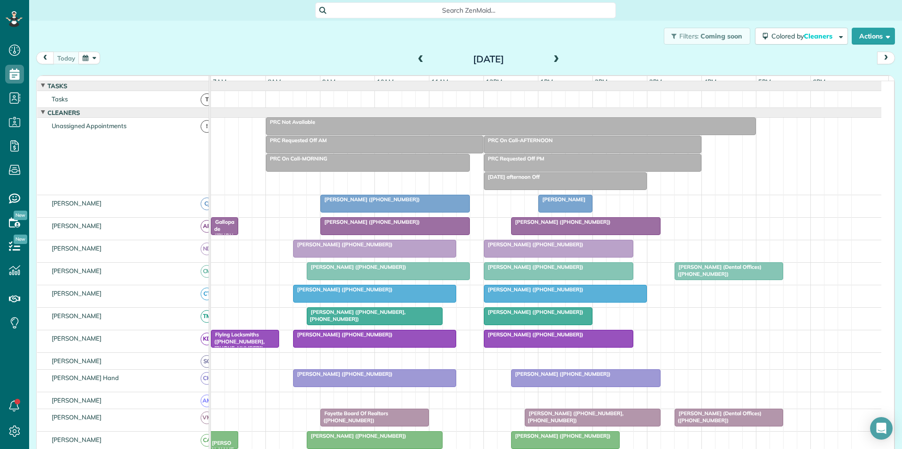
click at [535, 278] on div at bounding box center [558, 271] width 148 height 17
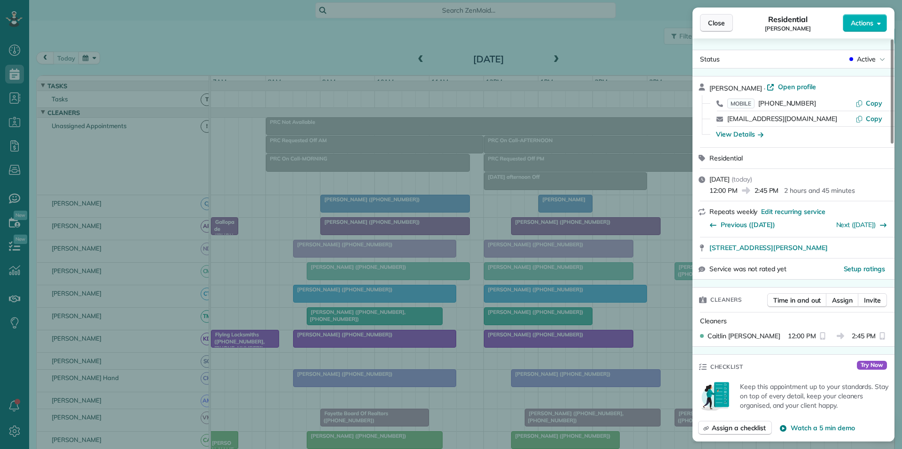
click at [714, 21] on span "Close" at bounding box center [716, 22] width 17 height 9
